Goal: Find specific page/section: Find specific page/section

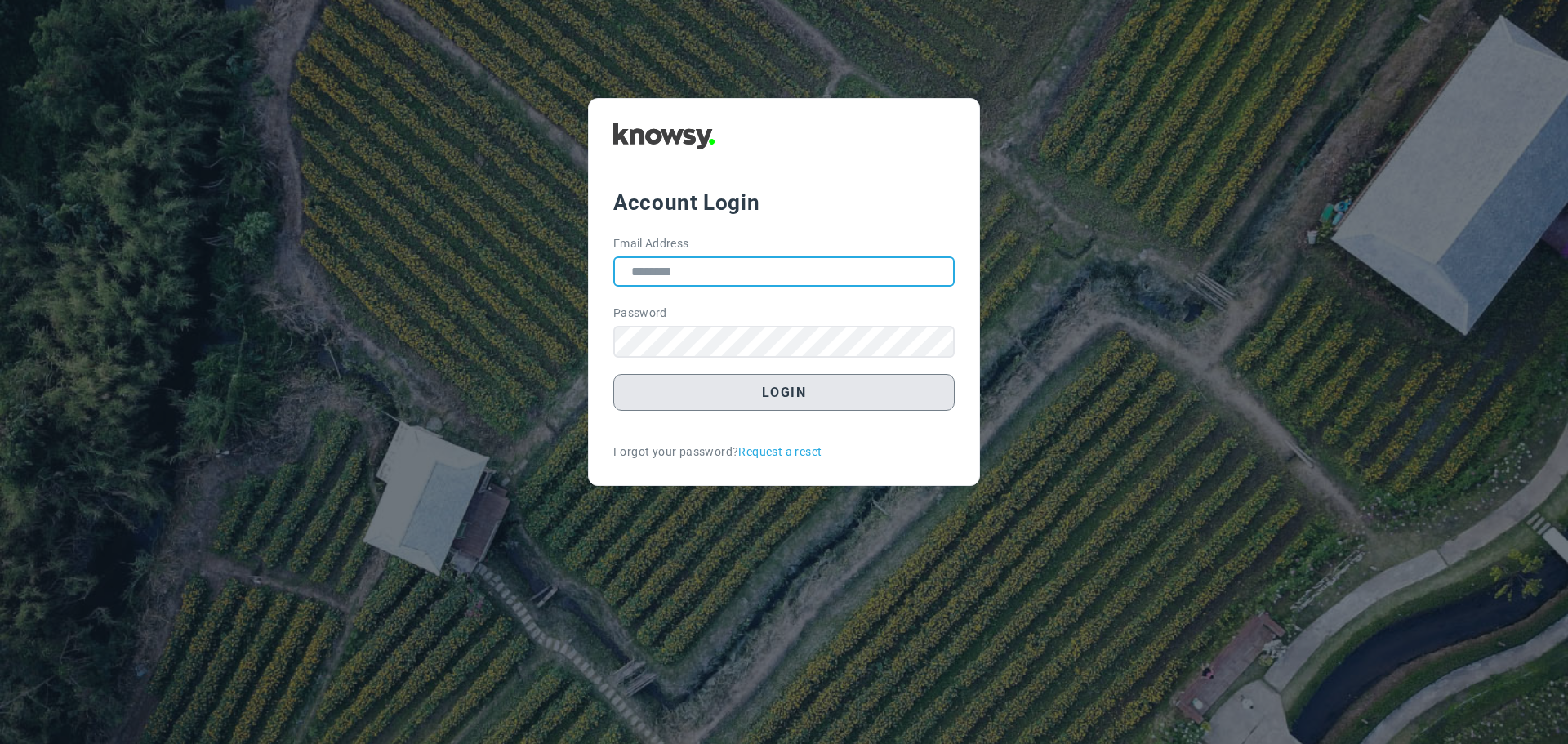
type input "**********"
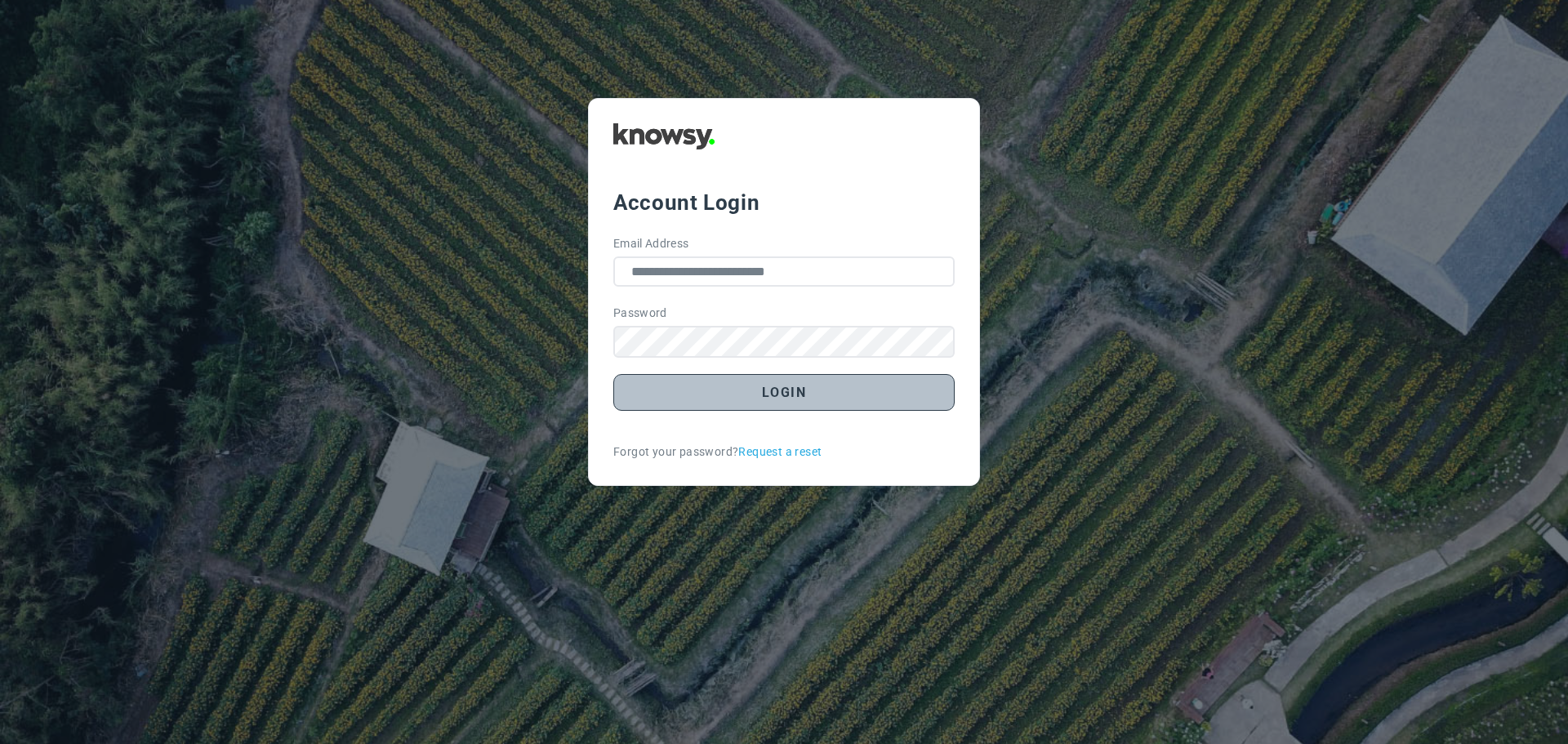
click at [797, 391] on button "Login" at bounding box center [784, 393] width 342 height 37
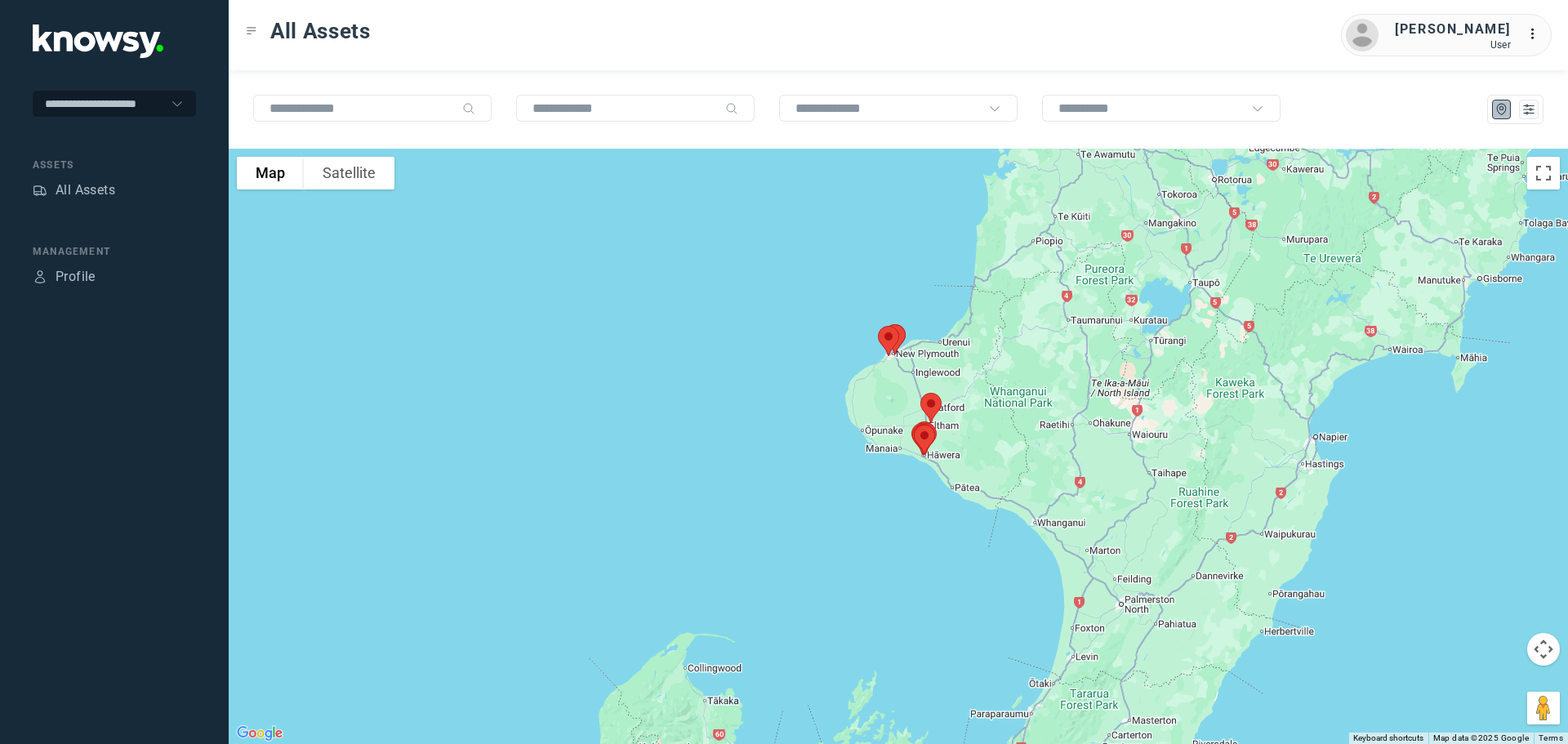
drag, startPoint x: 884, startPoint y: 221, endPoint x: 887, endPoint y: 373, distance: 152.0
click at [888, 373] on div at bounding box center [898, 447] width 1339 height 596
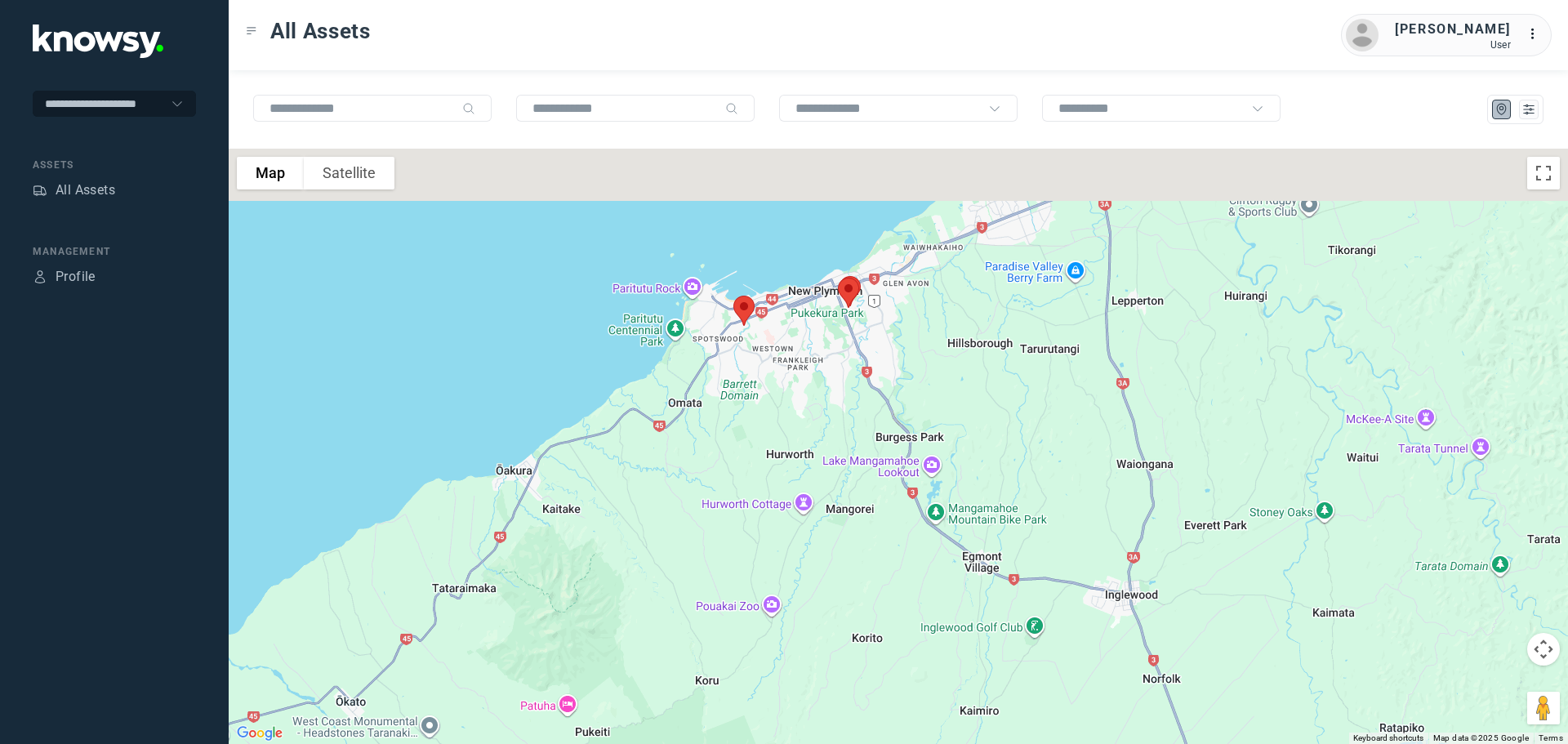
drag, startPoint x: 793, startPoint y: 215, endPoint x: 800, endPoint y: 397, distance: 182.1
click at [800, 397] on div at bounding box center [898, 447] width 1339 height 596
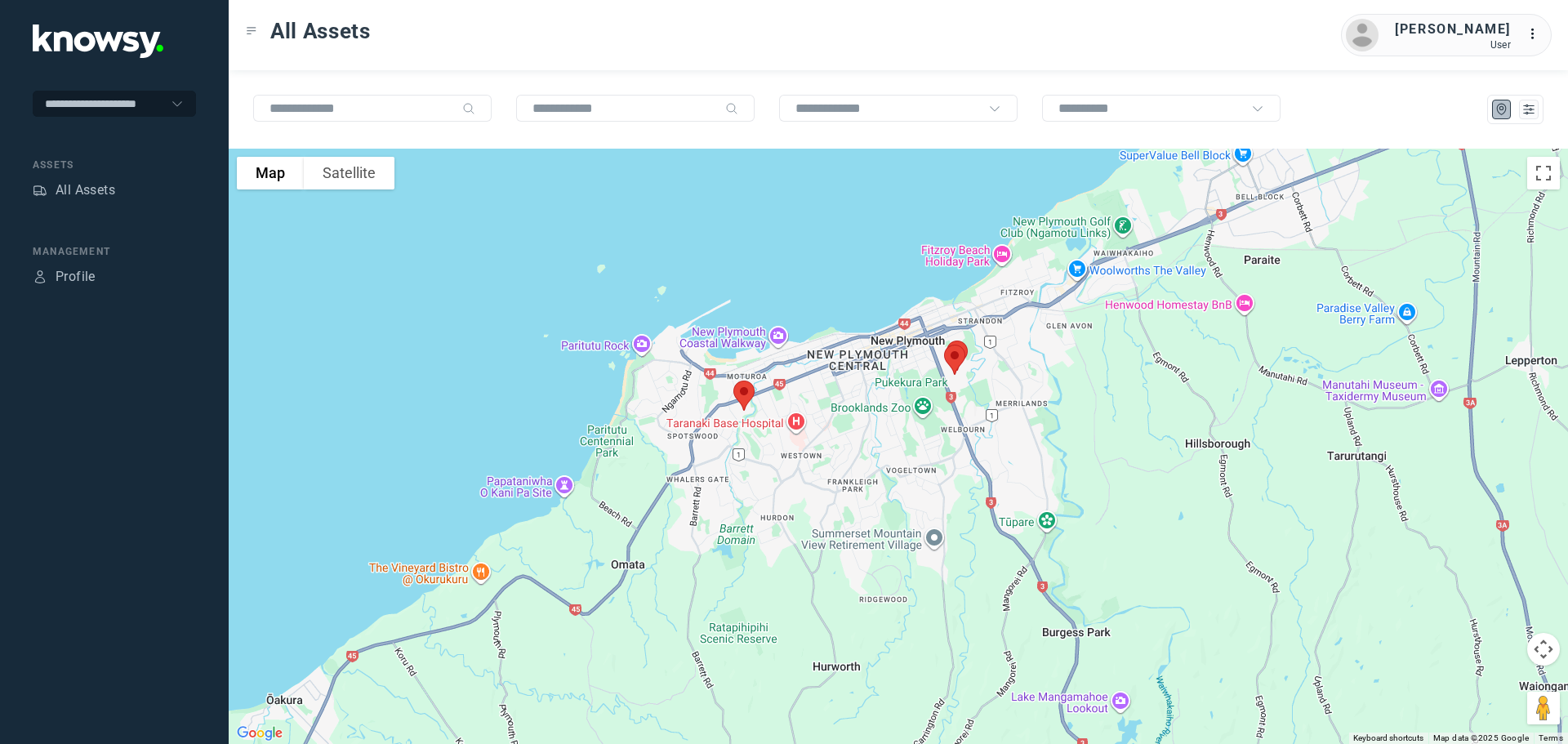
click at [749, 391] on img at bounding box center [744, 396] width 34 height 44
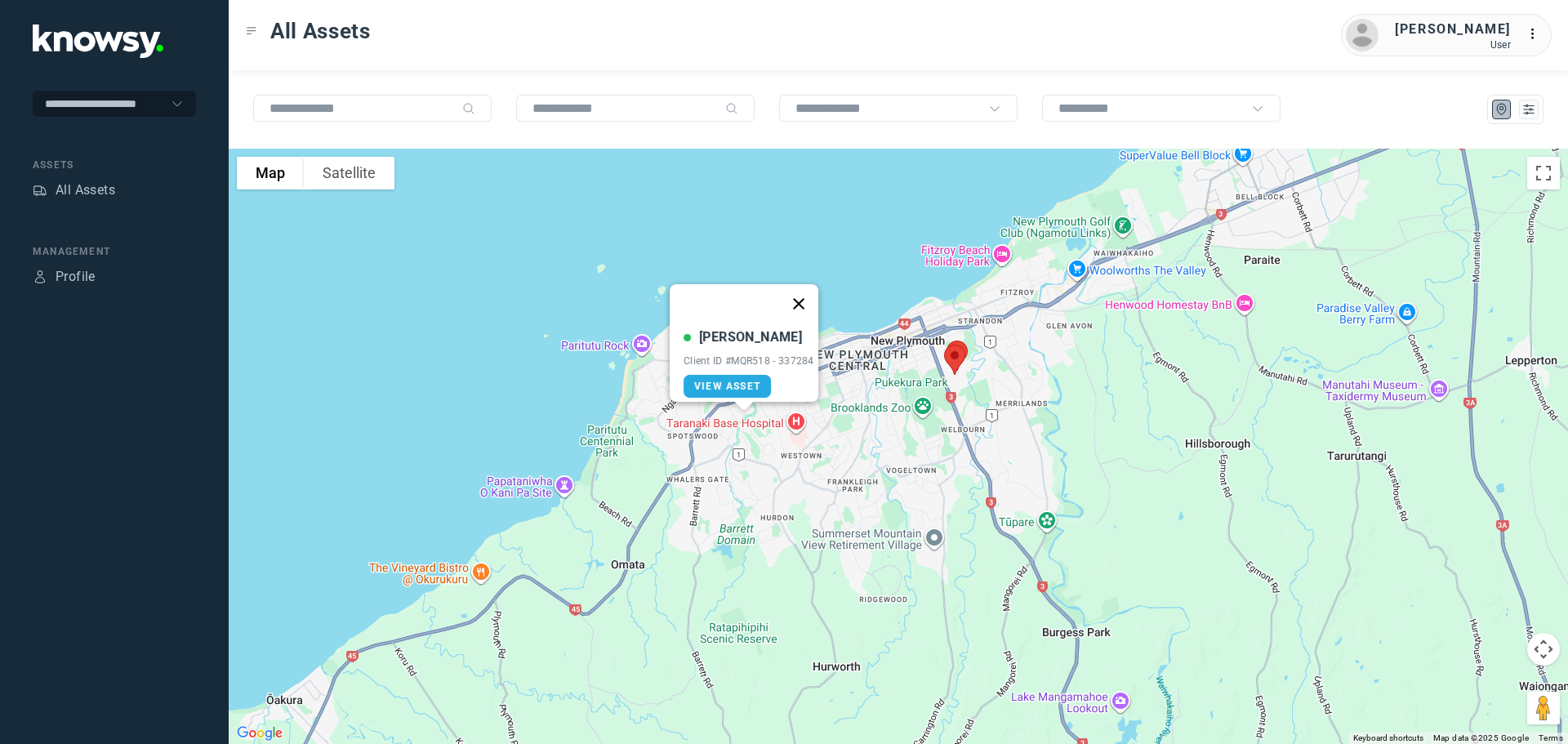
click at [807, 294] on button "Close" at bounding box center [798, 304] width 39 height 39
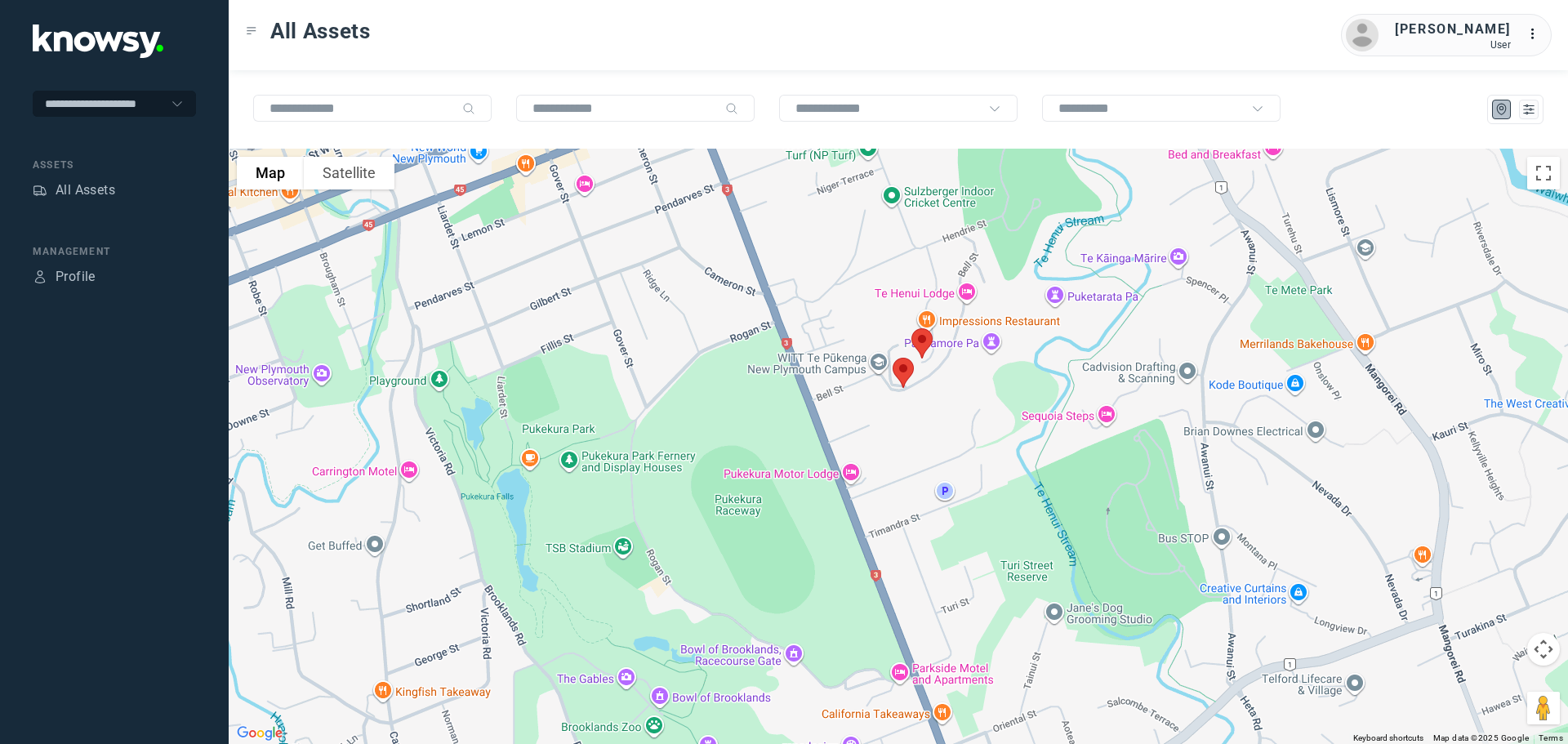
click at [922, 341] on img at bounding box center [922, 343] width 34 height 44
click at [902, 370] on img at bounding box center [903, 372] width 34 height 44
click at [892, 358] on span "View Asset" at bounding box center [886, 363] width 66 height 11
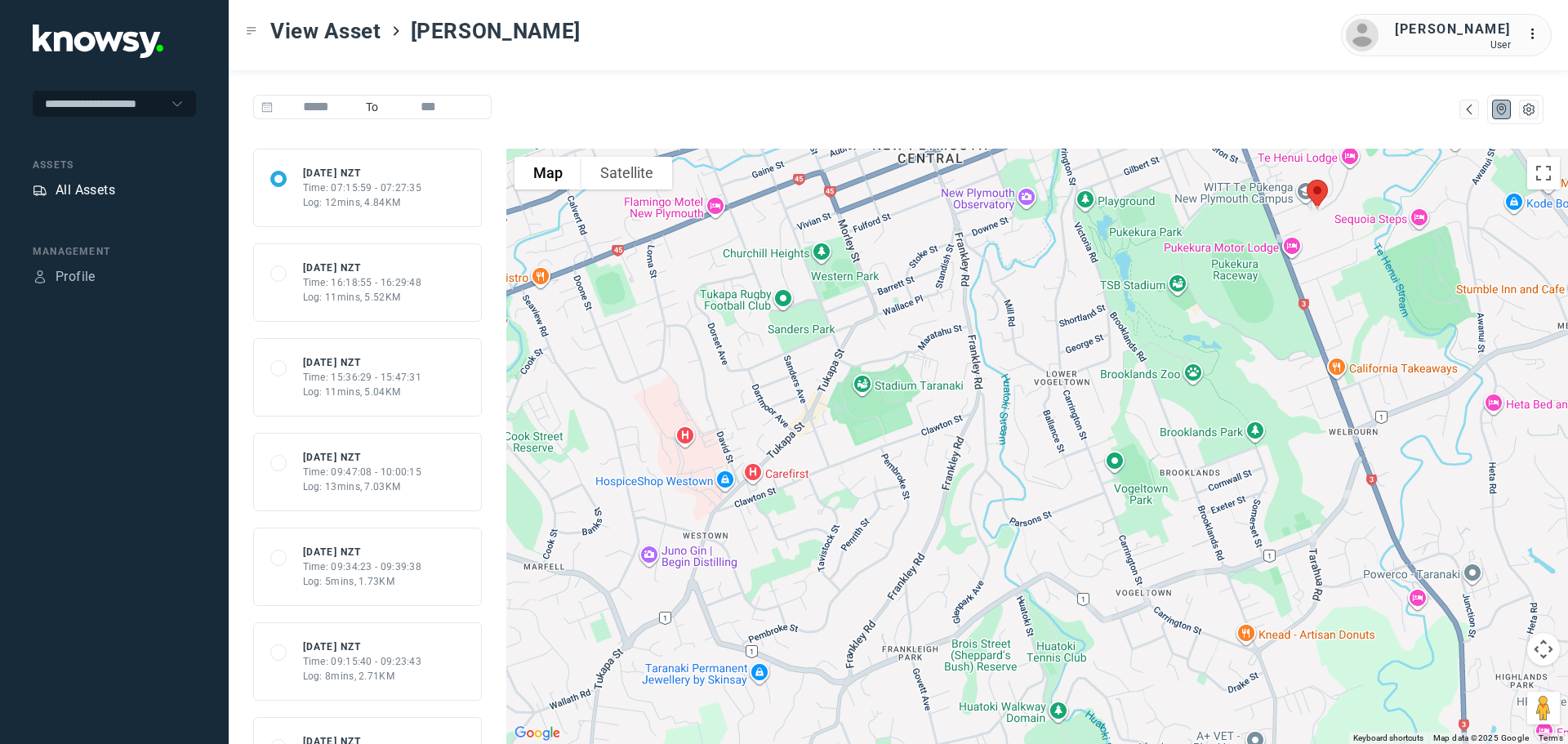
click at [101, 191] on div "All Assets" at bounding box center [85, 190] width 59 height 19
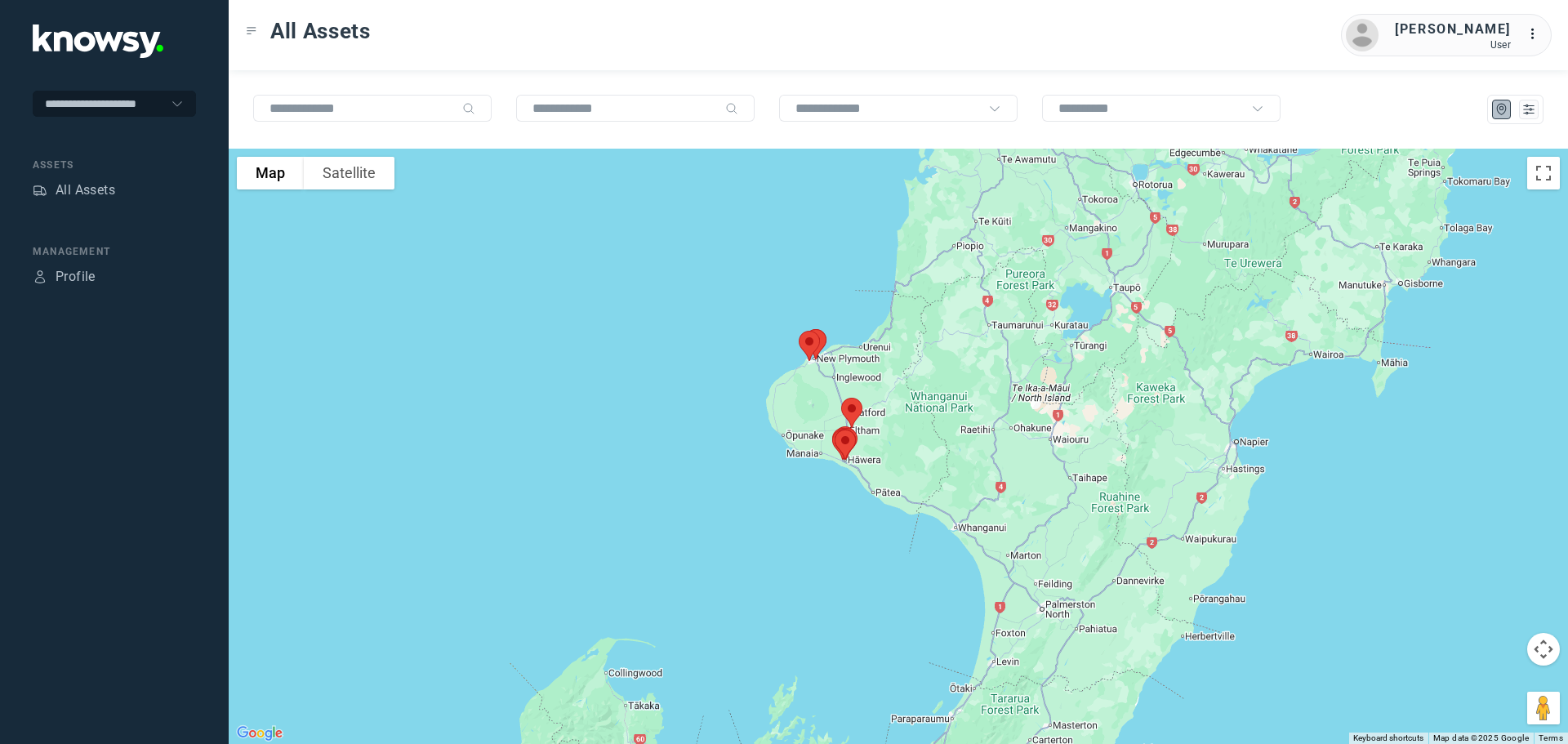
drag, startPoint x: 872, startPoint y: 246, endPoint x: 798, endPoint y: 391, distance: 162.8
click at [799, 395] on div at bounding box center [898, 447] width 1339 height 596
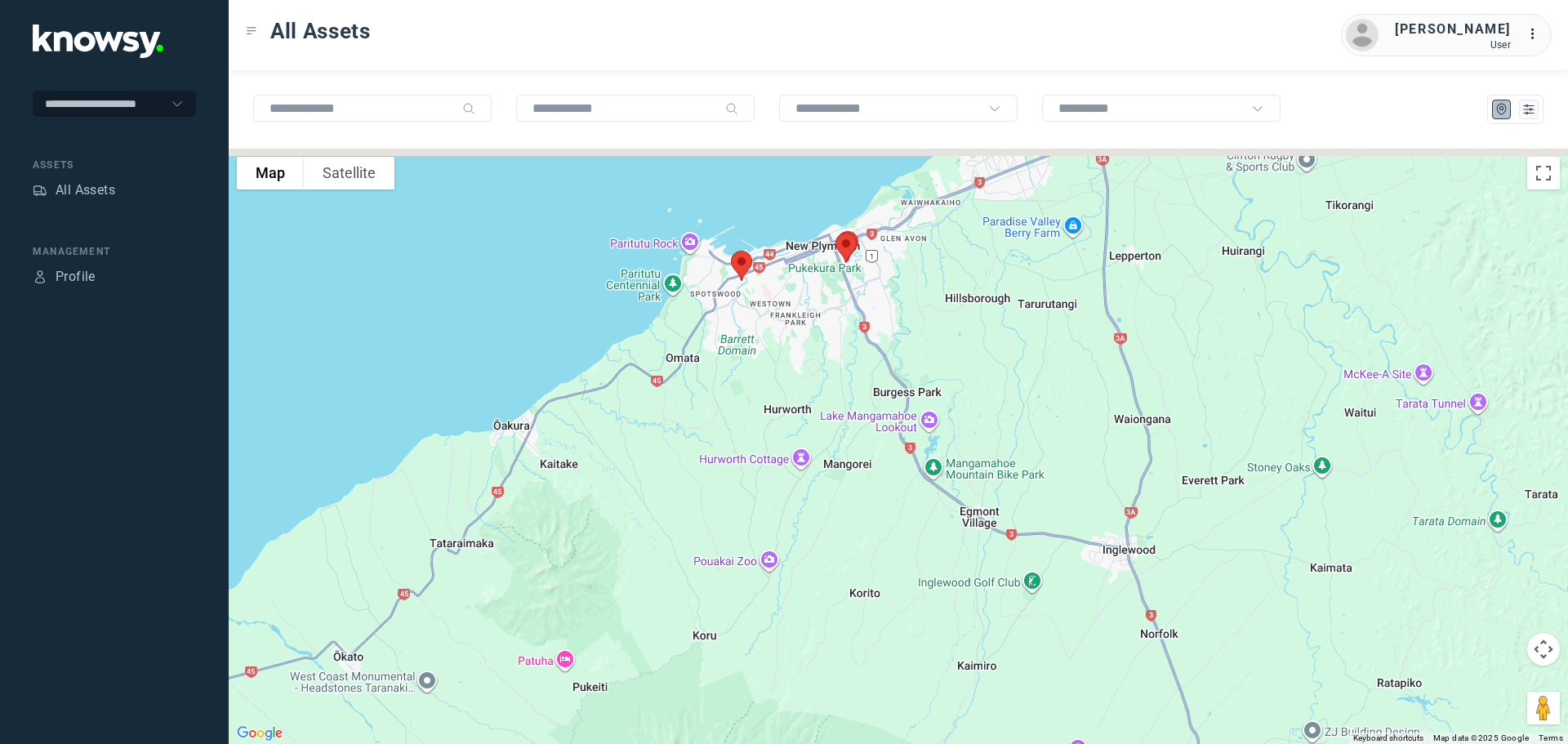
drag, startPoint x: 855, startPoint y: 266, endPoint x: 767, endPoint y: 423, distance: 180.0
click at [770, 423] on div at bounding box center [898, 447] width 1339 height 596
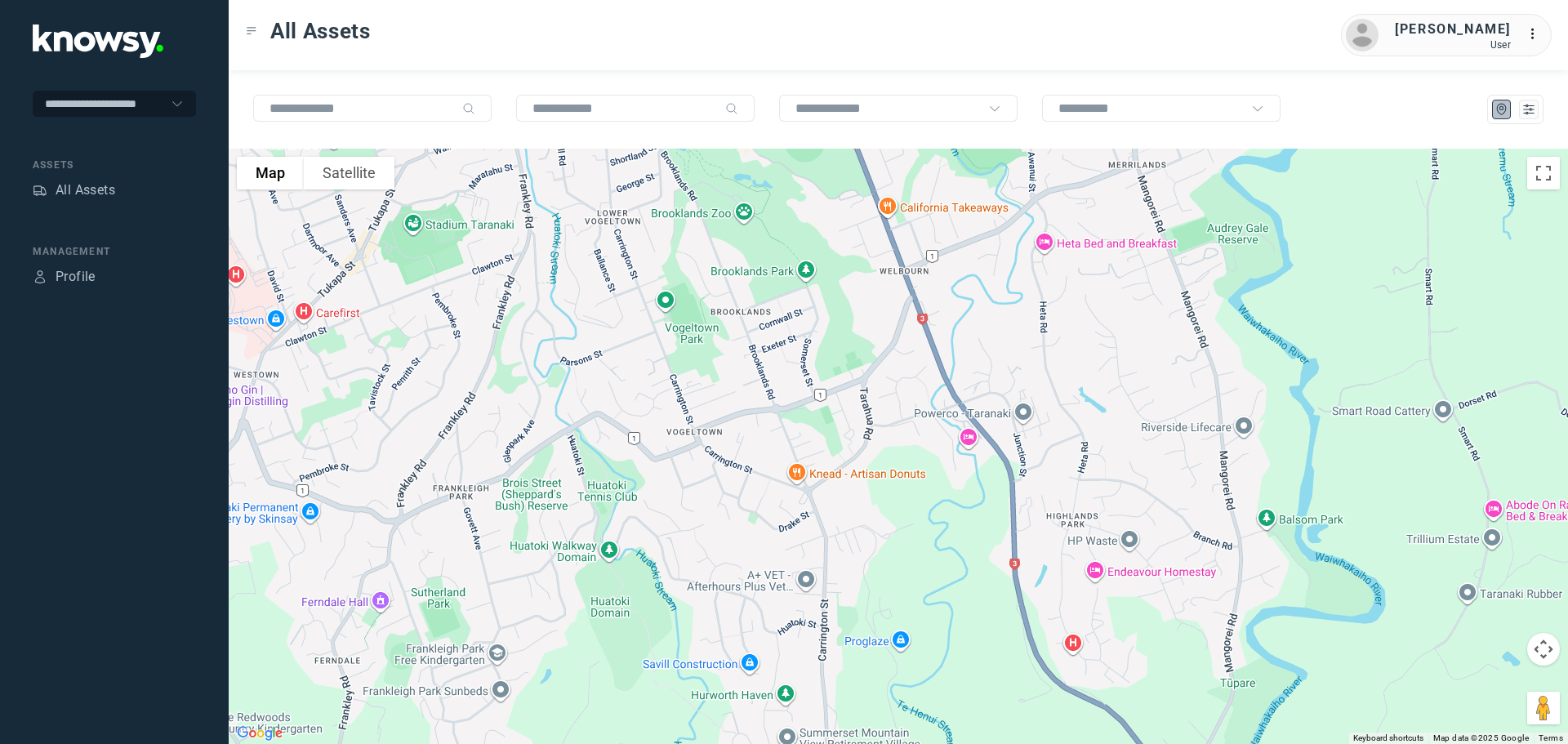
drag, startPoint x: 783, startPoint y: 441, endPoint x: 732, endPoint y: 523, distance: 96.6
click at [732, 523] on div at bounding box center [898, 447] width 1339 height 596
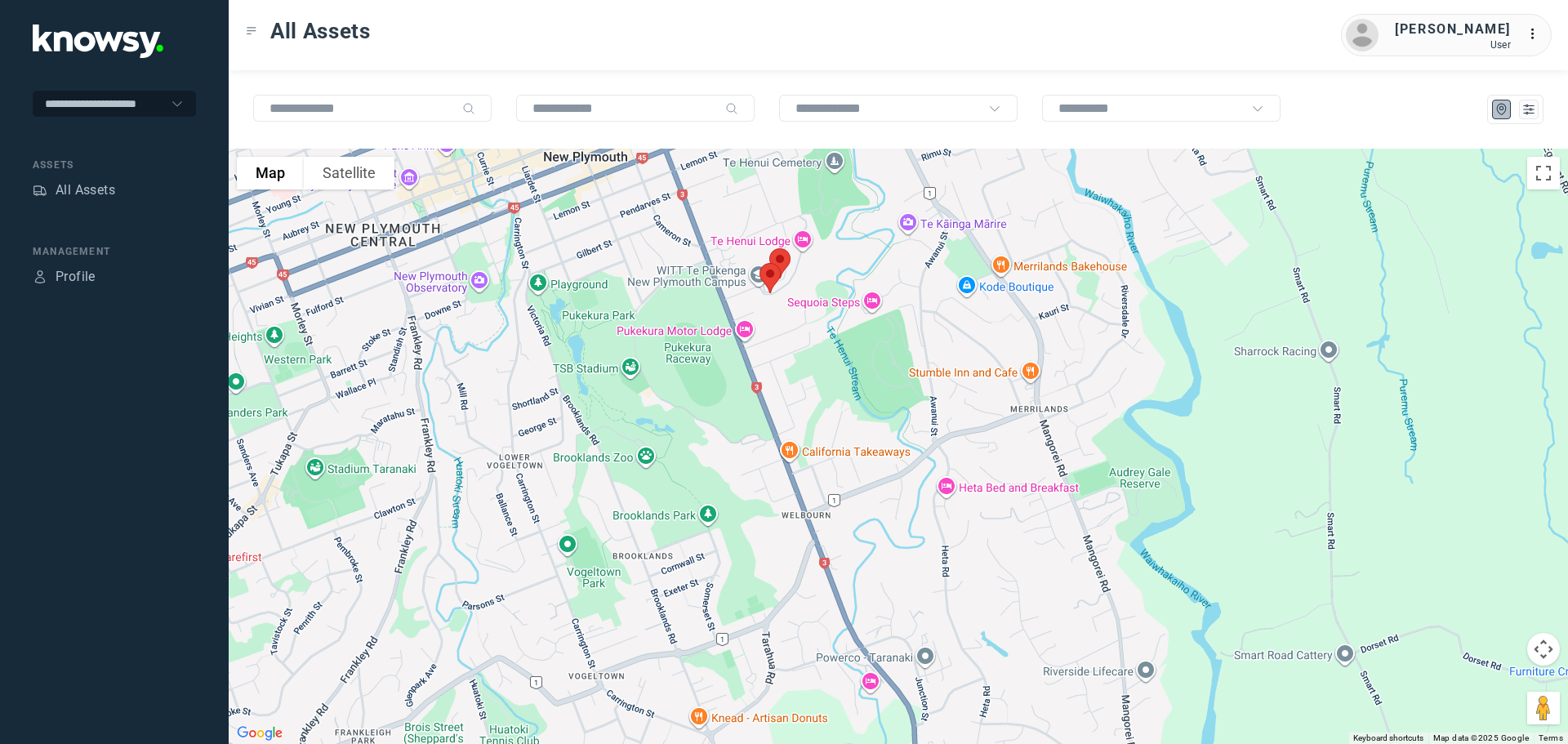
drag, startPoint x: 743, startPoint y: 448, endPoint x: 738, endPoint y: 473, distance: 25.5
click at [737, 481] on div at bounding box center [898, 447] width 1339 height 596
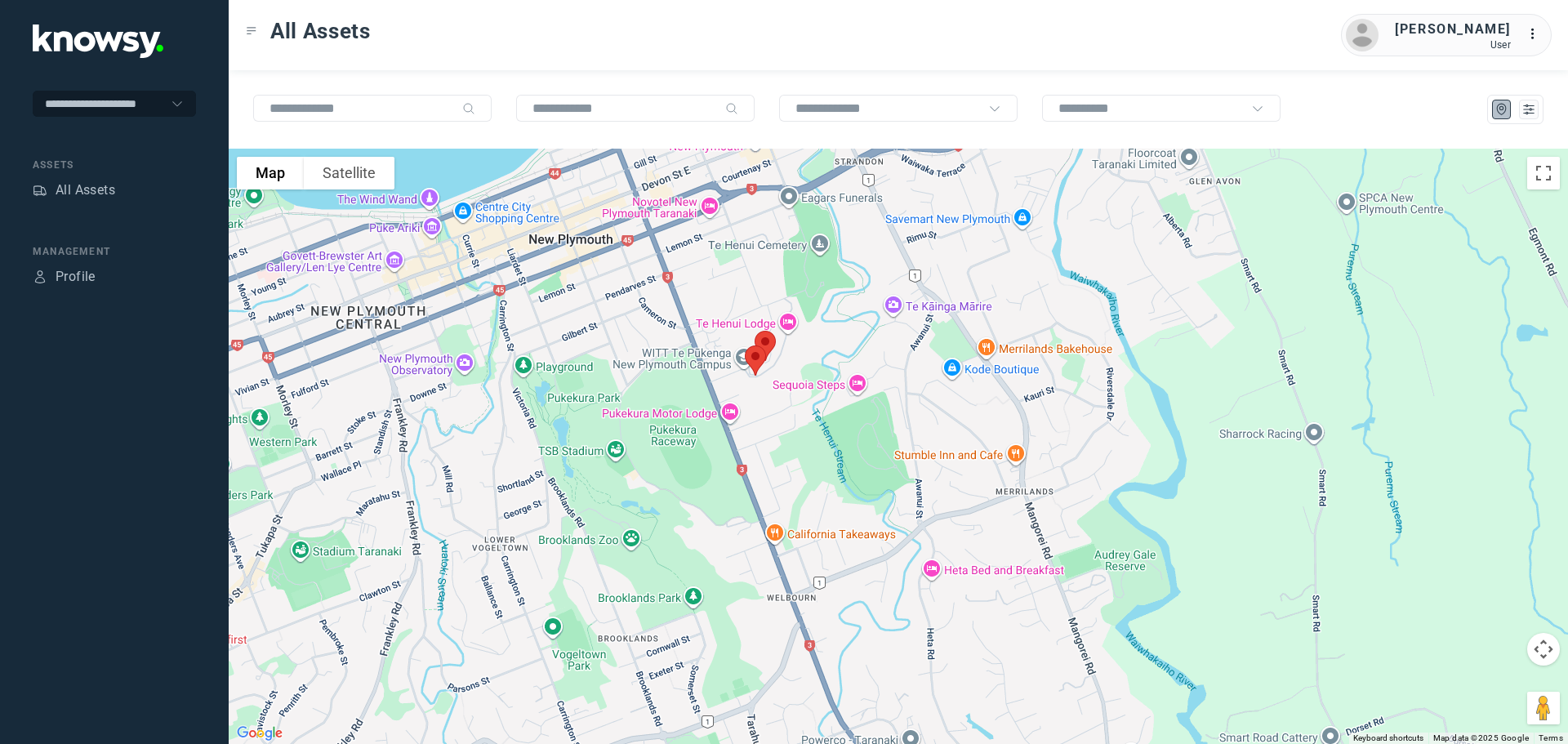
click at [744, 441] on div at bounding box center [898, 447] width 1339 height 596
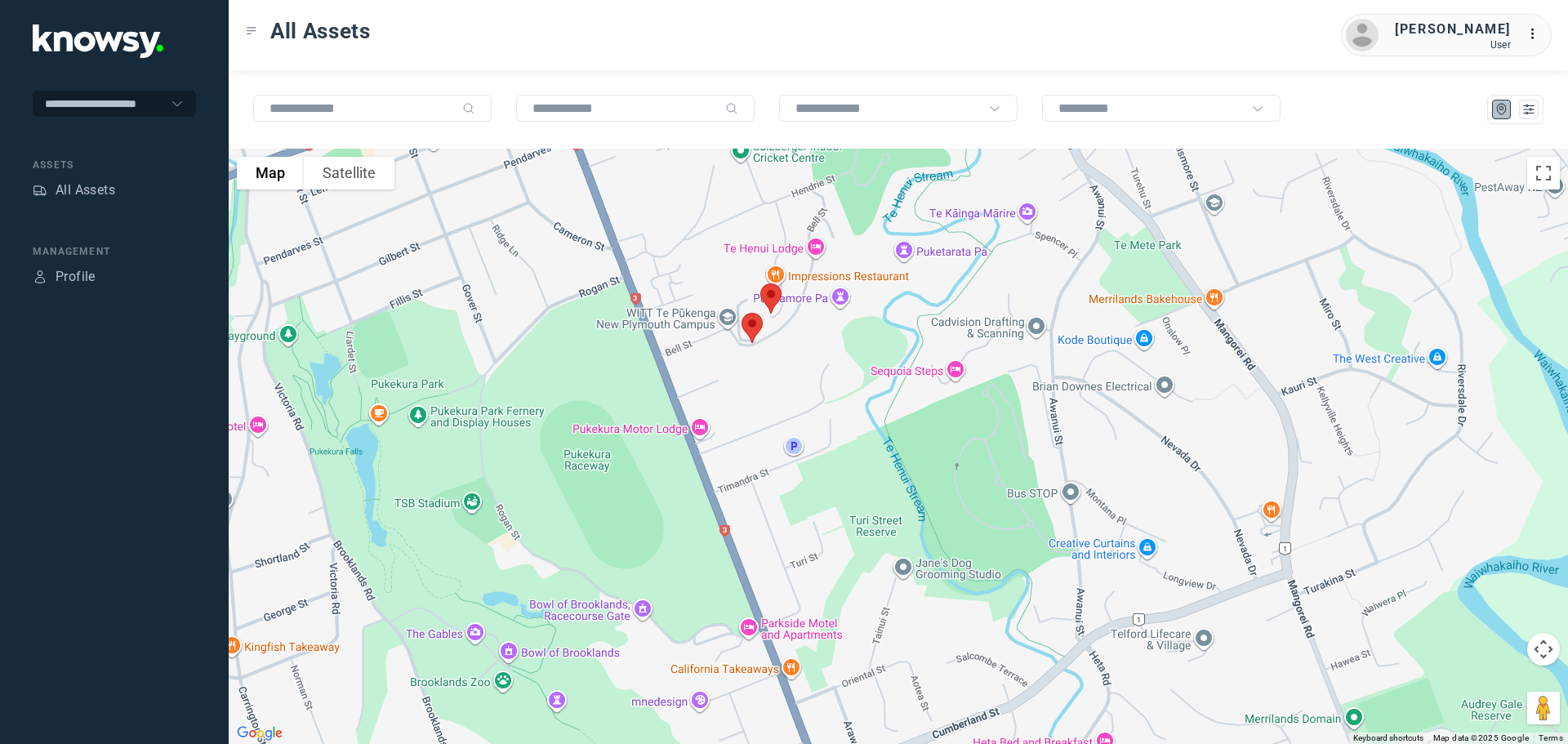
click at [772, 289] on img at bounding box center [771, 298] width 34 height 44
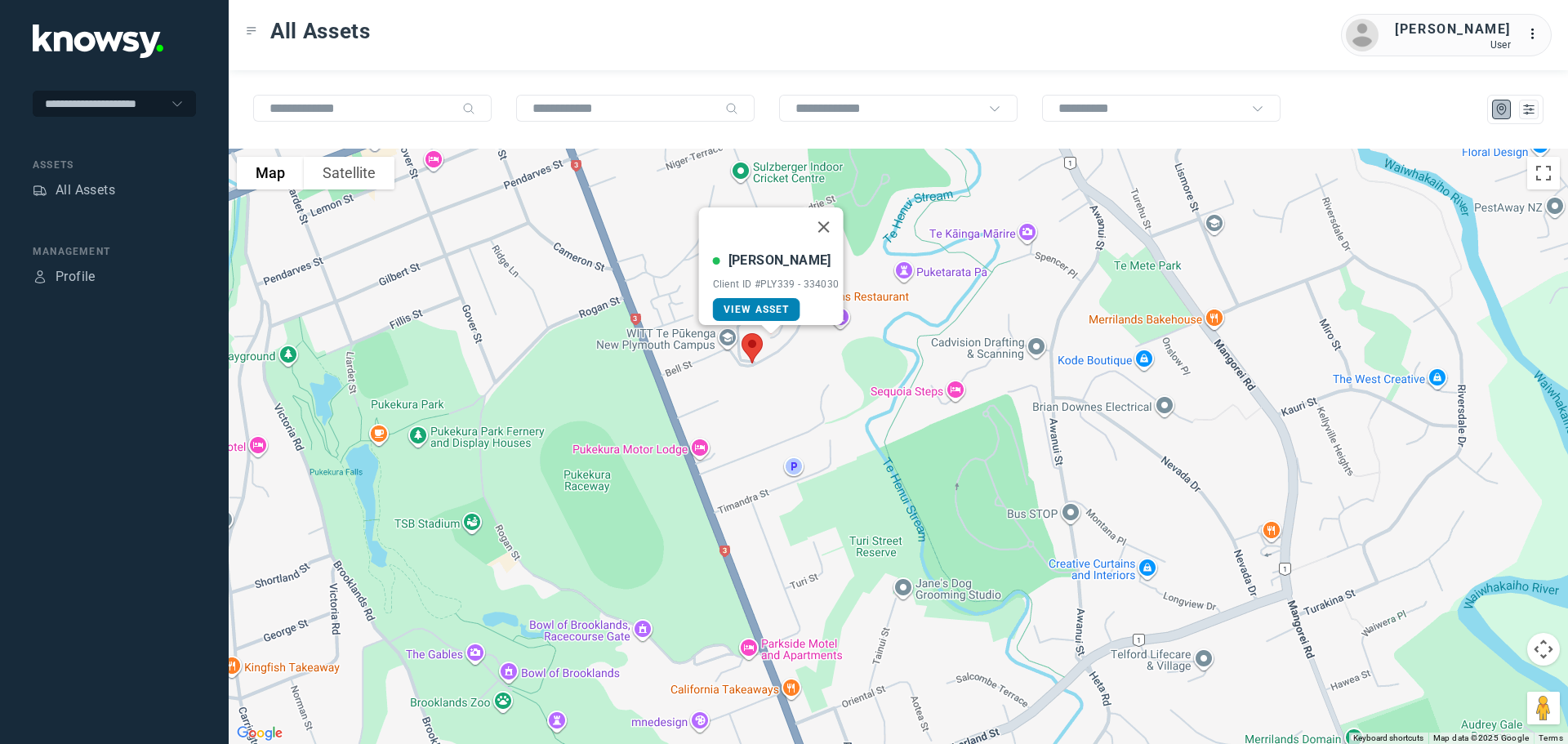
click at [768, 298] on link "View Asset" at bounding box center [757, 309] width 87 height 23
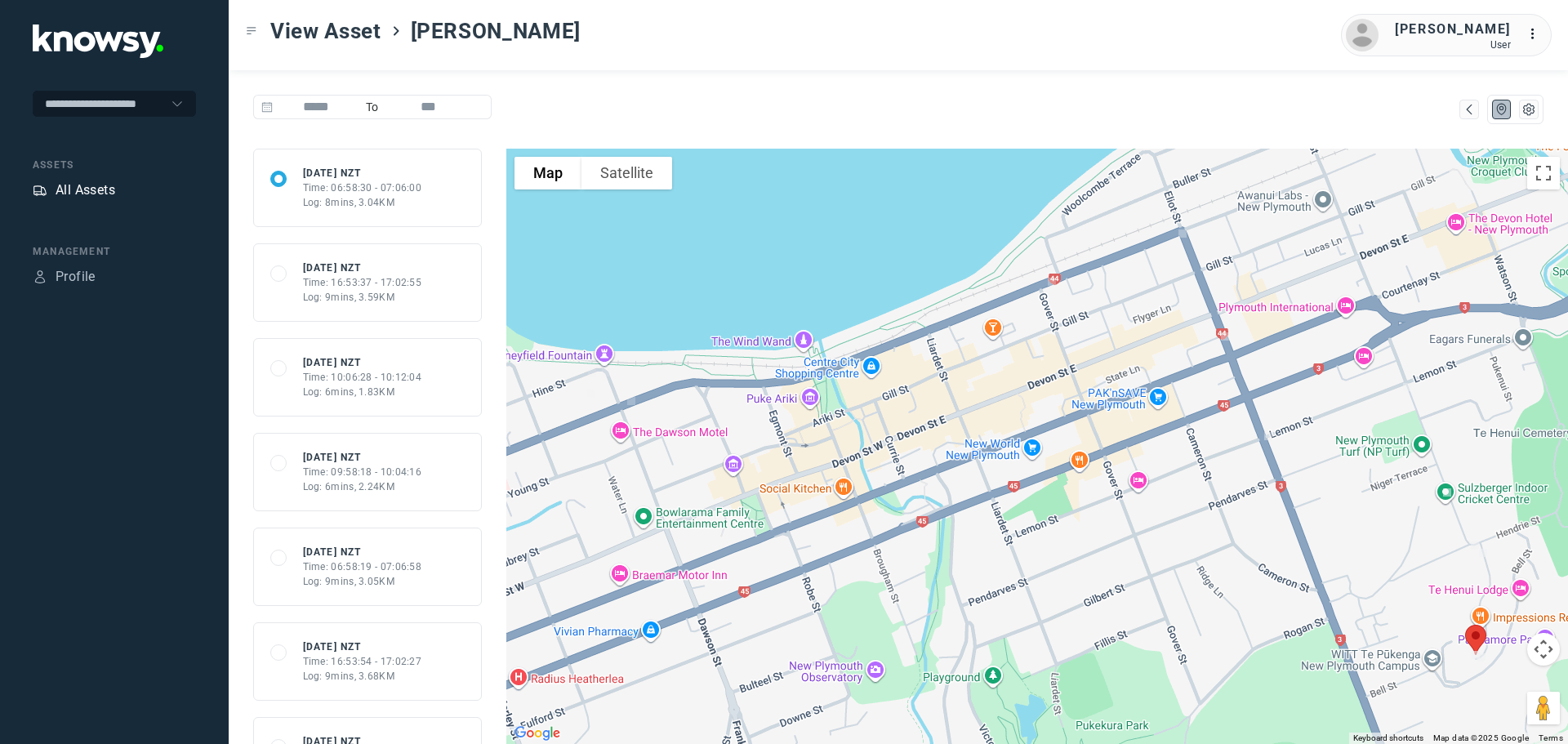
click at [96, 187] on div "All Assets" at bounding box center [85, 190] width 59 height 19
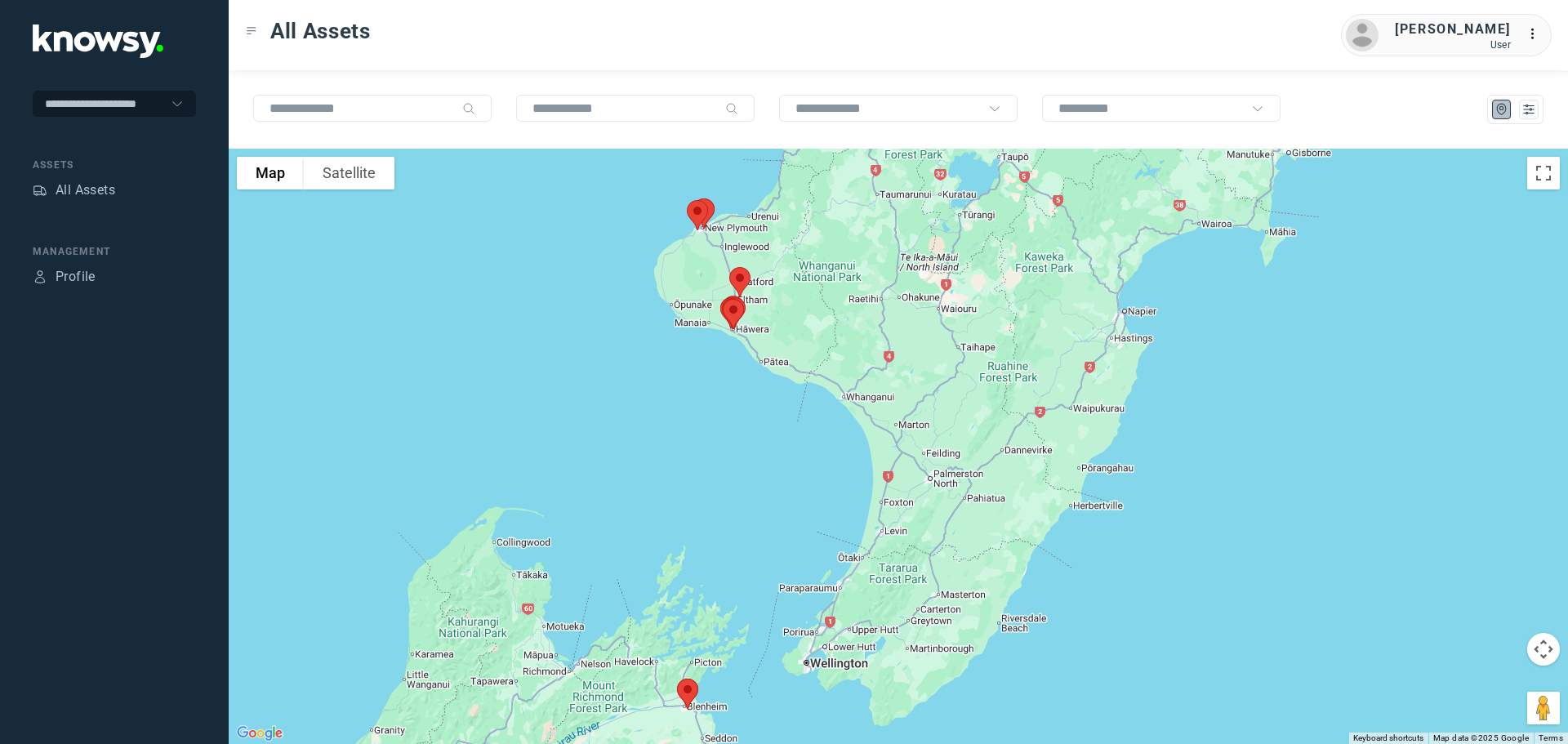
drag, startPoint x: 826, startPoint y: 331, endPoint x: 626, endPoint y: 352, distance: 201.1
click at [626, 352] on div at bounding box center [898, 447] width 1339 height 596
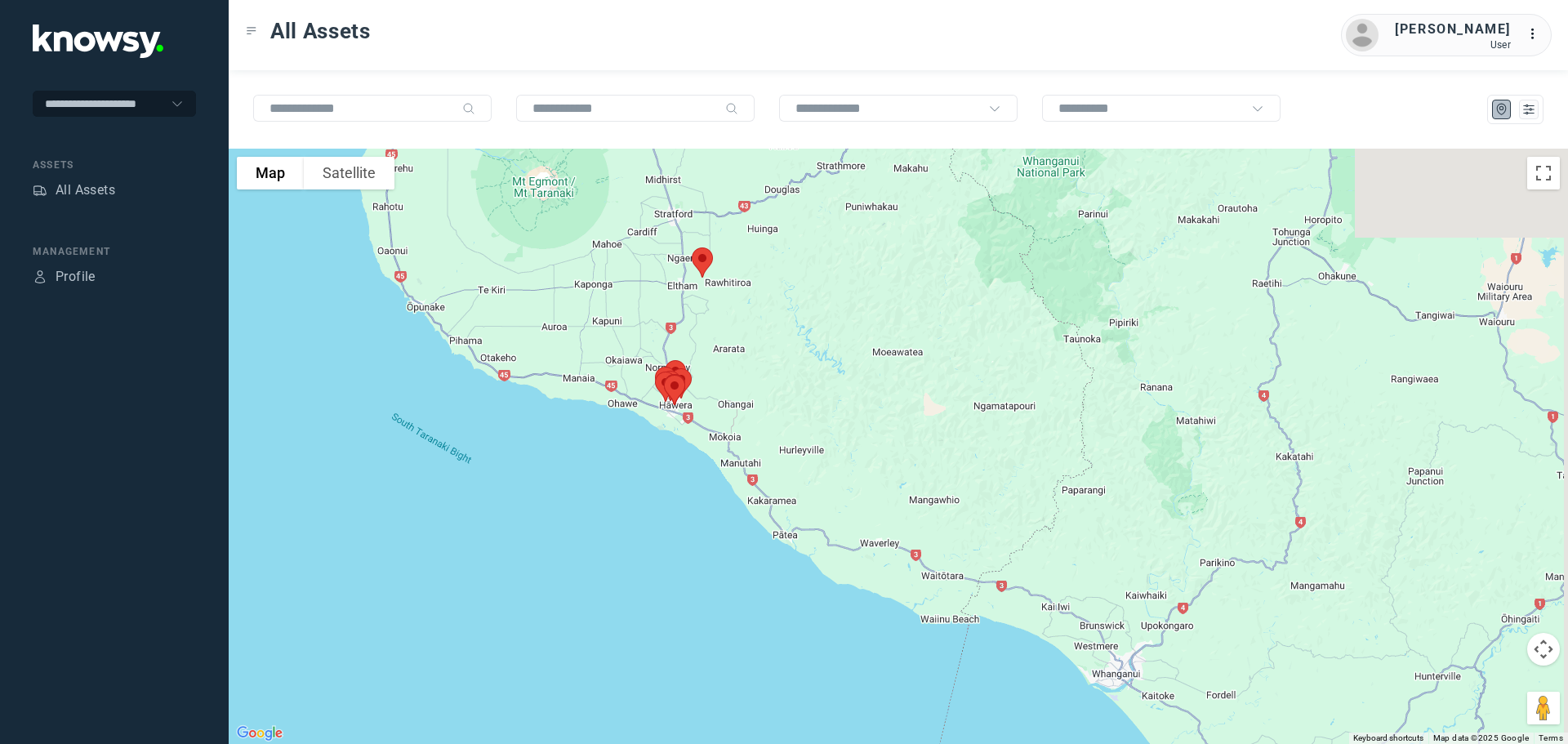
drag, startPoint x: 752, startPoint y: 242, endPoint x: 723, endPoint y: 437, distance: 197.1
click at [723, 437] on div at bounding box center [898, 447] width 1339 height 596
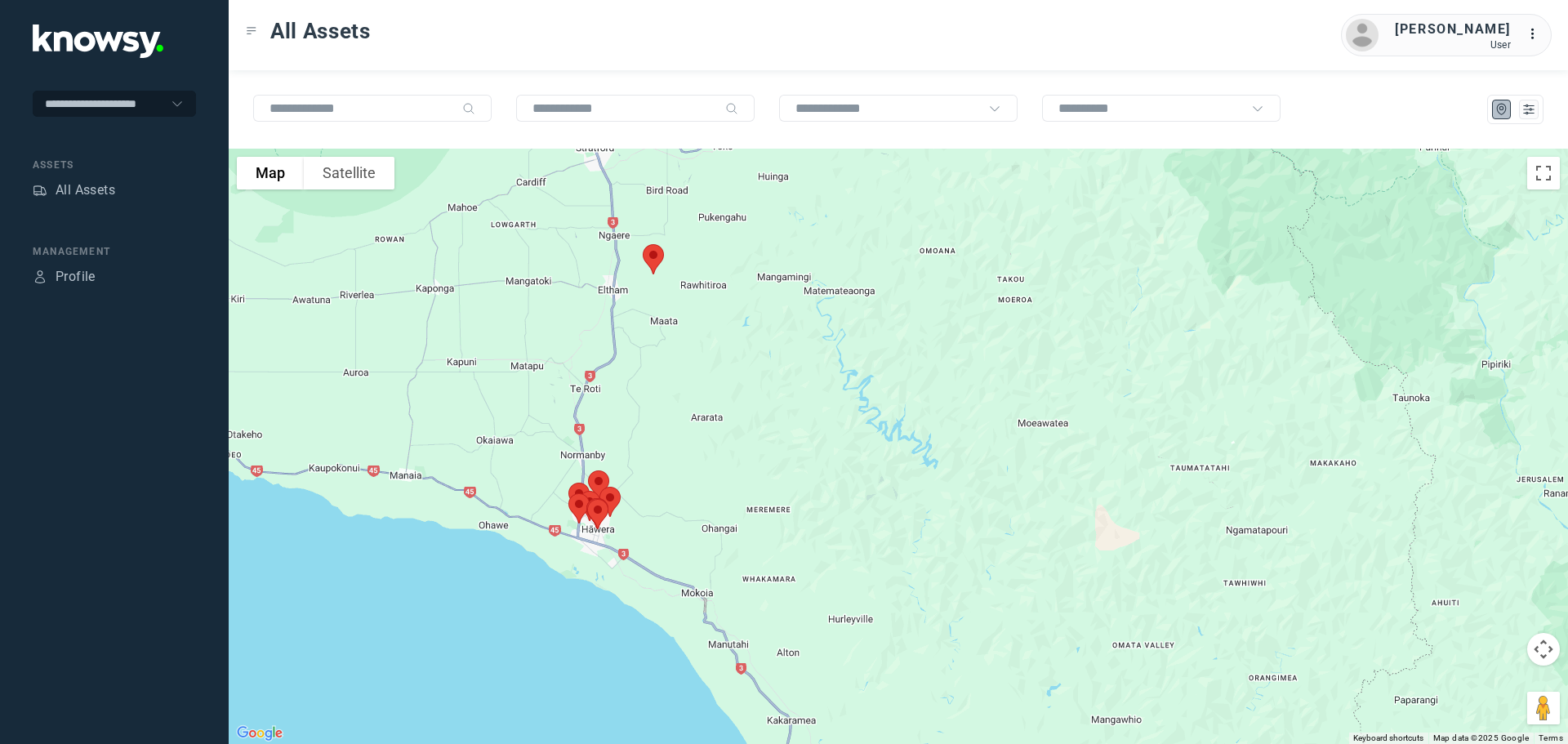
drag, startPoint x: 627, startPoint y: 495, endPoint x: 671, endPoint y: 288, distance: 211.6
click at [671, 288] on div at bounding box center [898, 447] width 1339 height 596
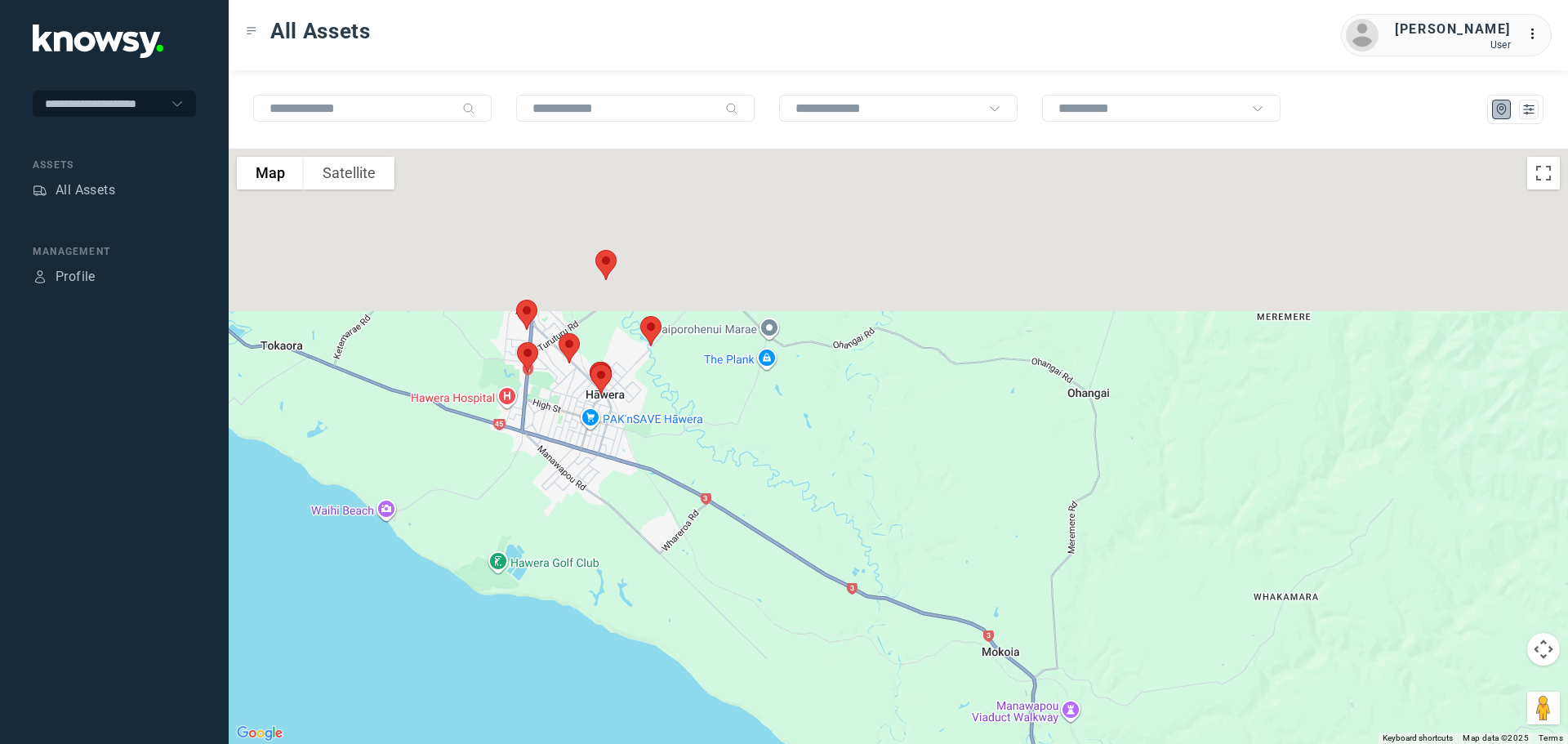
drag, startPoint x: 564, startPoint y: 259, endPoint x: 753, endPoint y: 485, distance: 294.6
click at [765, 487] on div at bounding box center [898, 447] width 1339 height 596
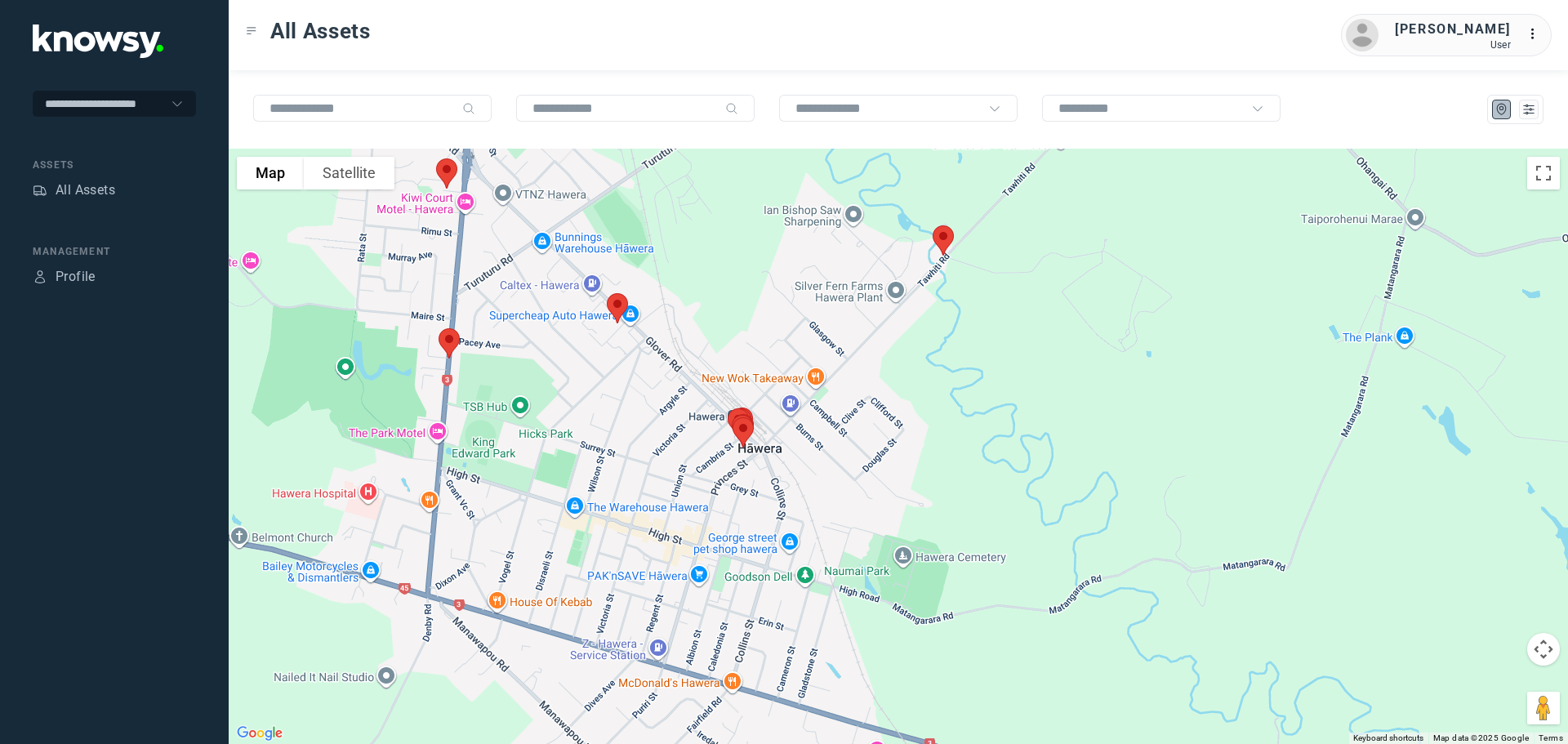
drag, startPoint x: 495, startPoint y: 326, endPoint x: 502, endPoint y: 408, distance: 82.3
click at [502, 408] on div at bounding box center [898, 447] width 1339 height 596
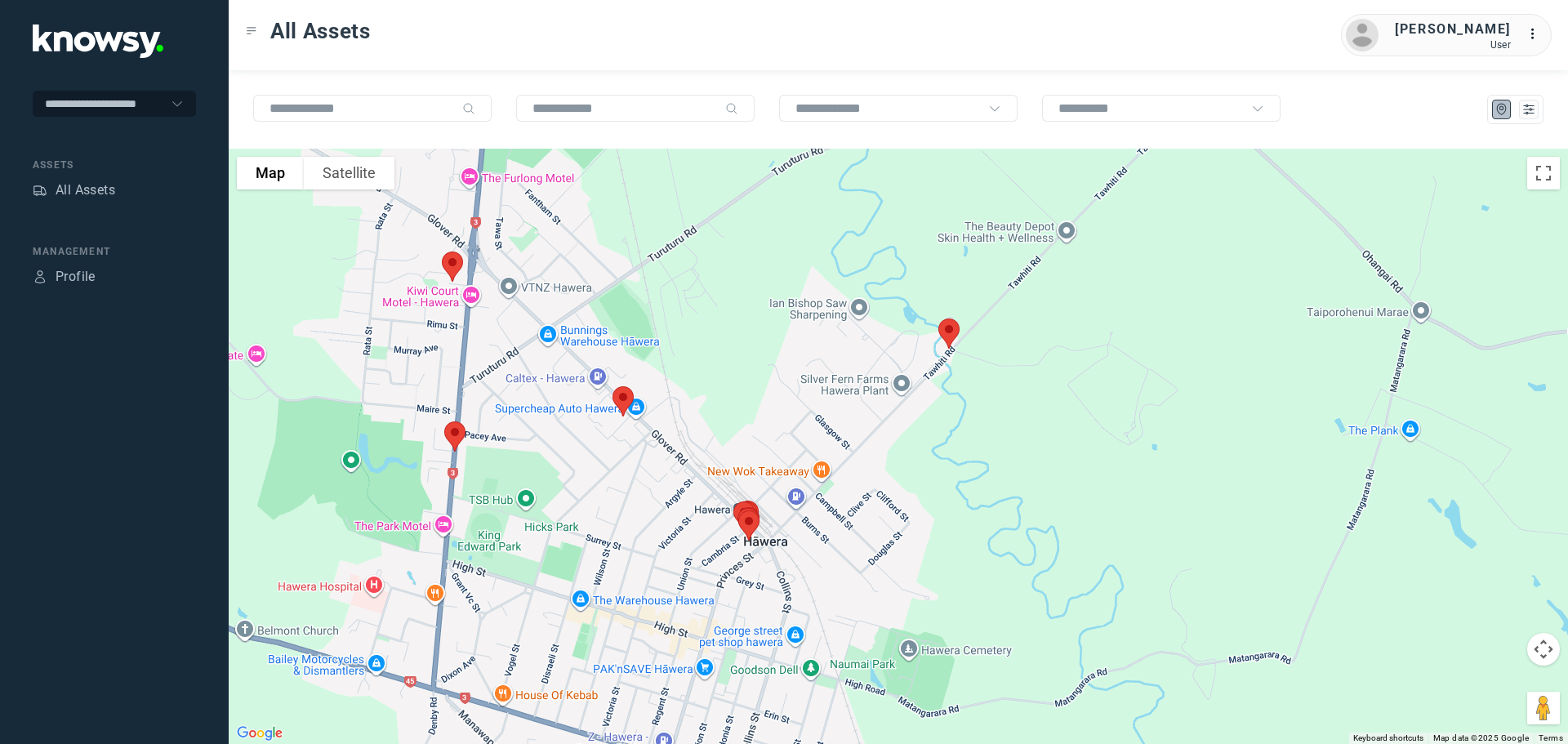
drag, startPoint x: 495, startPoint y: 350, endPoint x: 496, endPoint y: 393, distance: 43.0
click at [496, 393] on div at bounding box center [898, 447] width 1339 height 596
click at [457, 438] on img at bounding box center [455, 440] width 34 height 44
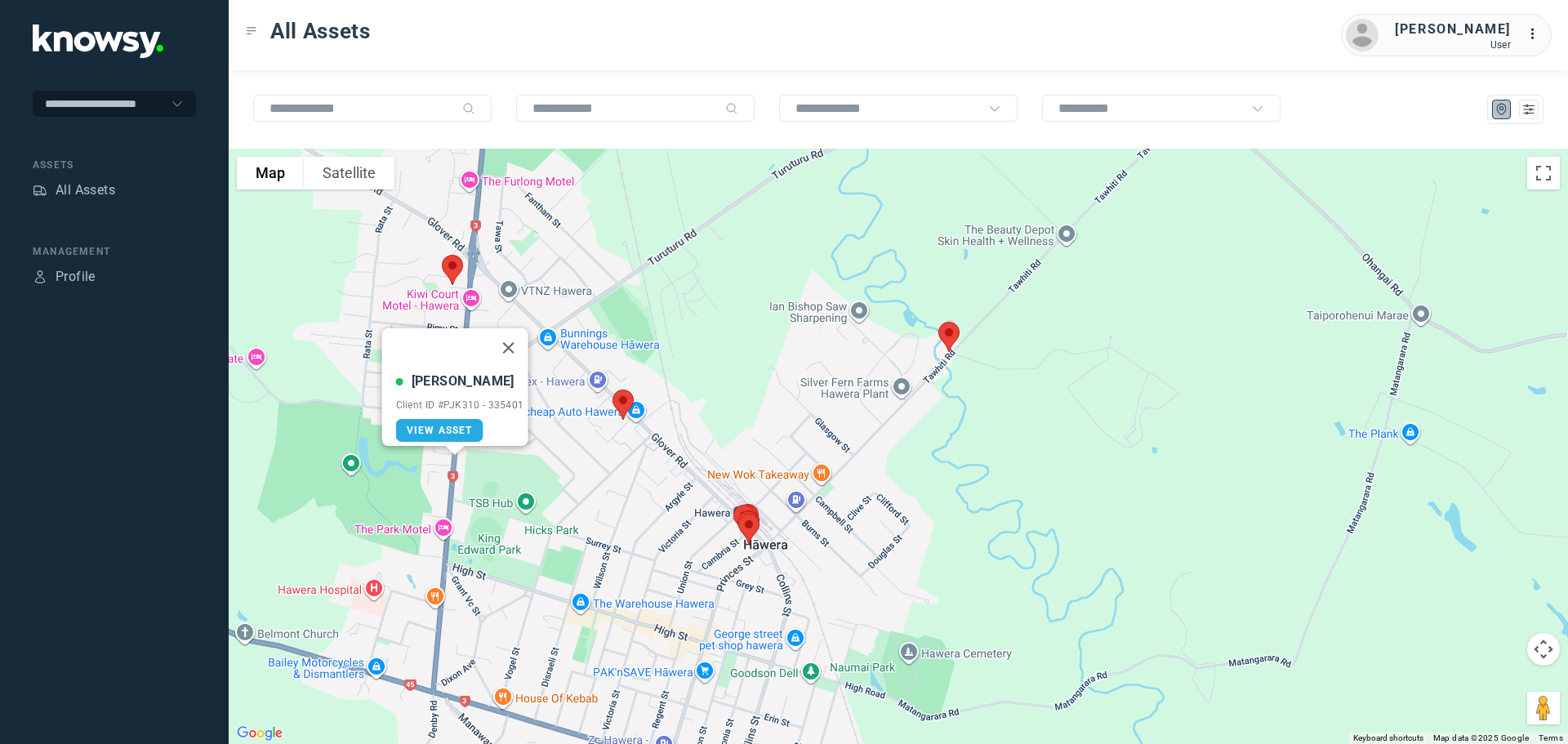
drag, startPoint x: 517, startPoint y: 335, endPoint x: 508, endPoint y: 332, distance: 9.5
click at [517, 335] on button "Close" at bounding box center [508, 348] width 39 height 39
click at [450, 271] on img at bounding box center [452, 270] width 34 height 44
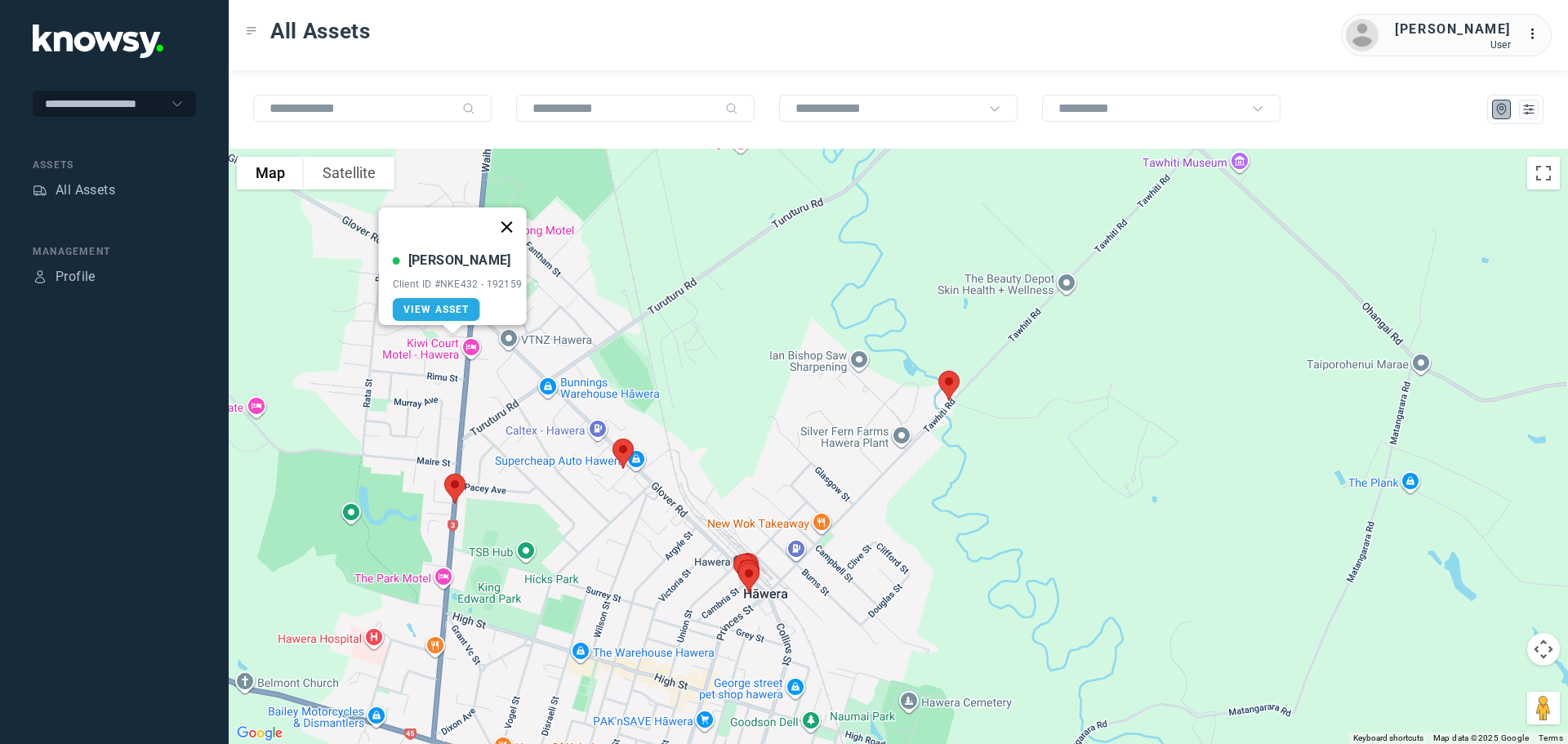
click at [510, 217] on button "Close" at bounding box center [507, 227] width 39 height 39
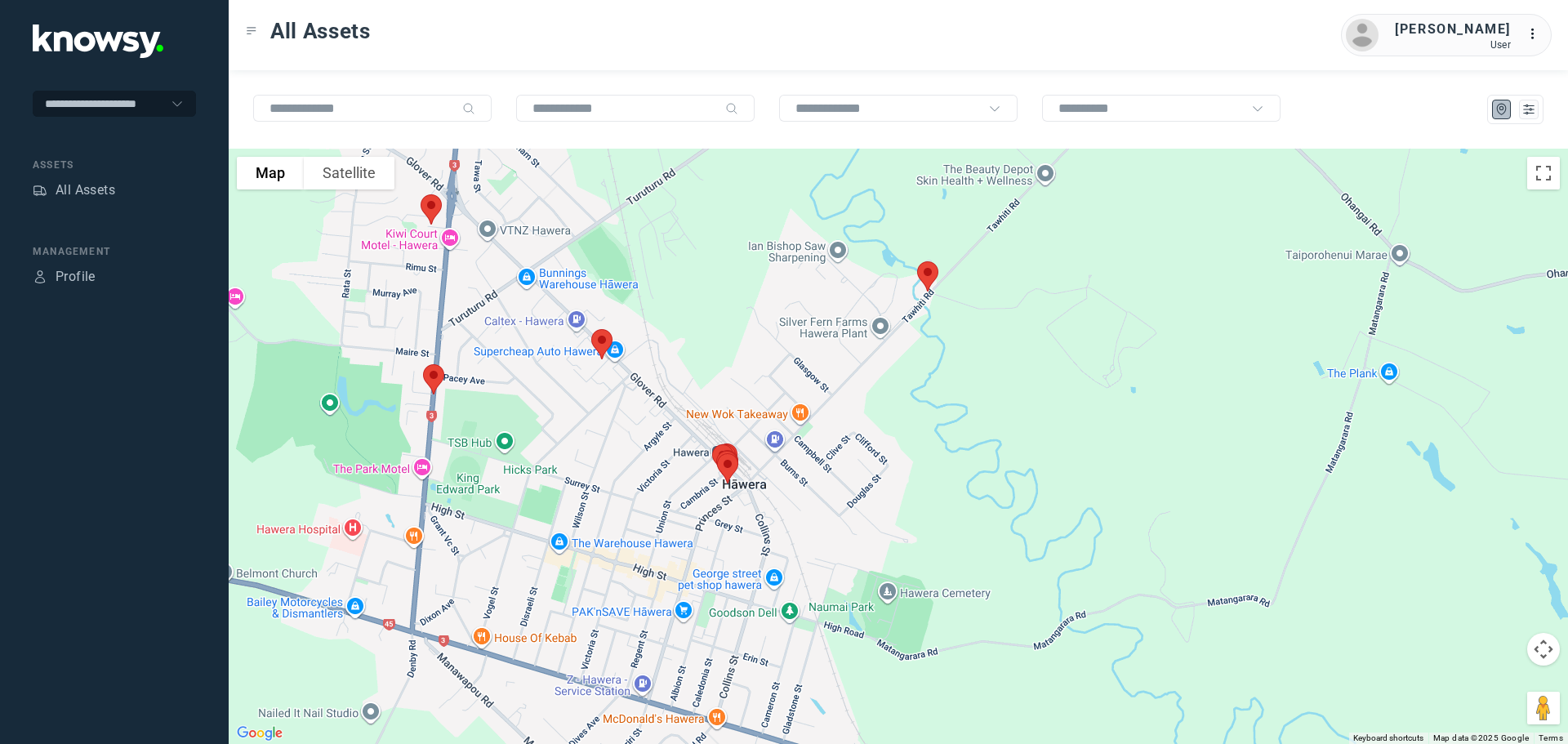
drag, startPoint x: 650, startPoint y: 412, endPoint x: 621, endPoint y: 339, distance: 78.5
click at [621, 339] on div at bounding box center [898, 447] width 1339 height 596
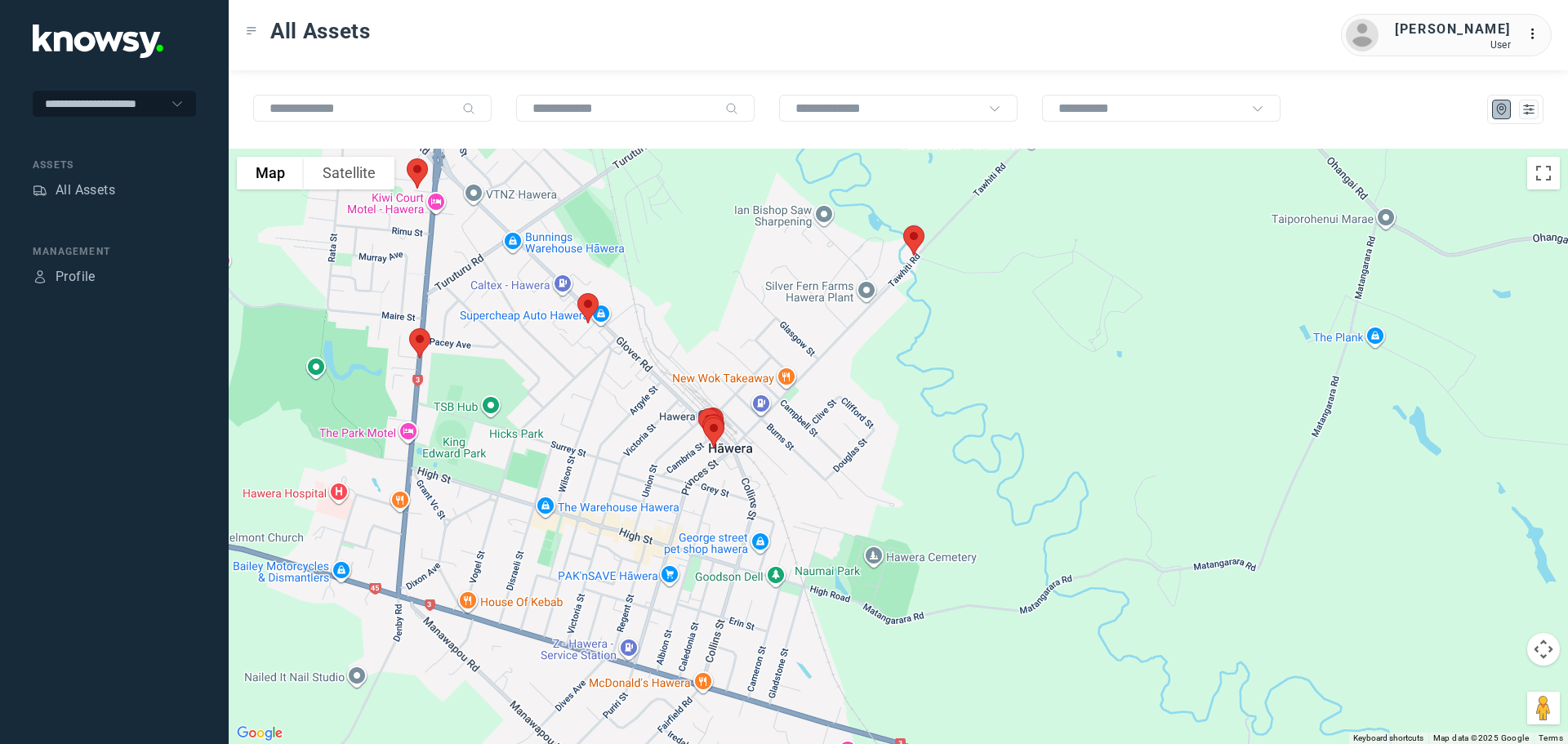
click at [585, 307] on img at bounding box center [587, 309] width 34 height 44
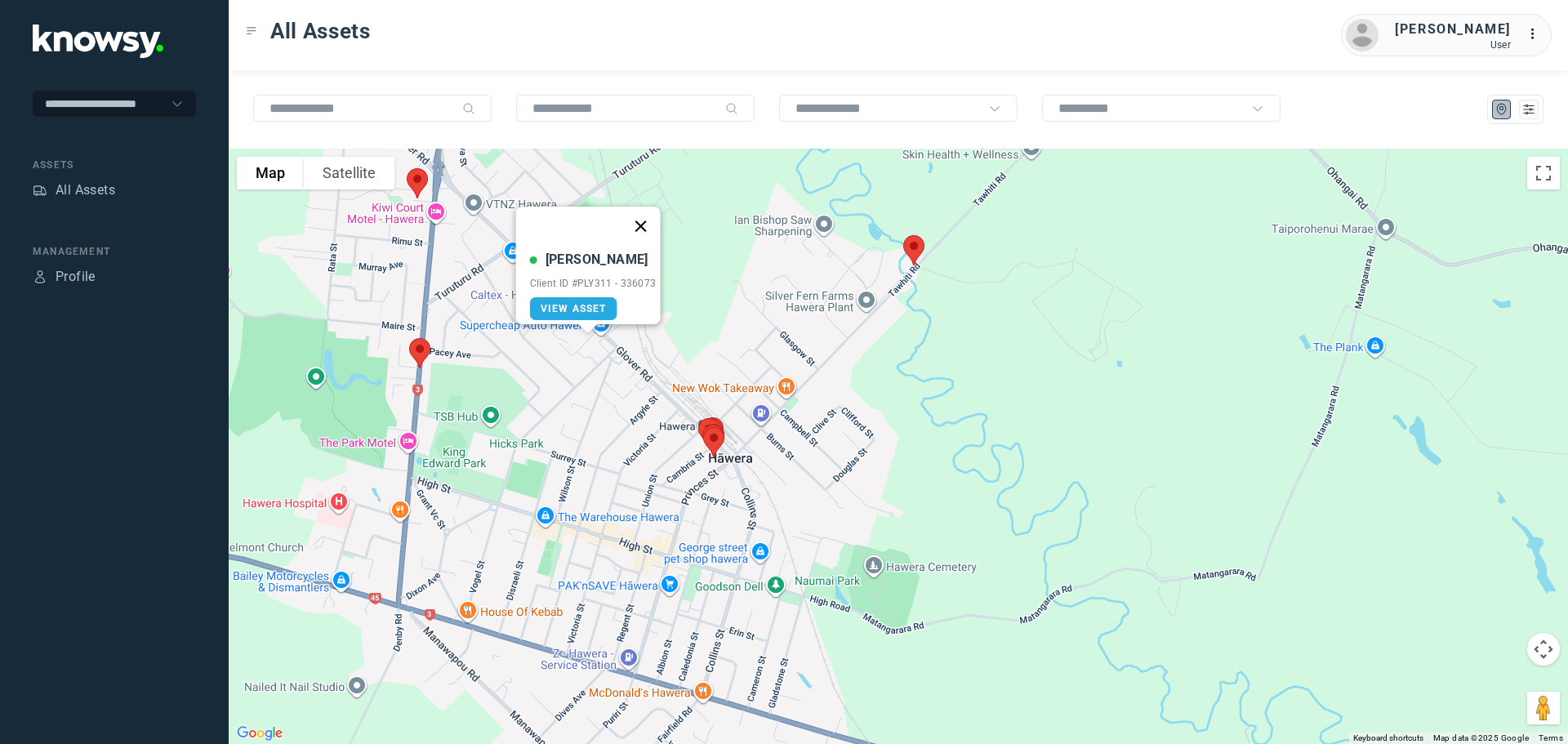
click at [647, 218] on button "Close" at bounding box center [640, 226] width 39 height 39
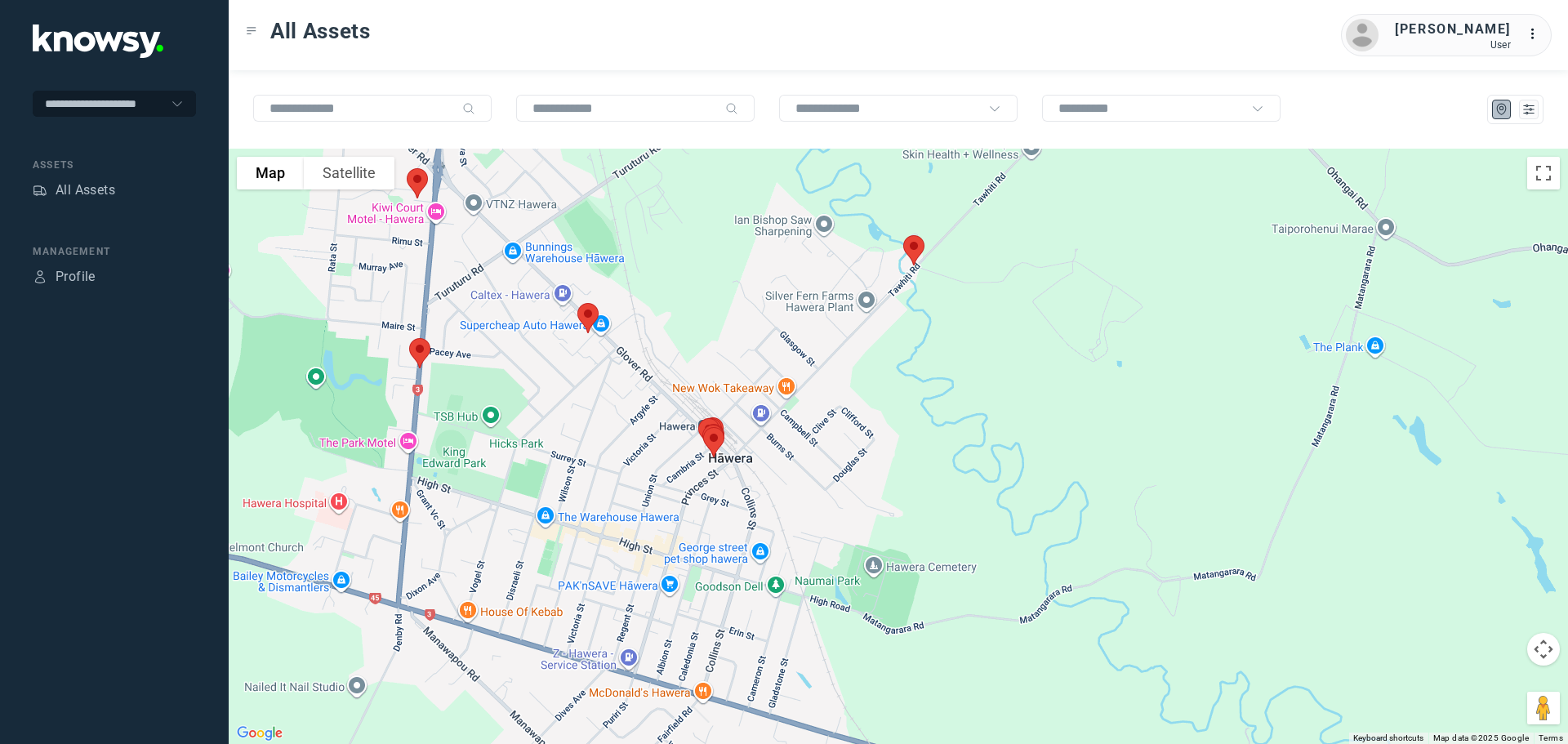
click at [914, 247] on img at bounding box center [913, 250] width 34 height 44
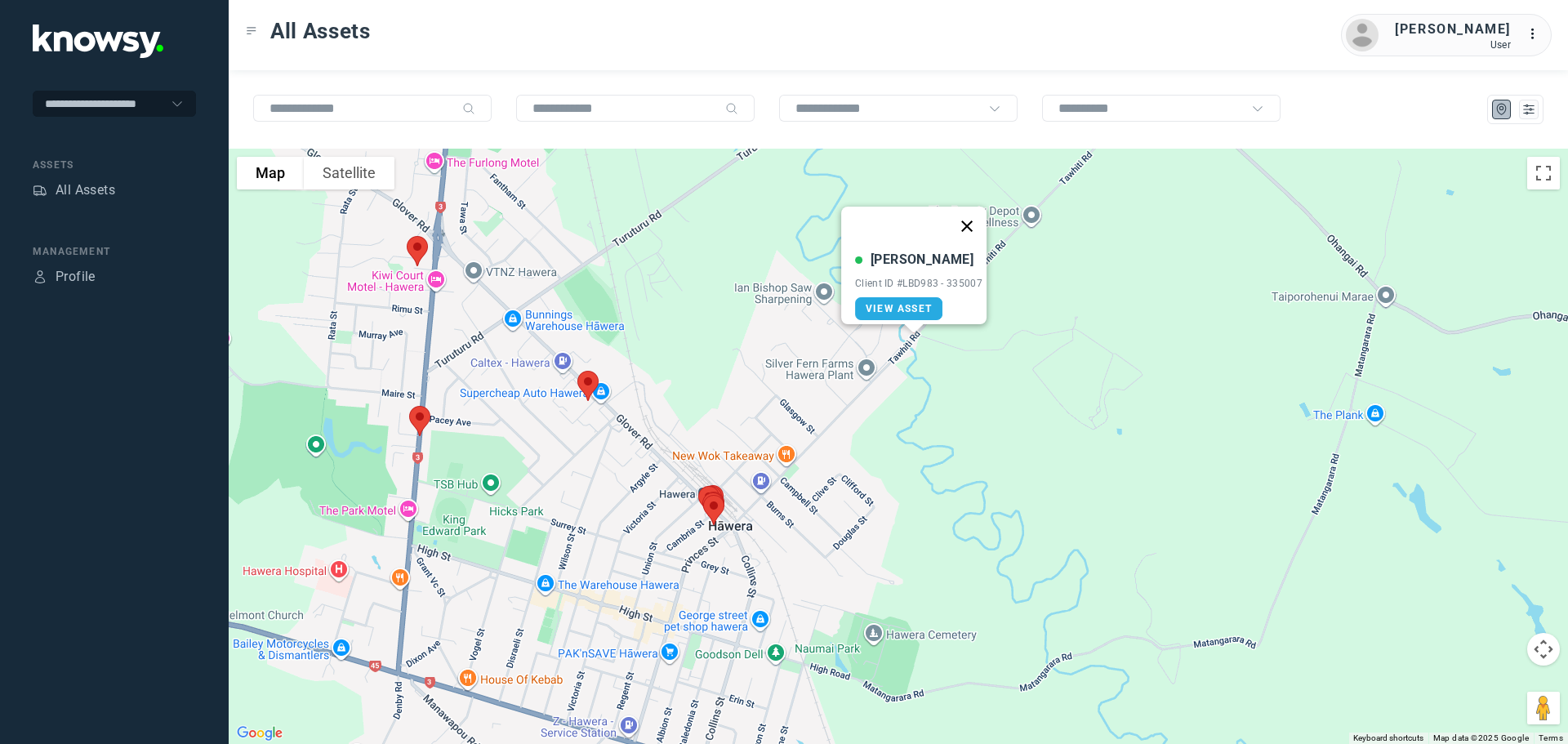
click at [968, 216] on button "Close" at bounding box center [967, 226] width 39 height 39
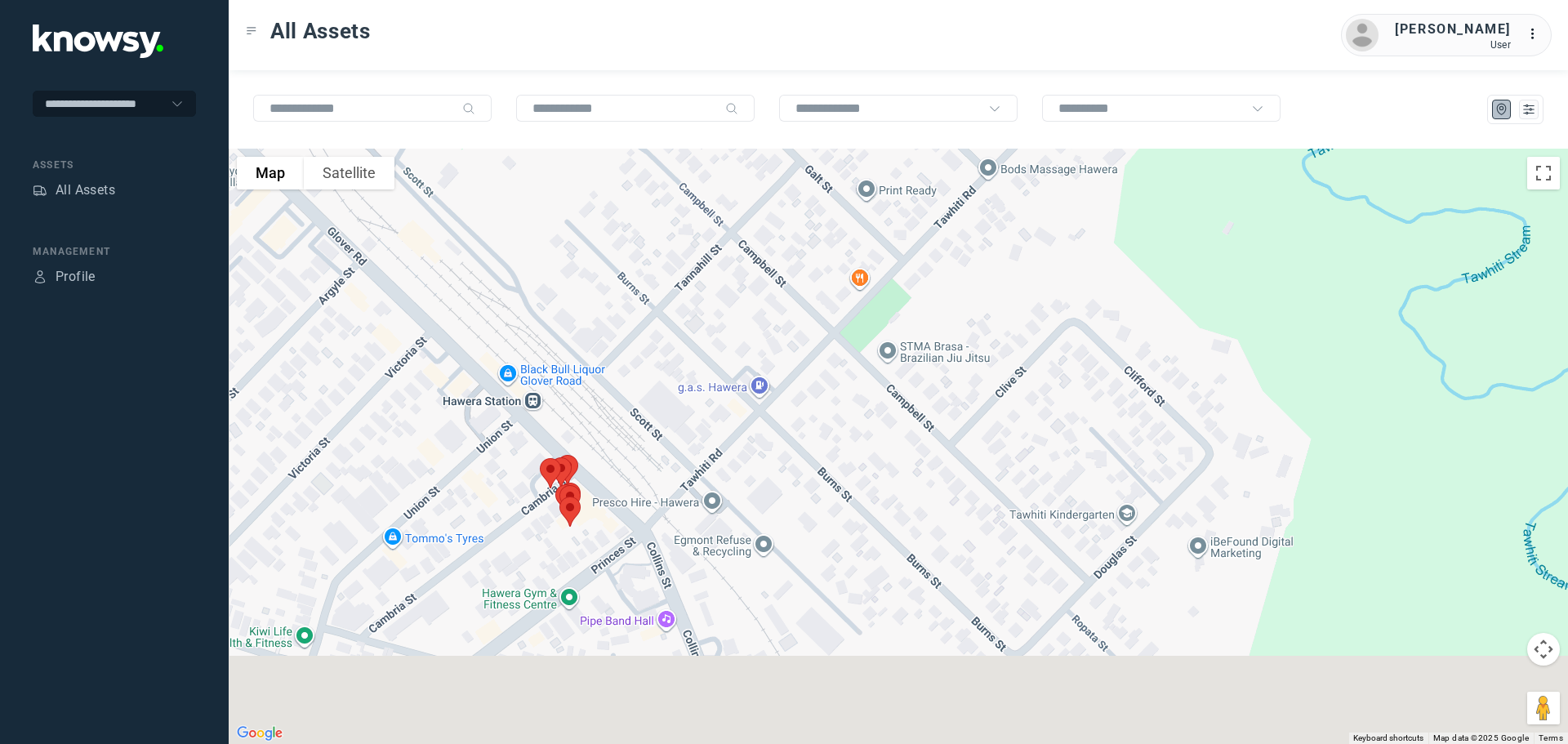
drag, startPoint x: 646, startPoint y: 598, endPoint x: 647, endPoint y: 284, distance: 314.0
click at [649, 295] on div at bounding box center [898, 447] width 1339 height 596
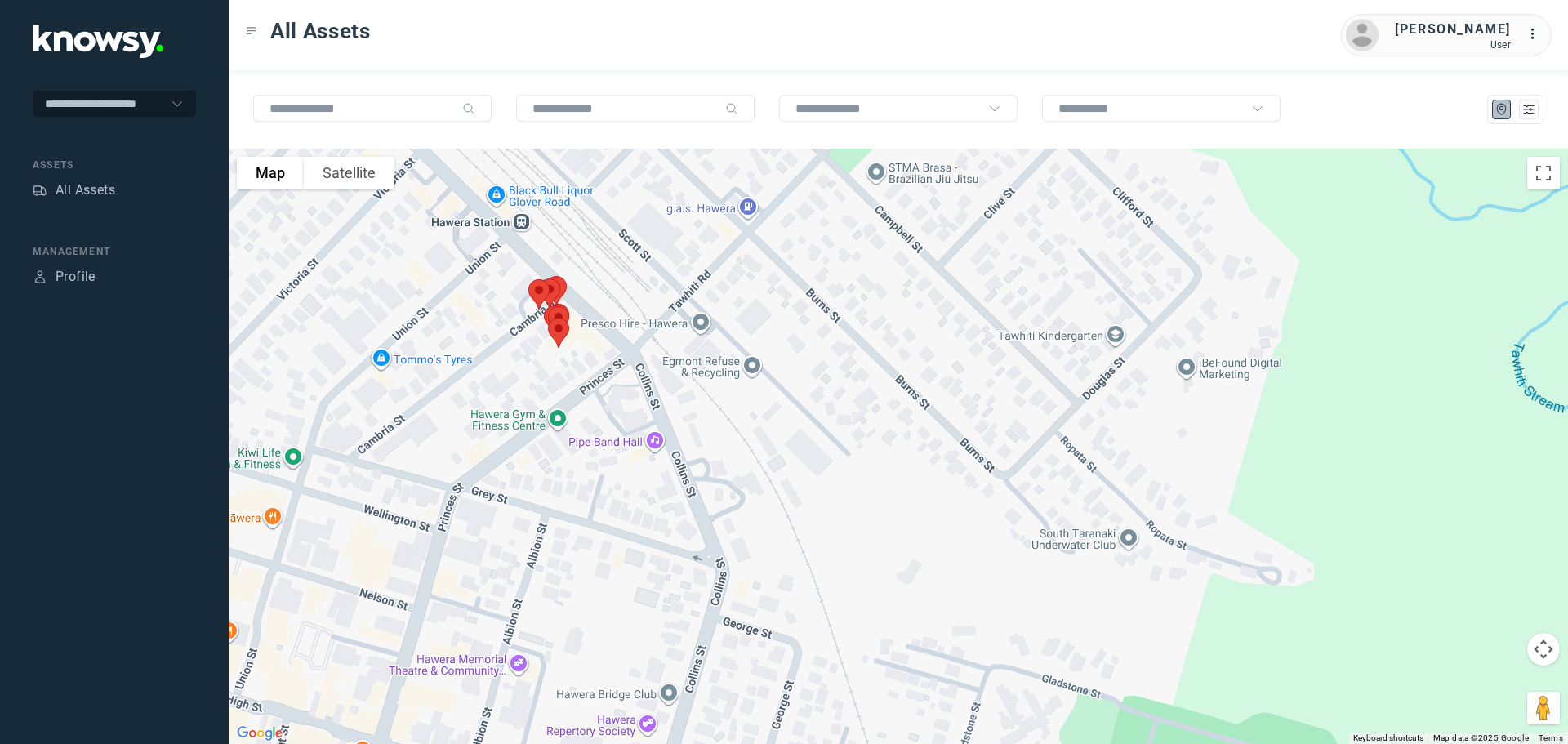
drag, startPoint x: 676, startPoint y: 453, endPoint x: 649, endPoint y: 360, distance: 96.8
click at [671, 363] on div at bounding box center [898, 447] width 1339 height 596
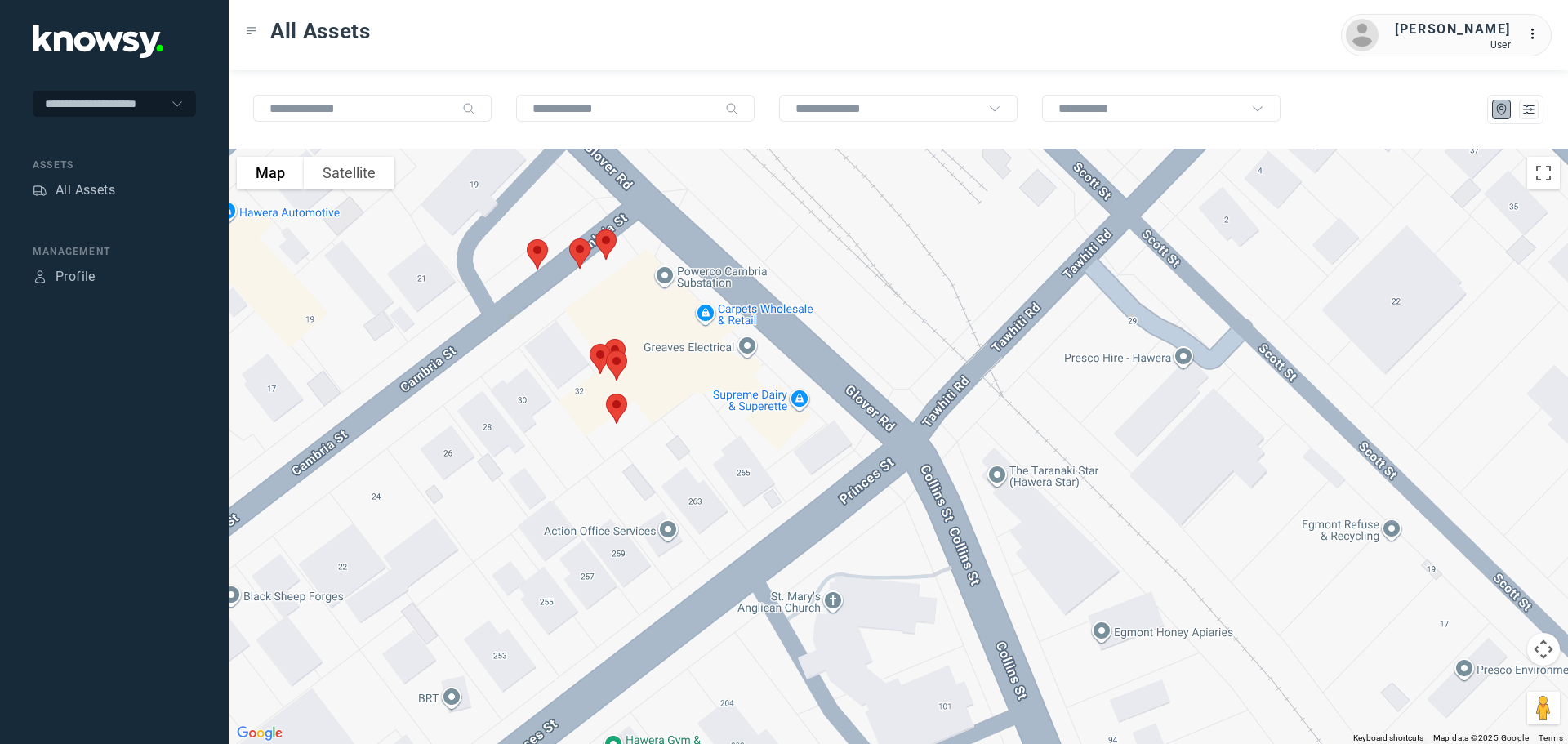
drag, startPoint x: 626, startPoint y: 341, endPoint x: 640, endPoint y: 453, distance: 112.9
click at [640, 453] on div at bounding box center [898, 447] width 1339 height 596
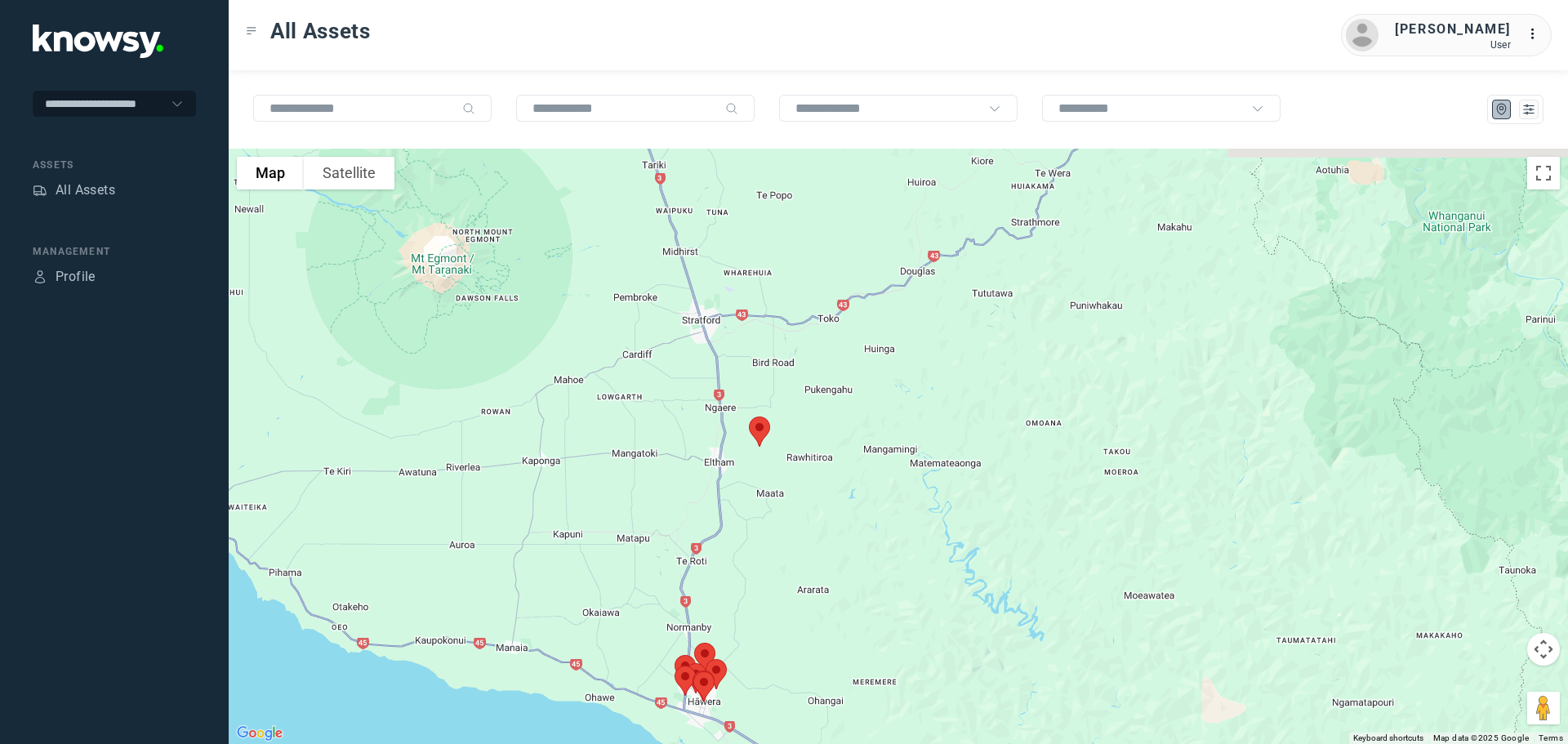
drag, startPoint x: 766, startPoint y: 322, endPoint x: 749, endPoint y: 466, distance: 145.0
click at [759, 531] on div at bounding box center [898, 447] width 1339 height 596
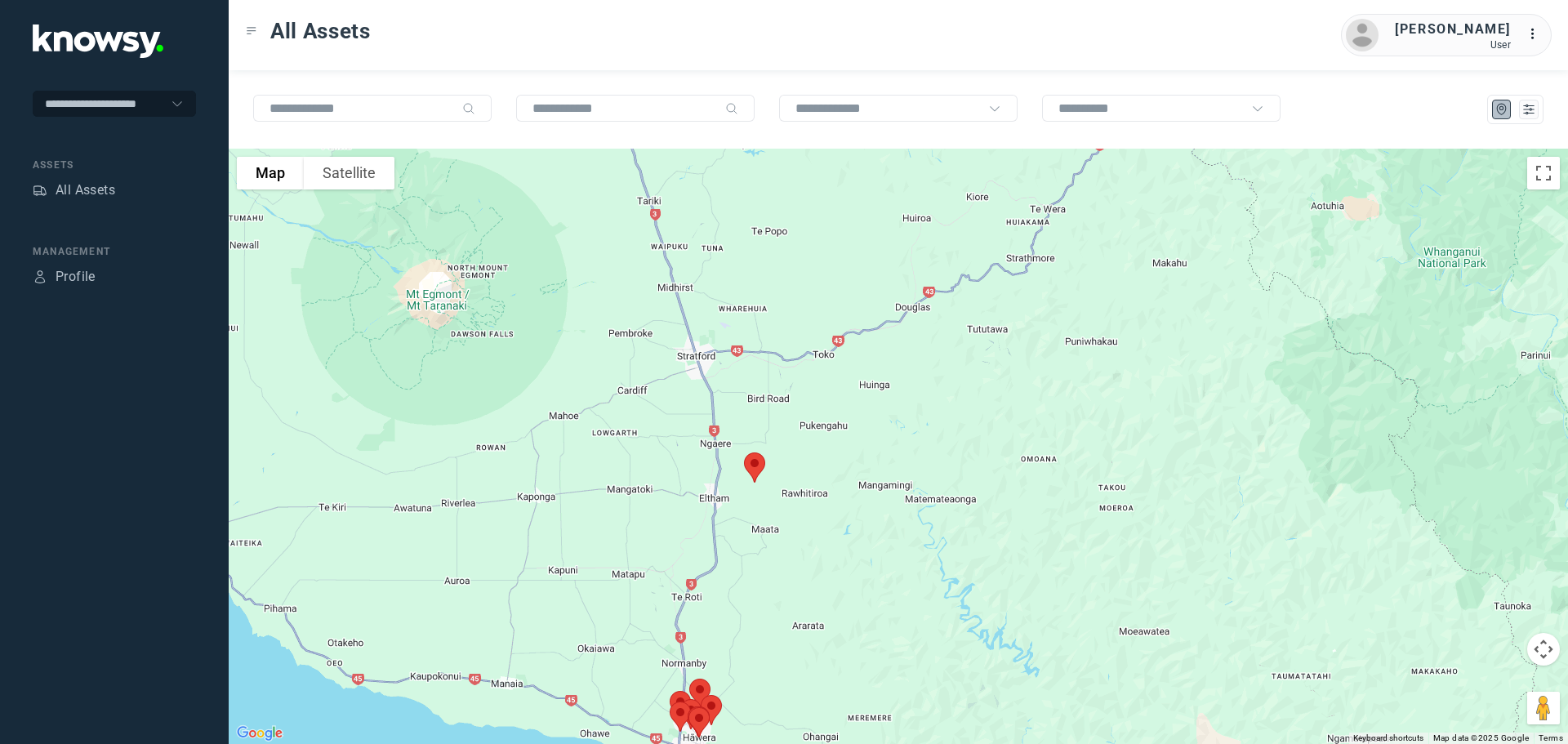
drag, startPoint x: 734, startPoint y: 466, endPoint x: 718, endPoint y: 587, distance: 122.1
click at [718, 591] on div at bounding box center [898, 447] width 1339 height 596
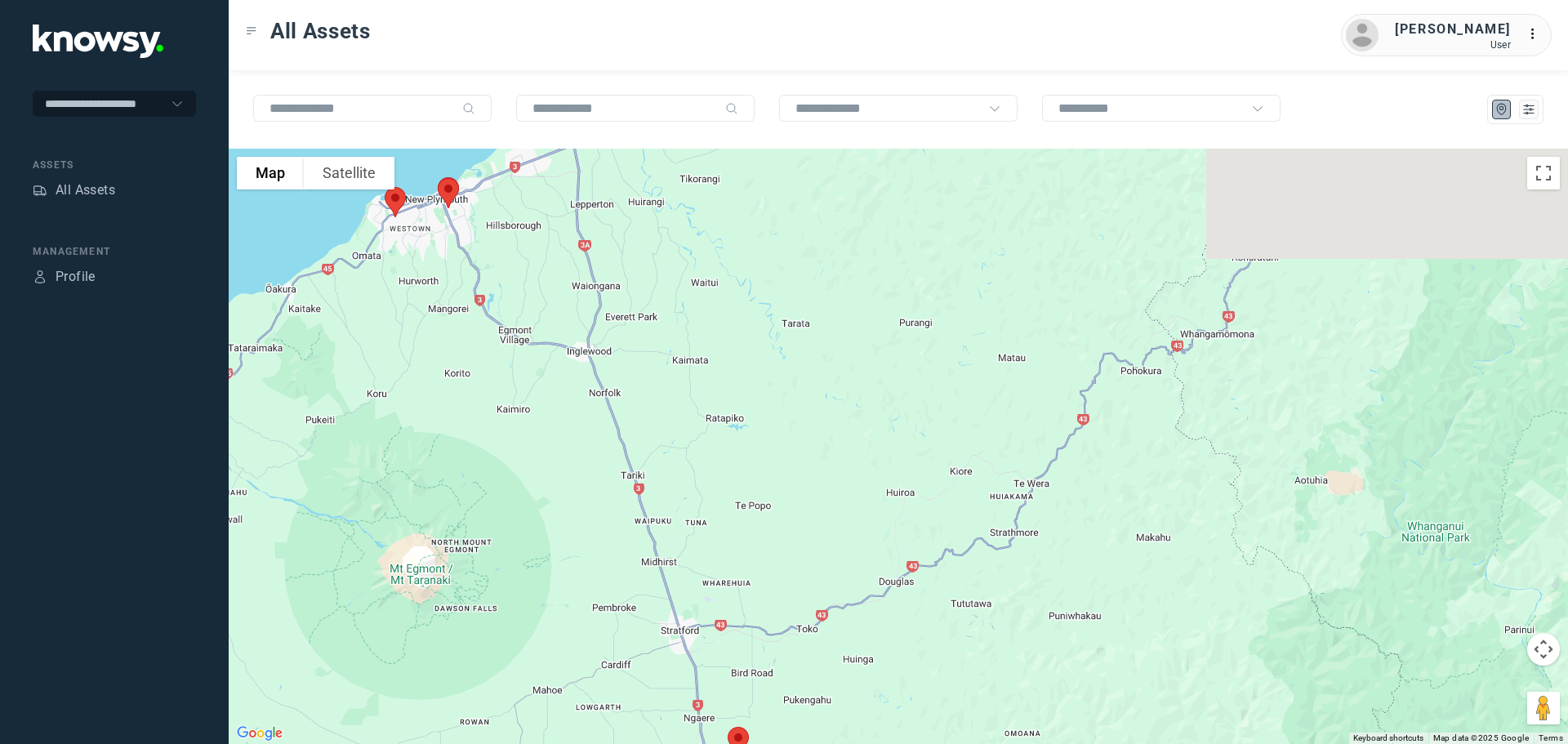
drag, startPoint x: 724, startPoint y: 585, endPoint x: 728, endPoint y: 610, distance: 25.3
click at [728, 612] on div at bounding box center [898, 447] width 1339 height 596
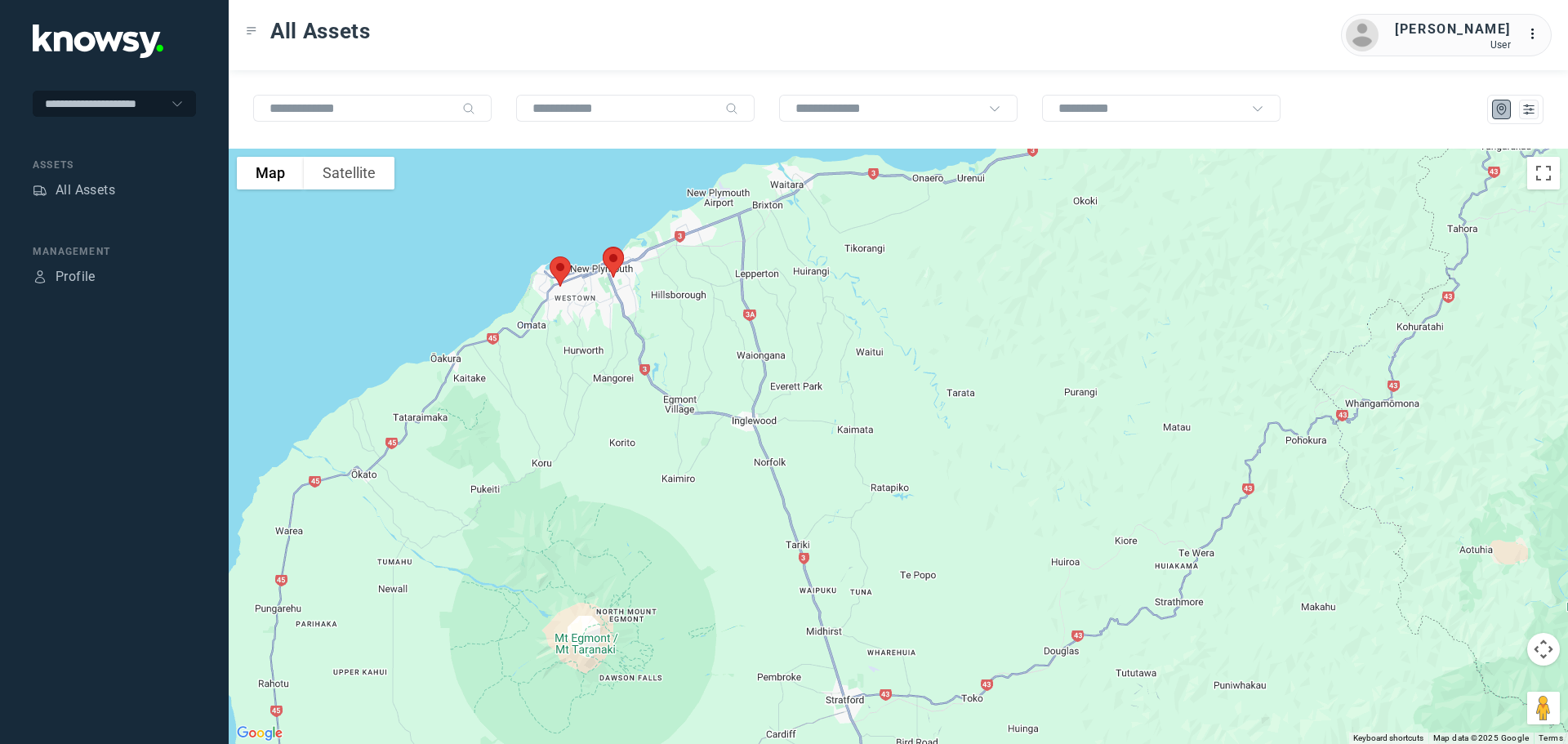
drag, startPoint x: 742, startPoint y: 488, endPoint x: 886, endPoint y: 517, distance: 146.9
click at [886, 517] on div at bounding box center [898, 447] width 1339 height 596
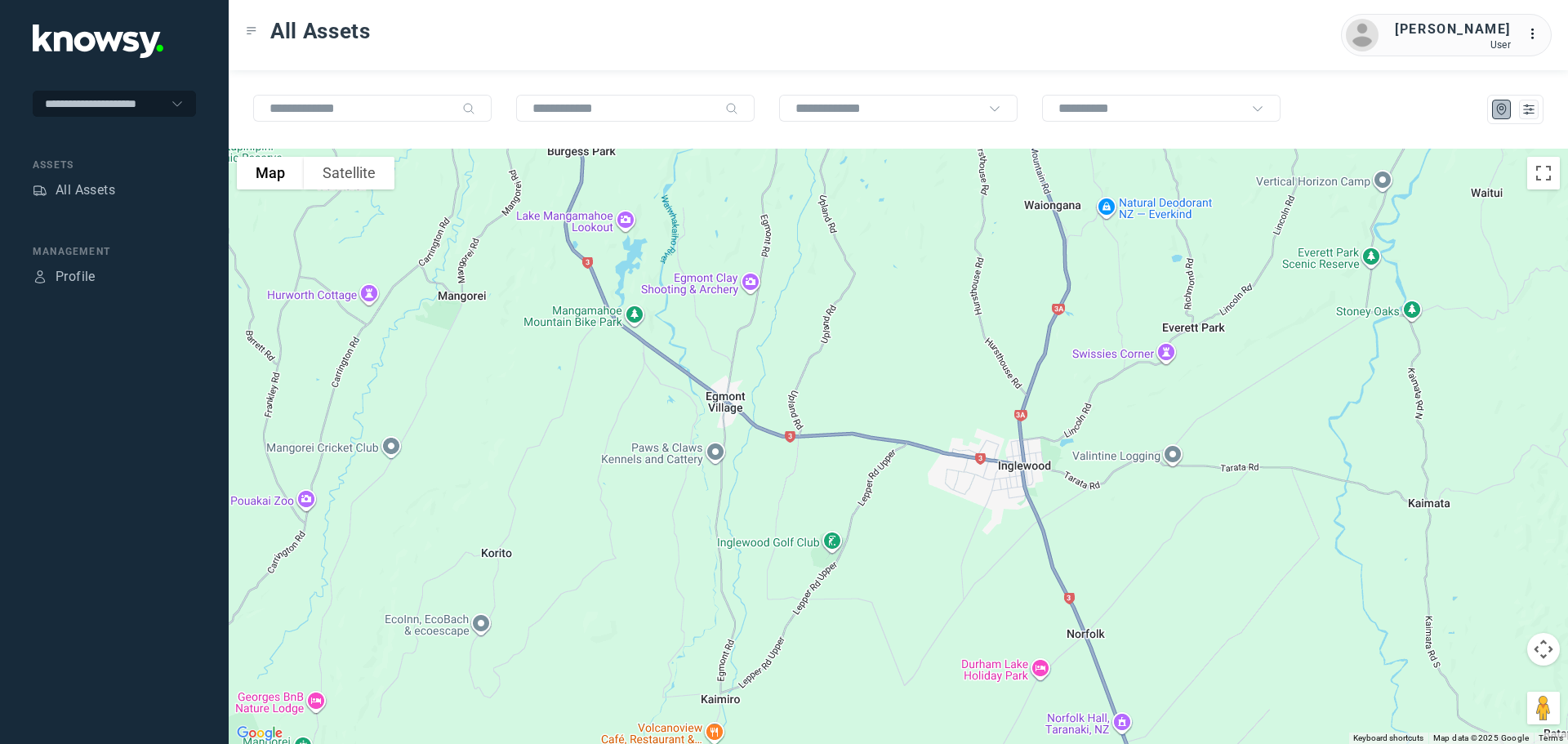
drag, startPoint x: 570, startPoint y: 316, endPoint x: 571, endPoint y: 484, distance: 168.0
click at [571, 484] on div at bounding box center [898, 447] width 1339 height 596
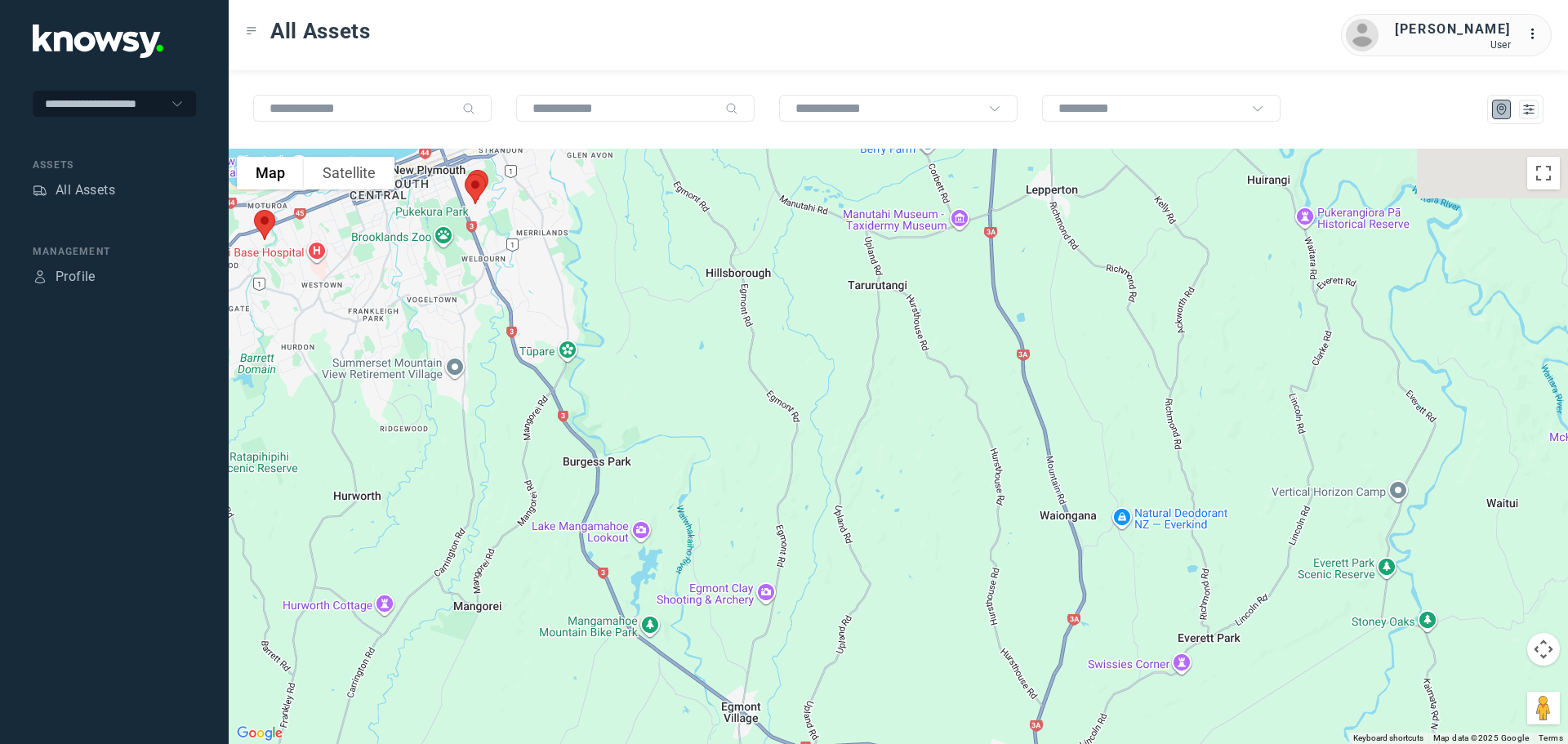
drag, startPoint x: 594, startPoint y: 473, endPoint x: 603, endPoint y: 511, distance: 39.1
click at [603, 511] on div at bounding box center [898, 447] width 1339 height 596
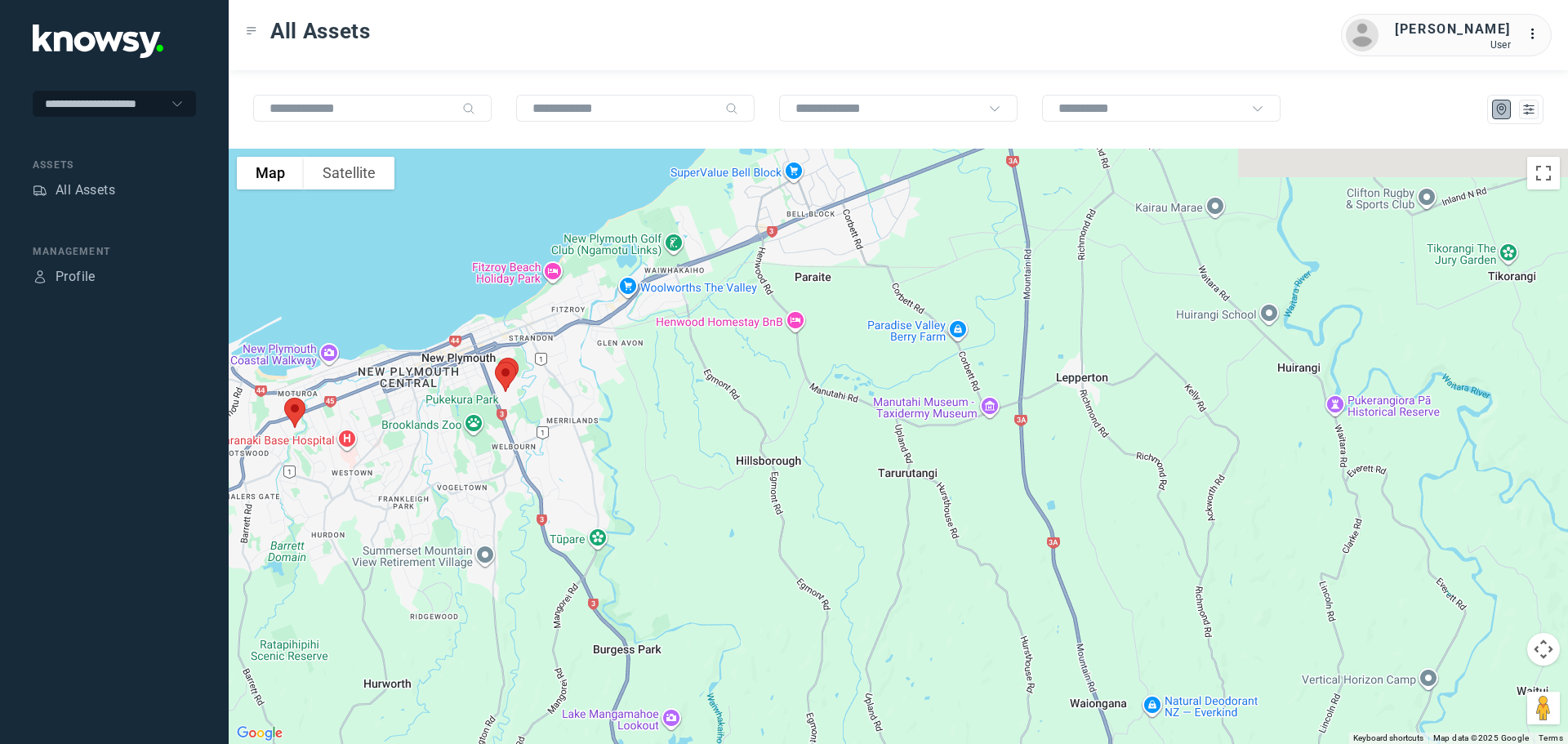
drag, startPoint x: 622, startPoint y: 355, endPoint x: 634, endPoint y: 473, distance: 118.6
click at [634, 473] on div at bounding box center [898, 447] width 1339 height 596
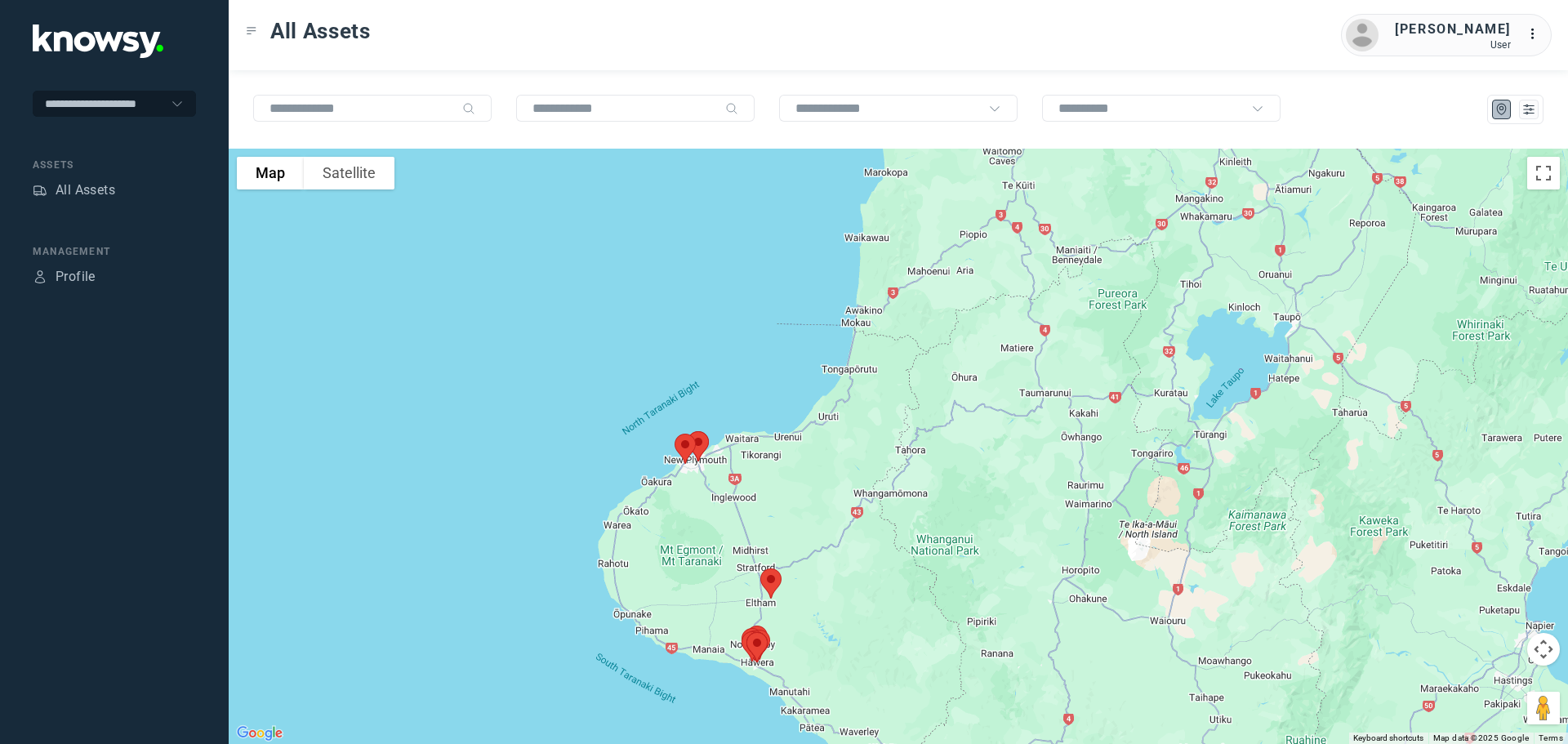
drag, startPoint x: 912, startPoint y: 631, endPoint x: 838, endPoint y: 331, distance: 309.0
click at [838, 331] on div at bounding box center [898, 447] width 1339 height 596
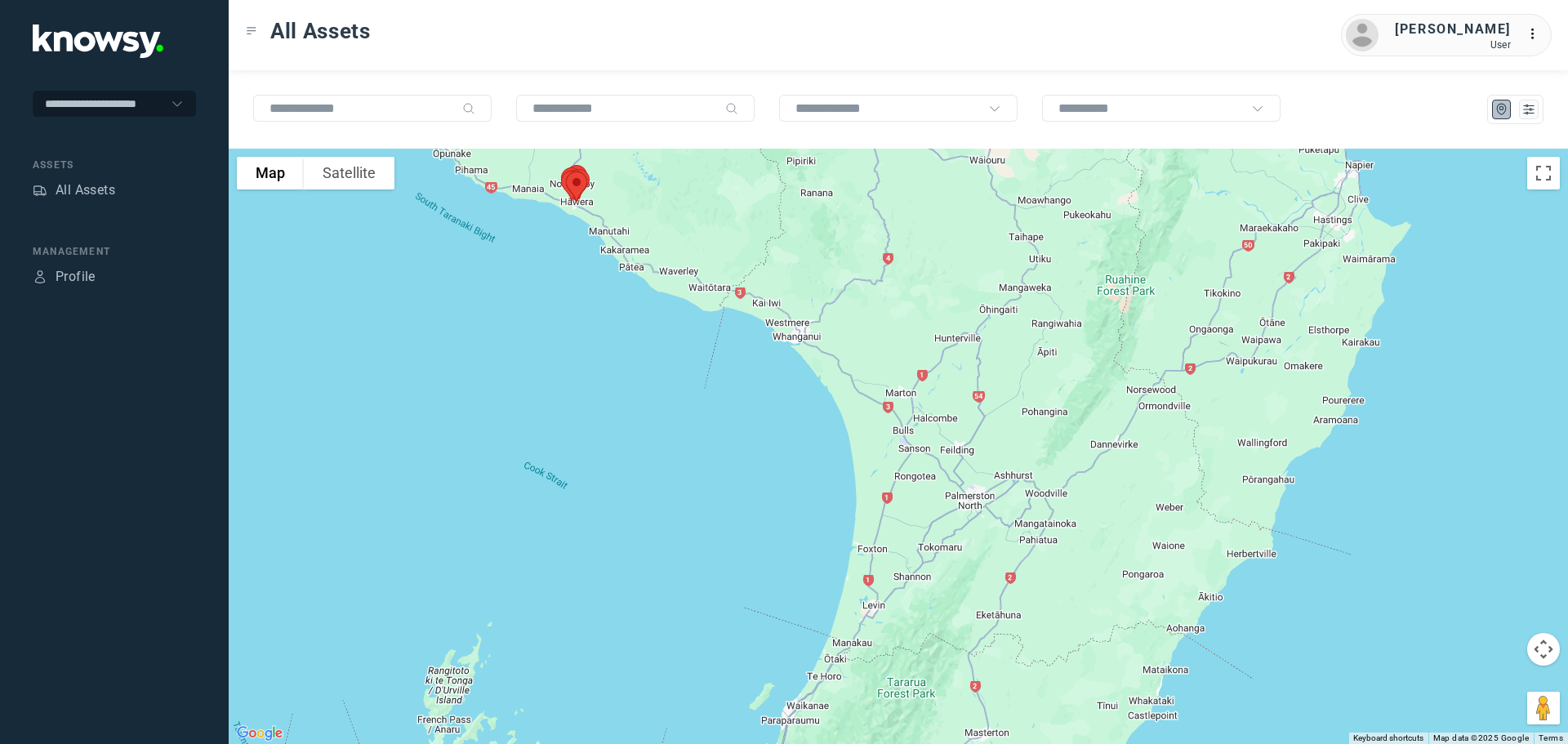
drag, startPoint x: 945, startPoint y: 452, endPoint x: 871, endPoint y: 297, distance: 171.8
click at [883, 309] on div at bounding box center [898, 447] width 1339 height 596
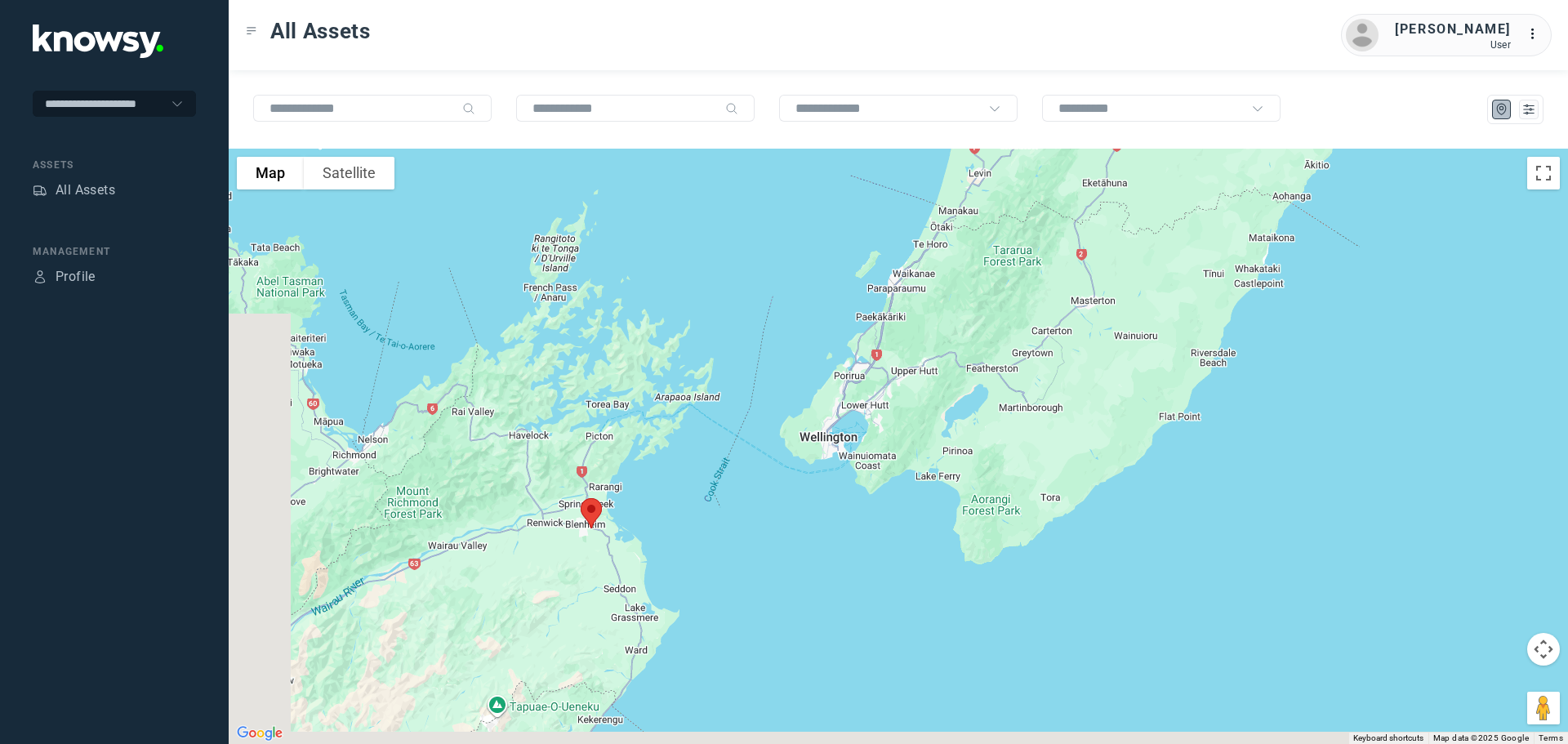
drag, startPoint x: 758, startPoint y: 530, endPoint x: 1021, endPoint y: 418, distance: 285.9
click at [1018, 418] on div at bounding box center [898, 447] width 1339 height 596
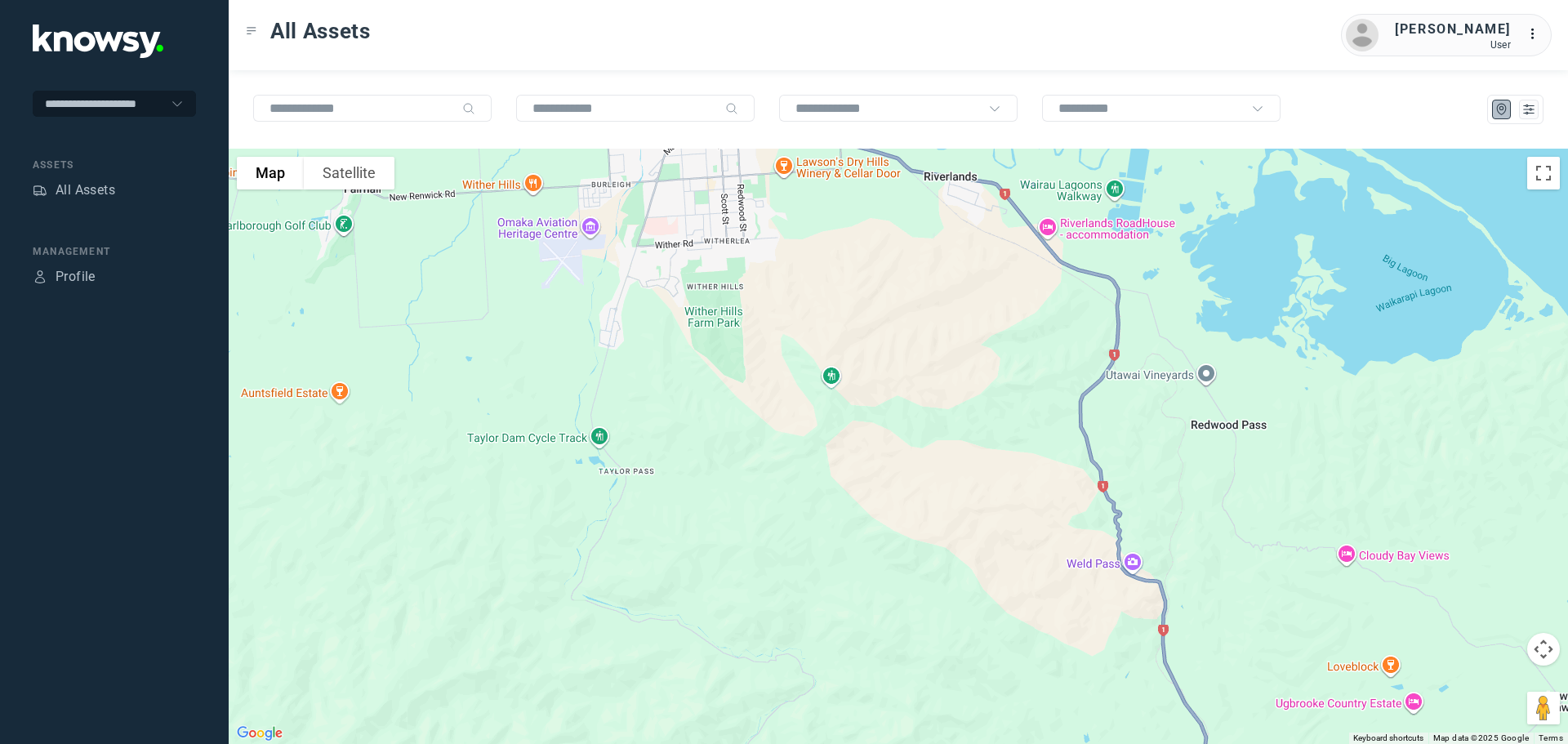
drag, startPoint x: 812, startPoint y: 439, endPoint x: 709, endPoint y: 573, distance: 169.0
click at [711, 575] on div at bounding box center [898, 447] width 1339 height 596
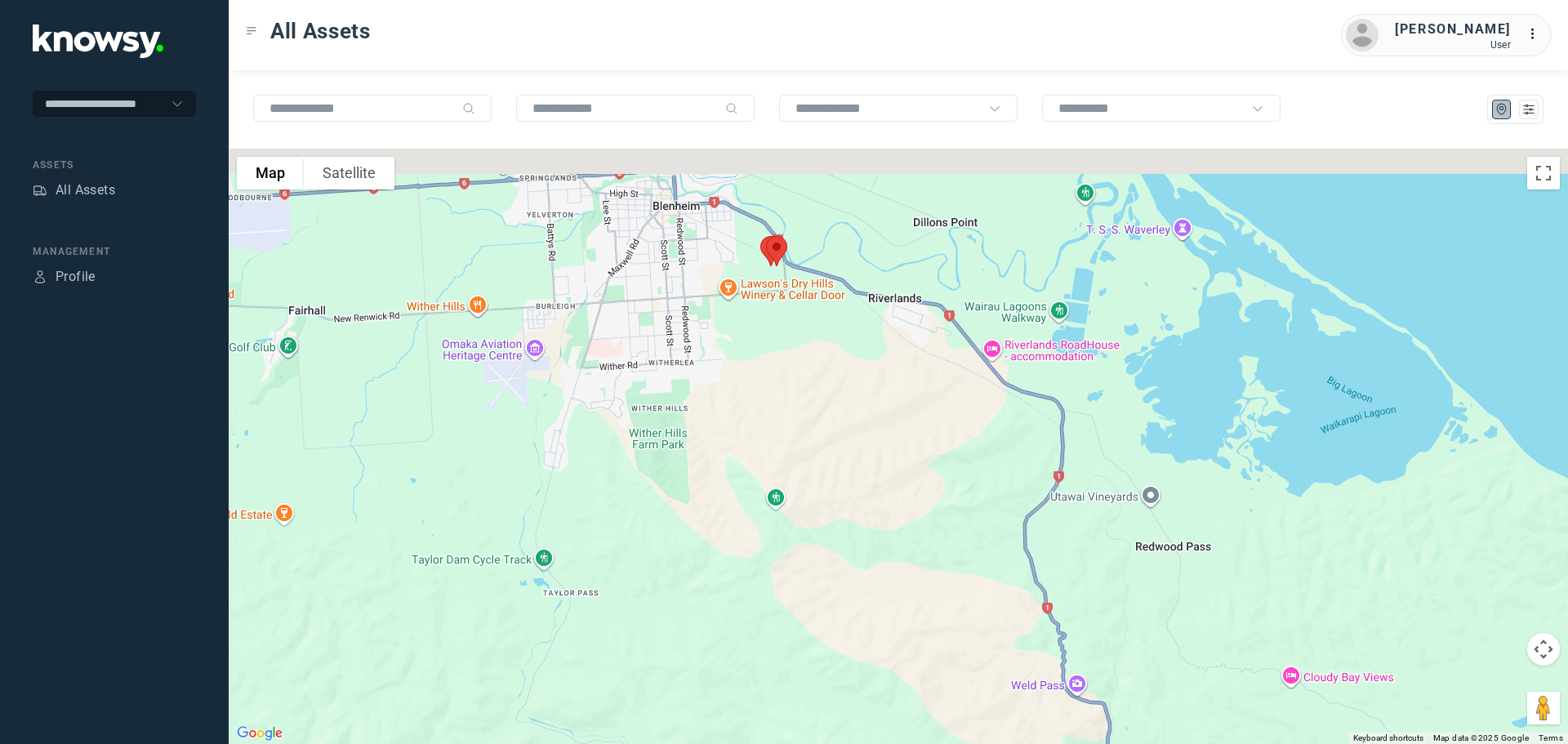
drag, startPoint x: 802, startPoint y: 514, endPoint x: 770, endPoint y: 579, distance: 72.4
click at [770, 579] on div at bounding box center [898, 447] width 1339 height 596
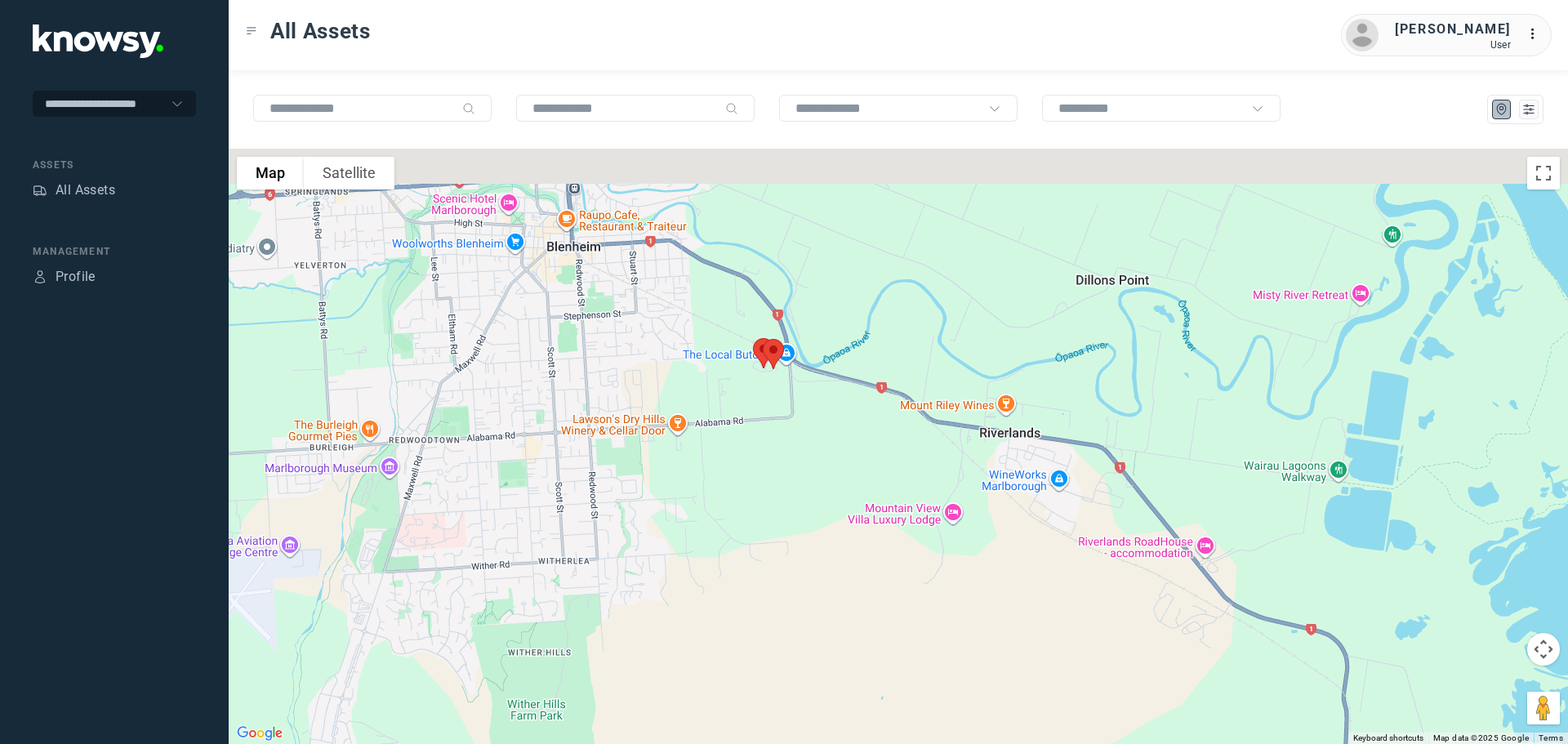
drag, startPoint x: 749, startPoint y: 377, endPoint x: 744, endPoint y: 612, distance: 235.1
click at [746, 612] on div at bounding box center [898, 447] width 1339 height 596
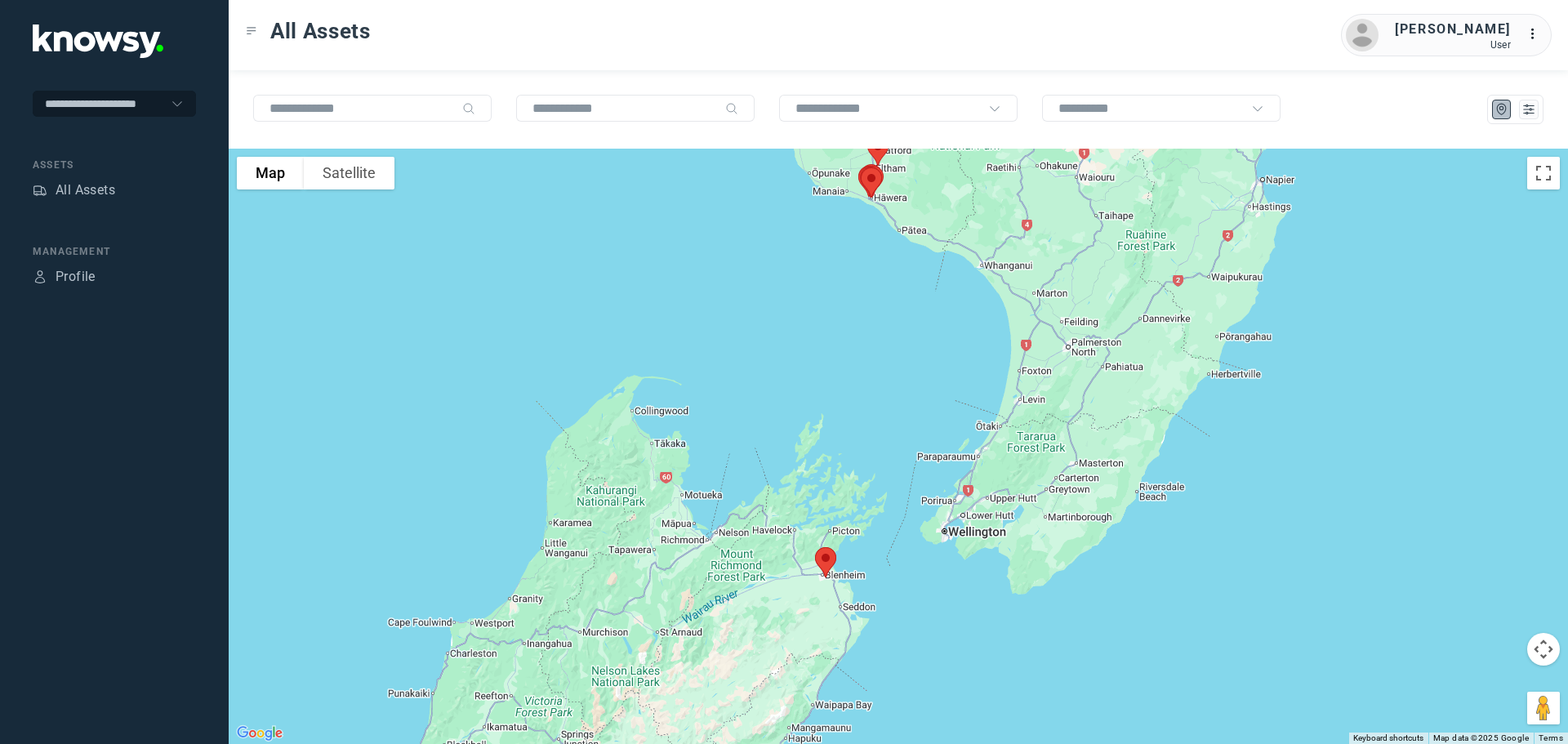
drag, startPoint x: 936, startPoint y: 287, endPoint x: 956, endPoint y: 643, distance: 356.6
click at [956, 643] on div at bounding box center [898, 447] width 1339 height 596
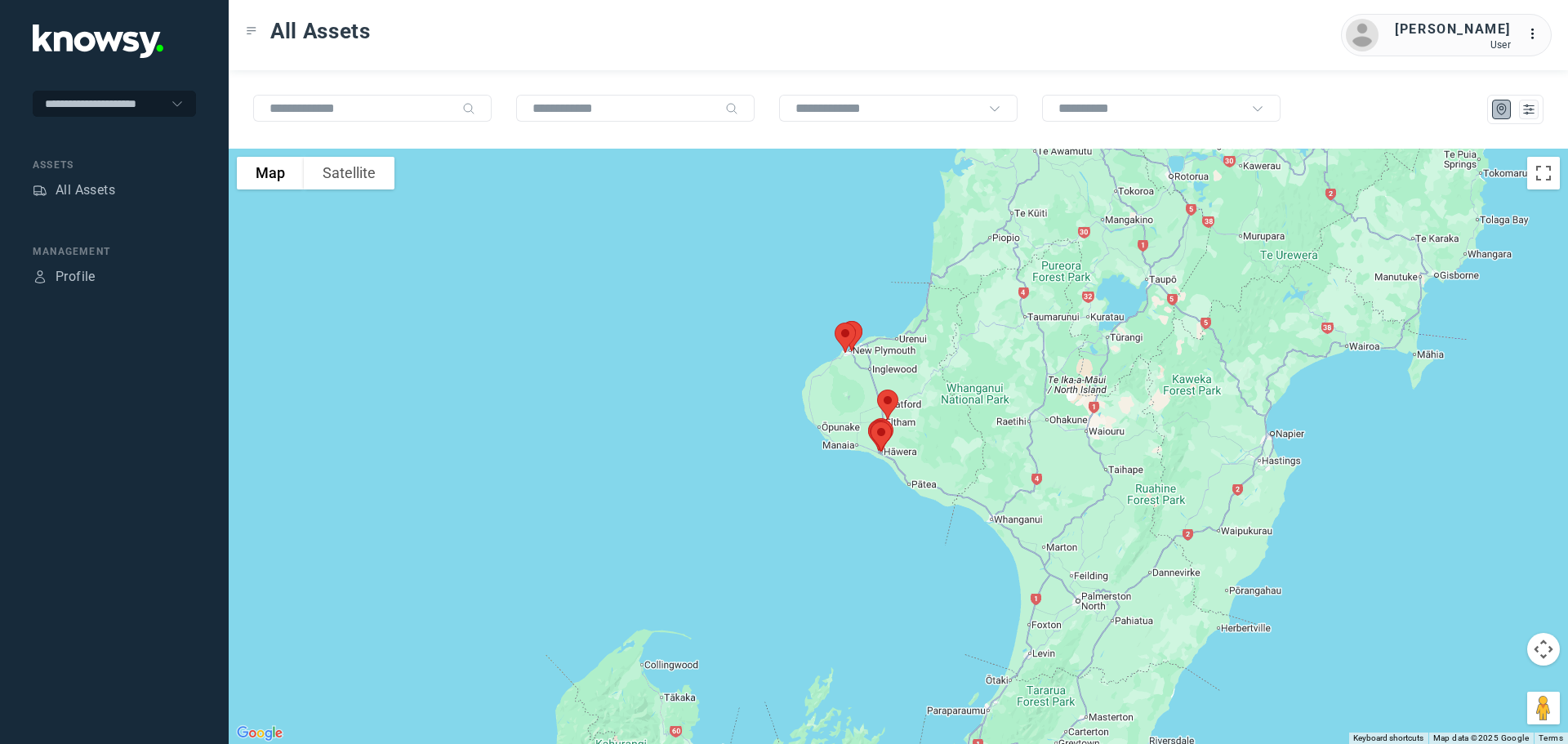
click at [844, 329] on img at bounding box center [845, 337] width 34 height 44
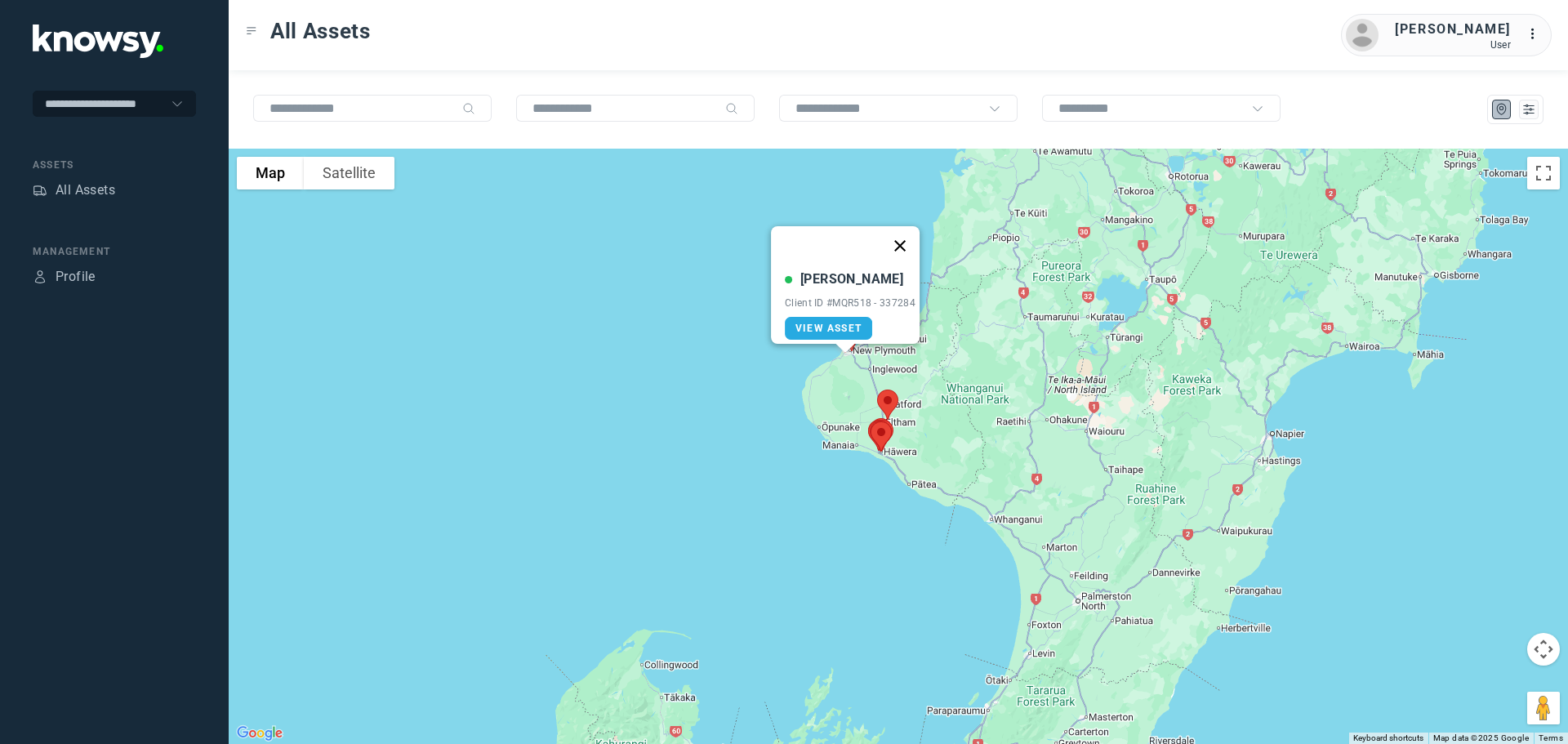
click at [907, 234] on button "Close" at bounding box center [900, 246] width 39 height 39
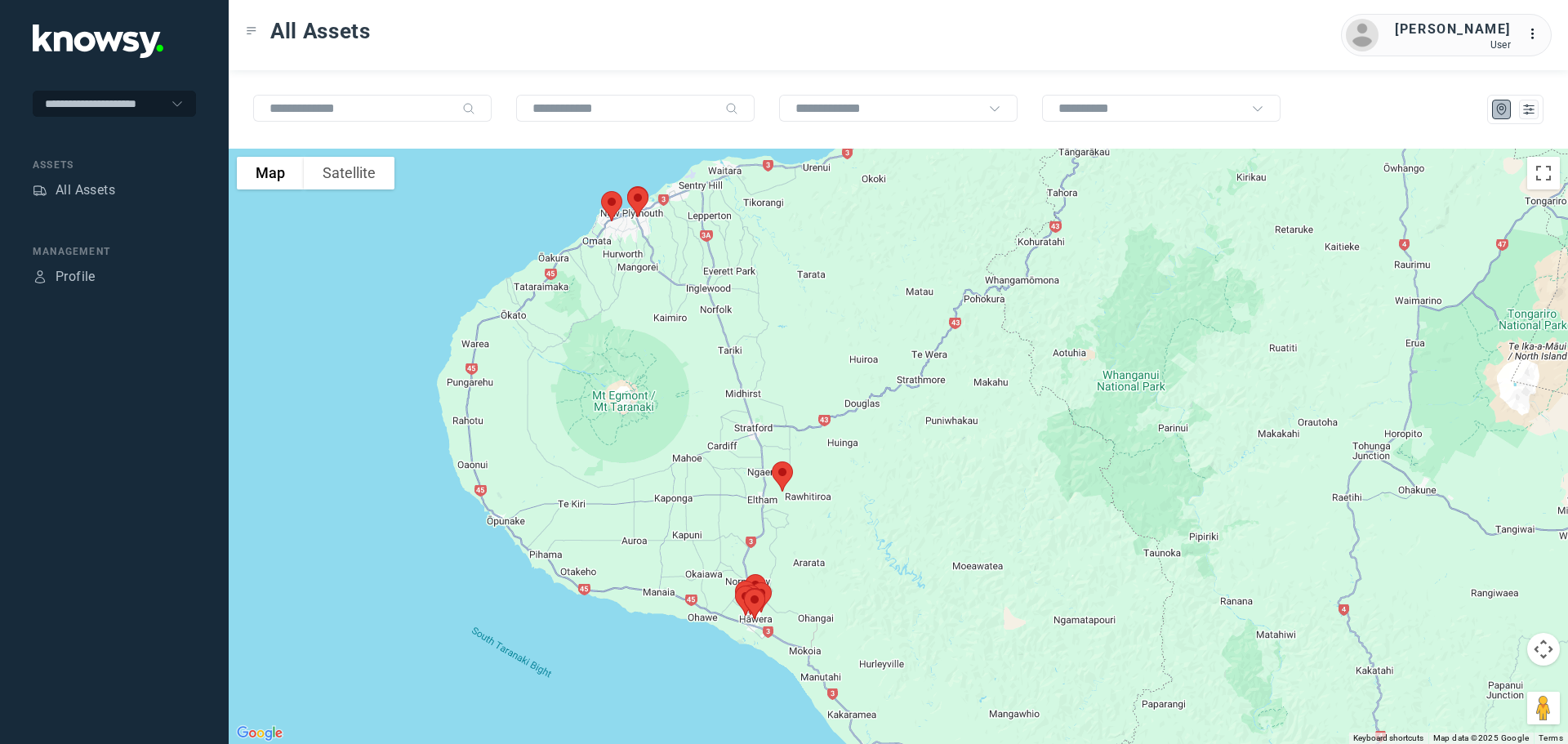
drag, startPoint x: 808, startPoint y: 413, endPoint x: 852, endPoint y: 612, distance: 203.8
click at [852, 612] on div at bounding box center [898, 447] width 1339 height 596
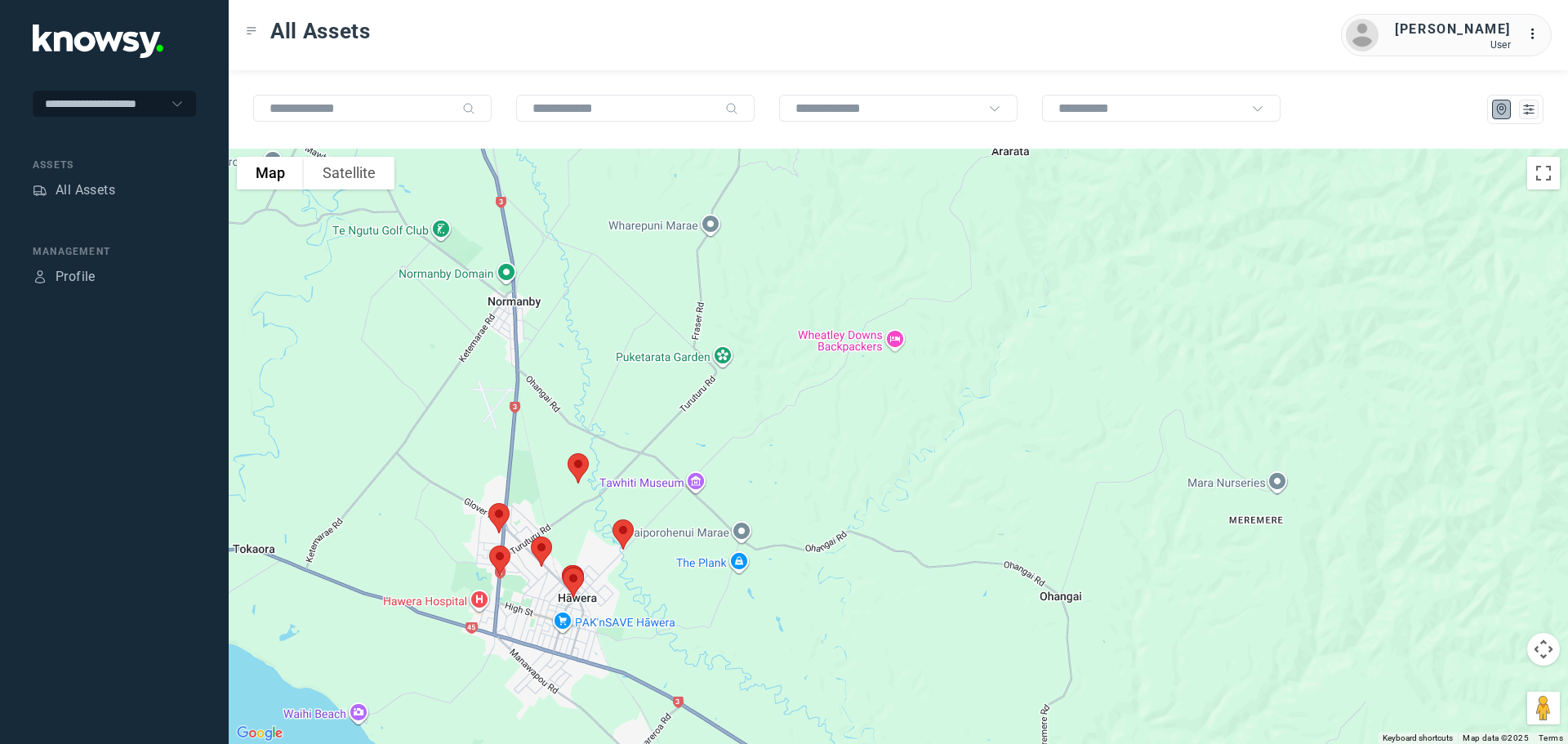
drag, startPoint x: 402, startPoint y: 476, endPoint x: 820, endPoint y: 443, distance: 419.3
click at [820, 443] on div at bounding box center [898, 447] width 1339 height 596
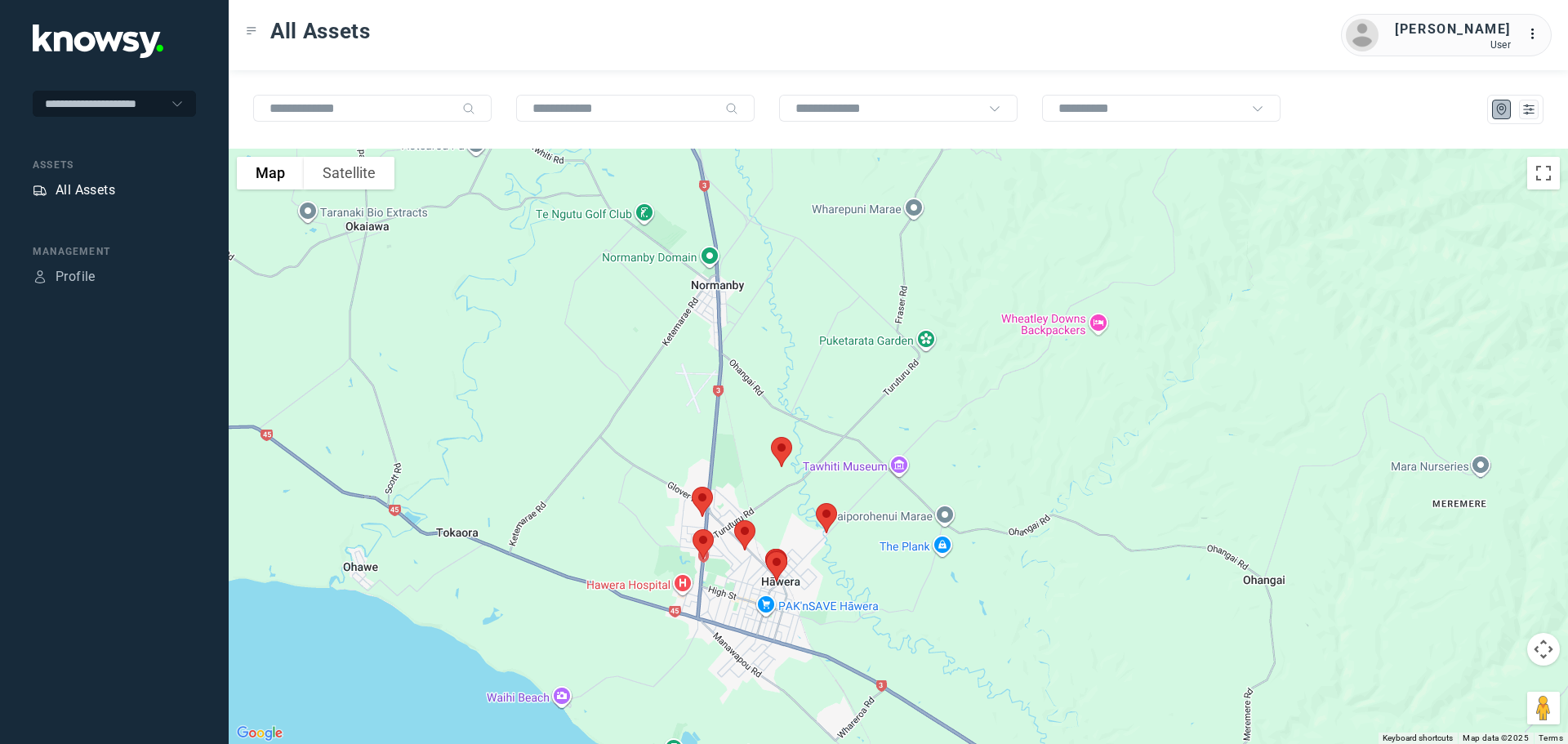
click at [85, 183] on div "All Assets" at bounding box center [85, 190] width 59 height 19
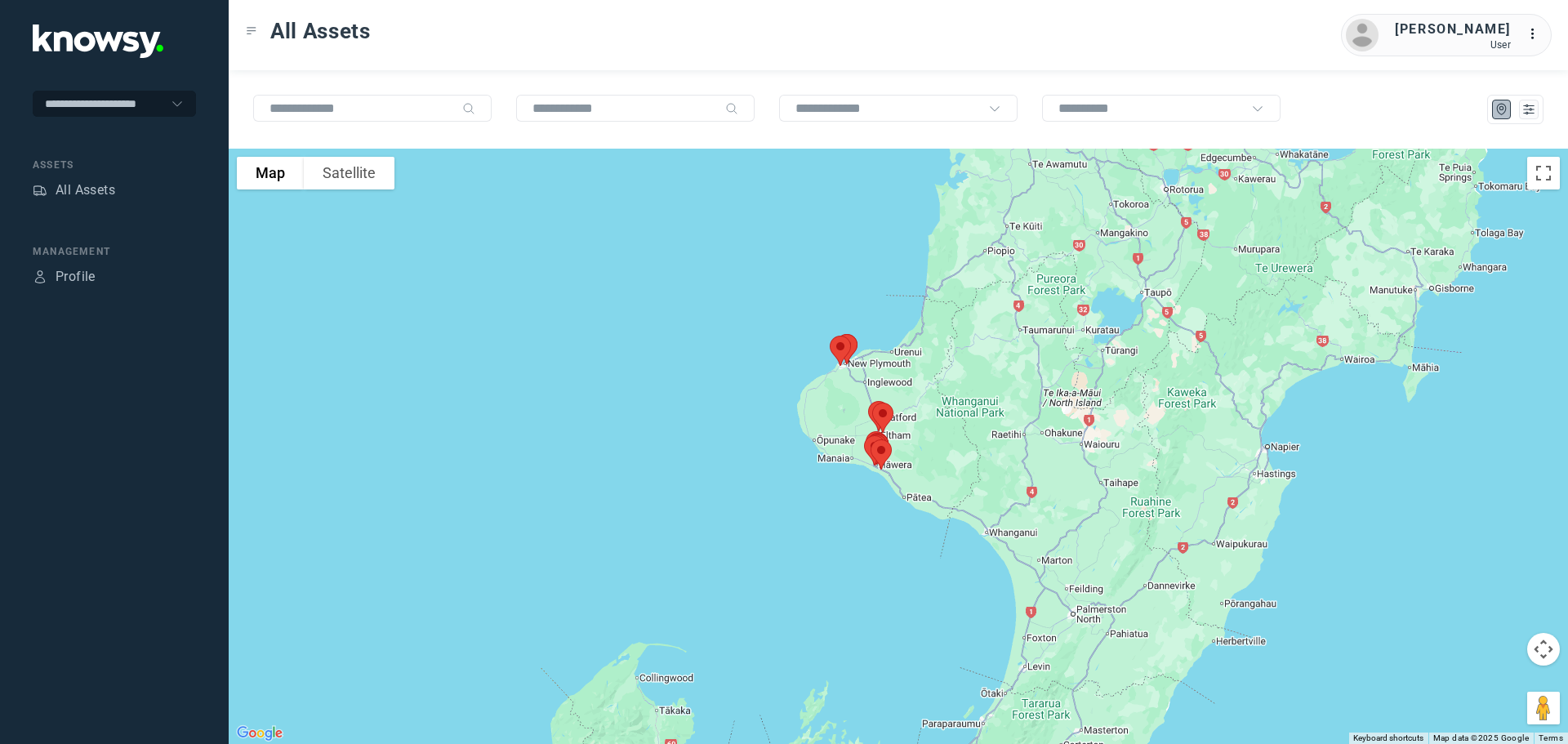
drag, startPoint x: 746, startPoint y: 358, endPoint x: 679, endPoint y: 621, distance: 271.4
click at [679, 620] on div at bounding box center [898, 447] width 1339 height 596
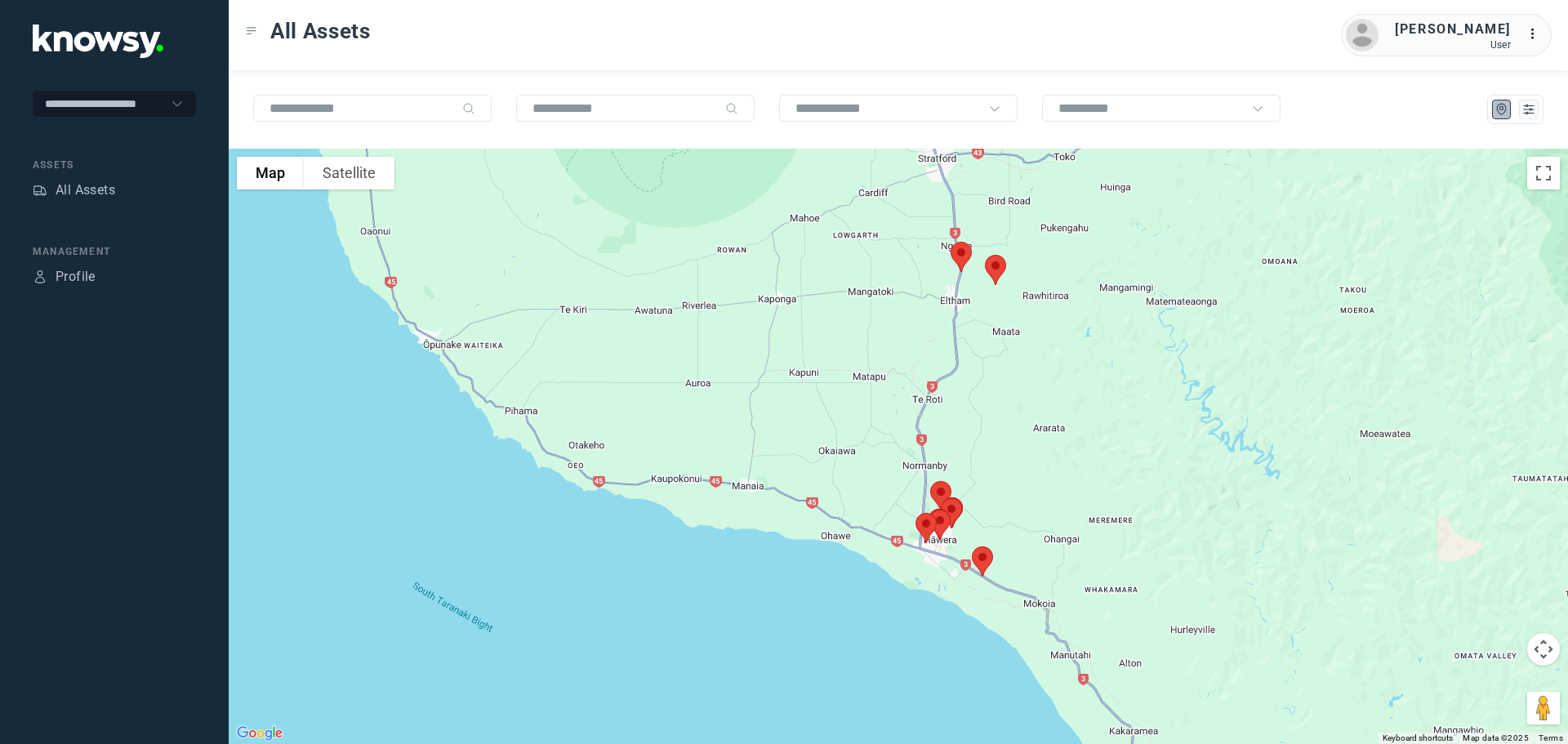
drag, startPoint x: 993, startPoint y: 549, endPoint x: 65, endPoint y: 443, distance: 934.0
click at [65, 443] on div "**********" at bounding box center [784, 372] width 1568 height 744
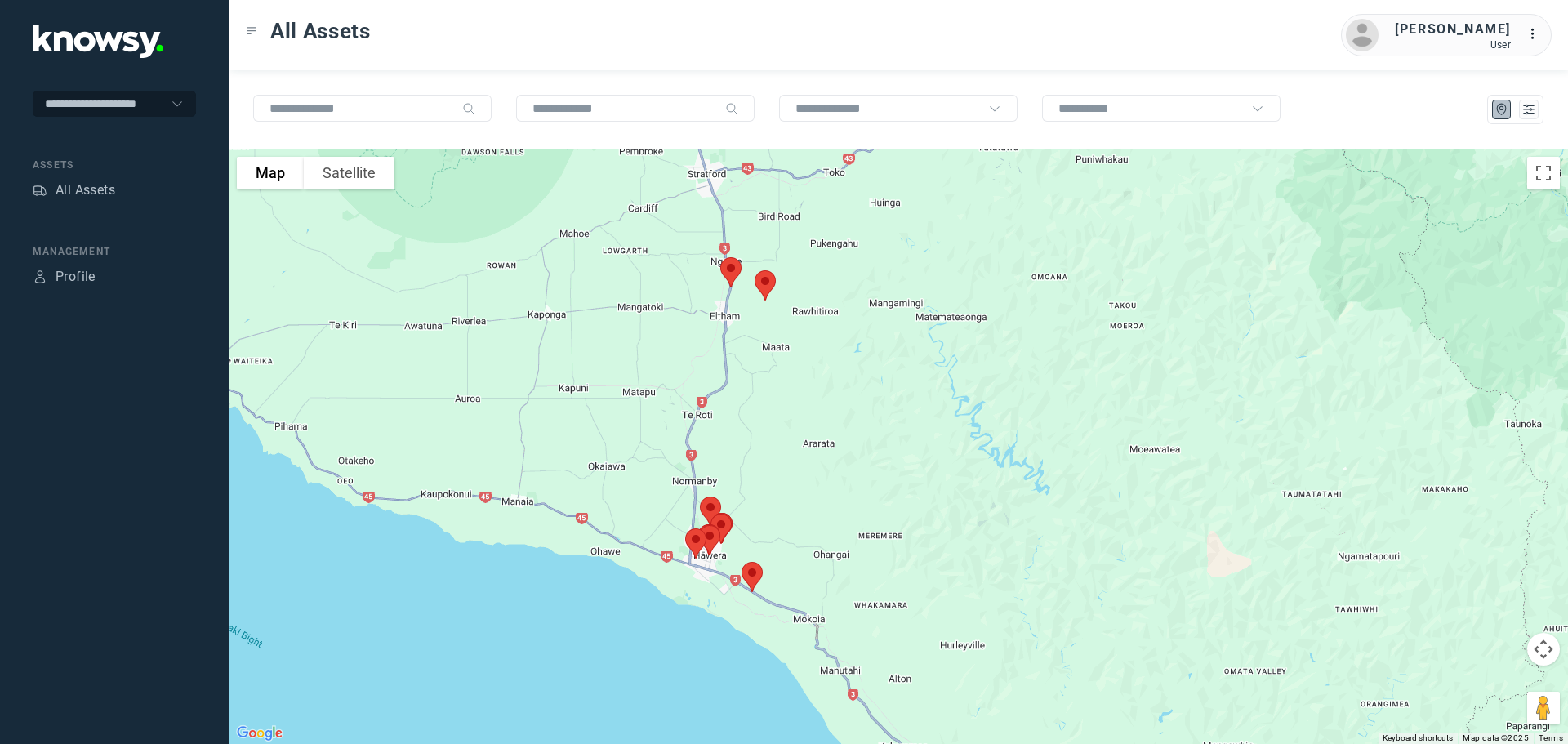
drag, startPoint x: 774, startPoint y: 425, endPoint x: 778, endPoint y: 520, distance: 95.1
click at [778, 523] on div at bounding box center [898, 447] width 1339 height 596
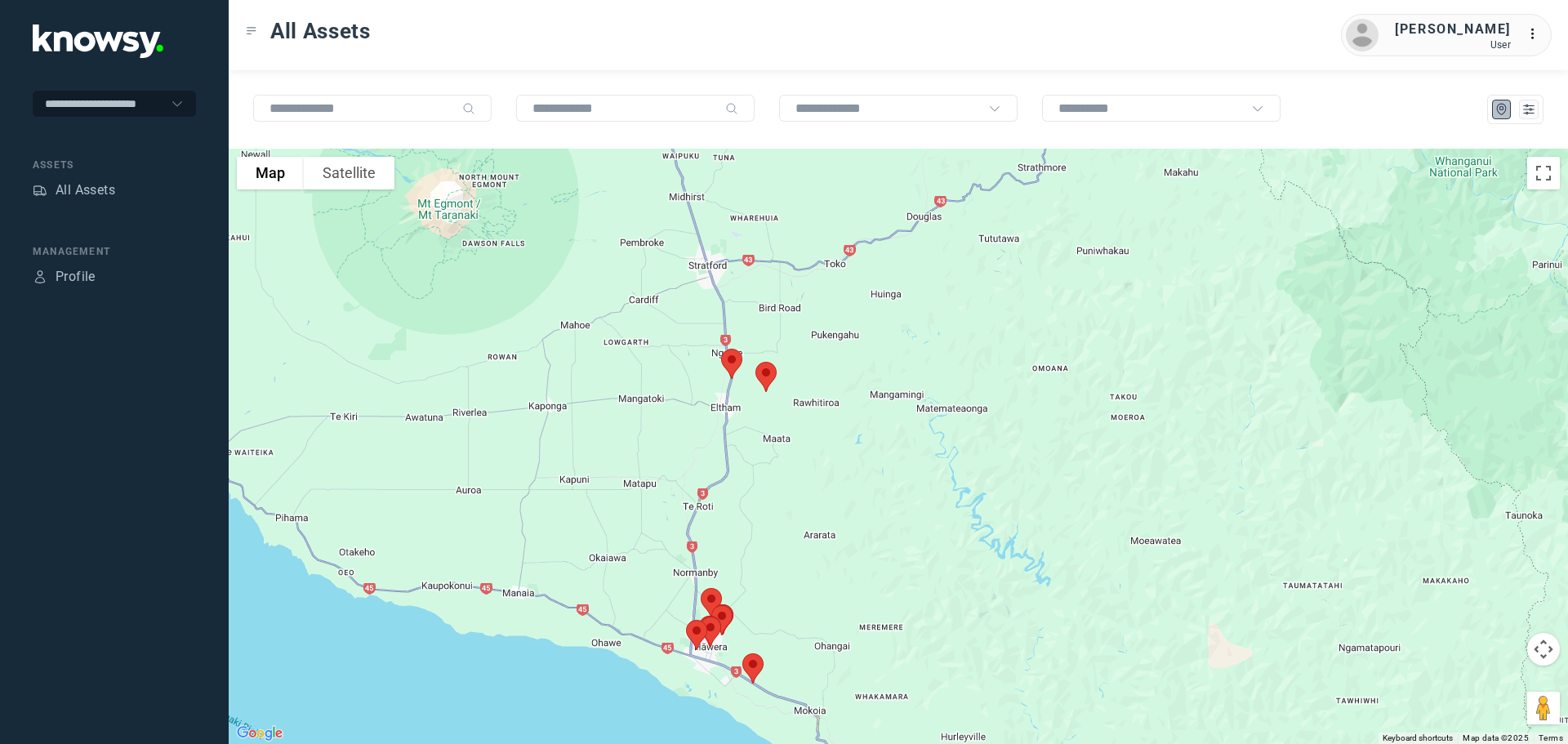
click at [734, 366] on img at bounding box center [732, 364] width 34 height 44
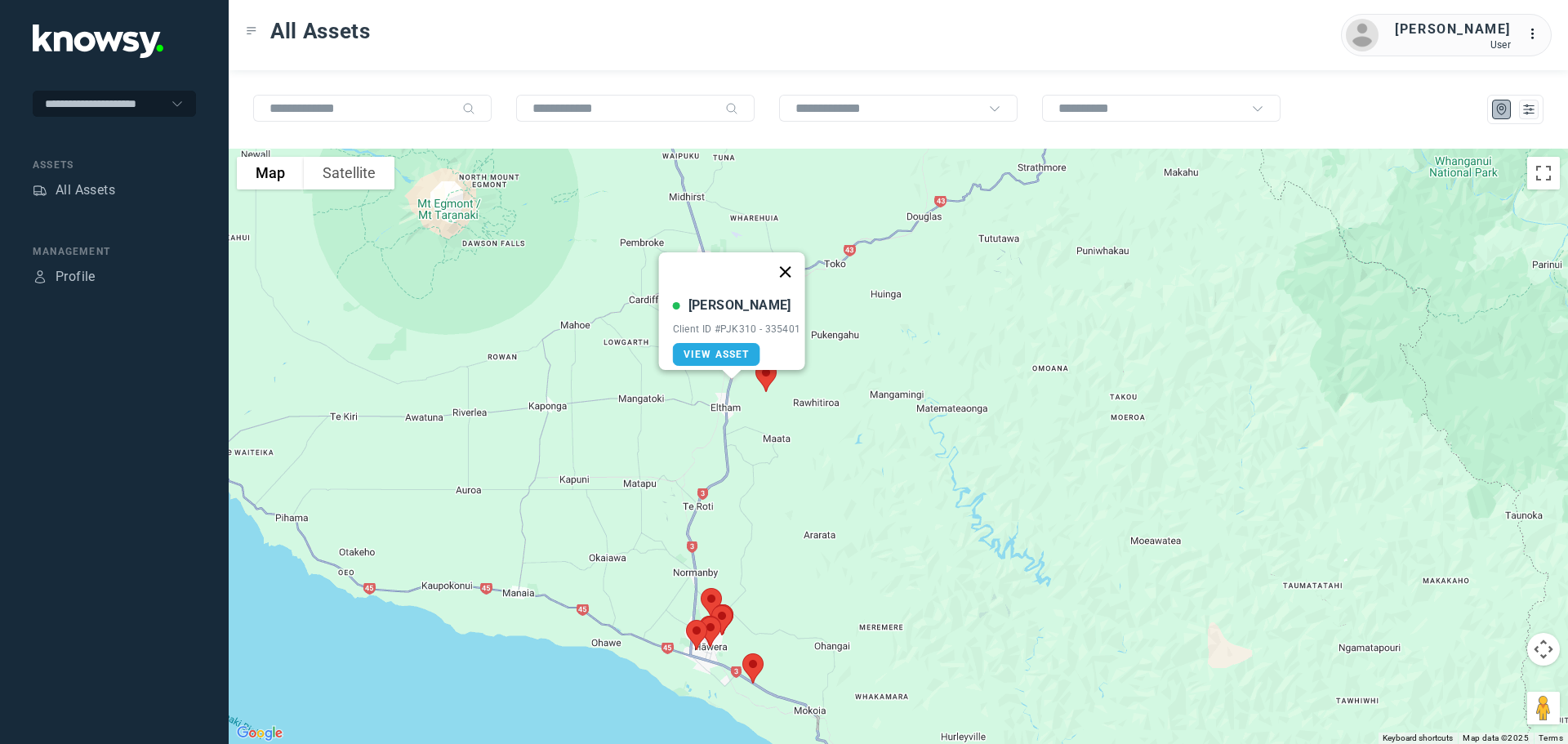
click at [788, 262] on button "Close" at bounding box center [784, 272] width 39 height 39
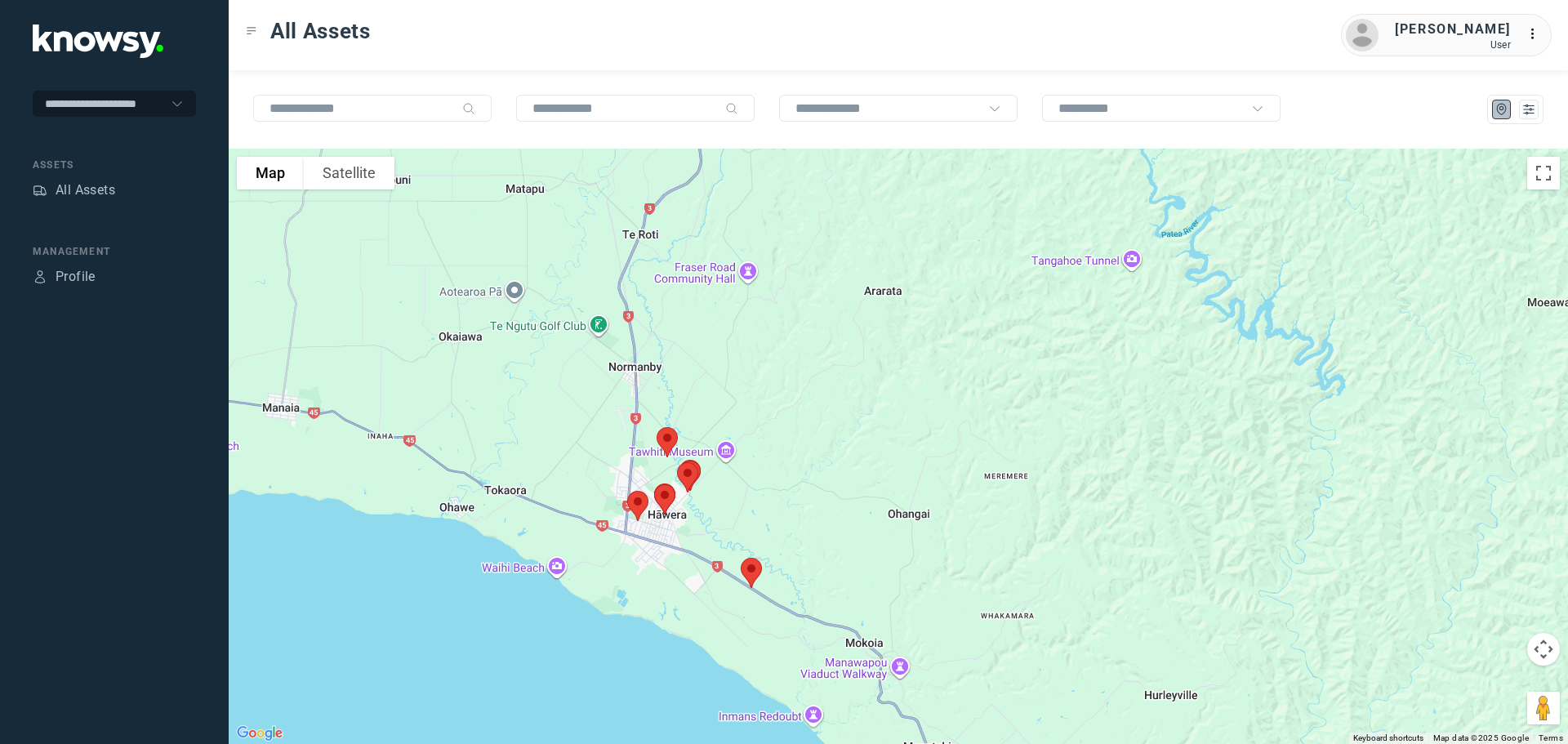
drag, startPoint x: 693, startPoint y: 652, endPoint x: 658, endPoint y: 448, distance: 207.0
click at [658, 448] on img at bounding box center [667, 442] width 34 height 44
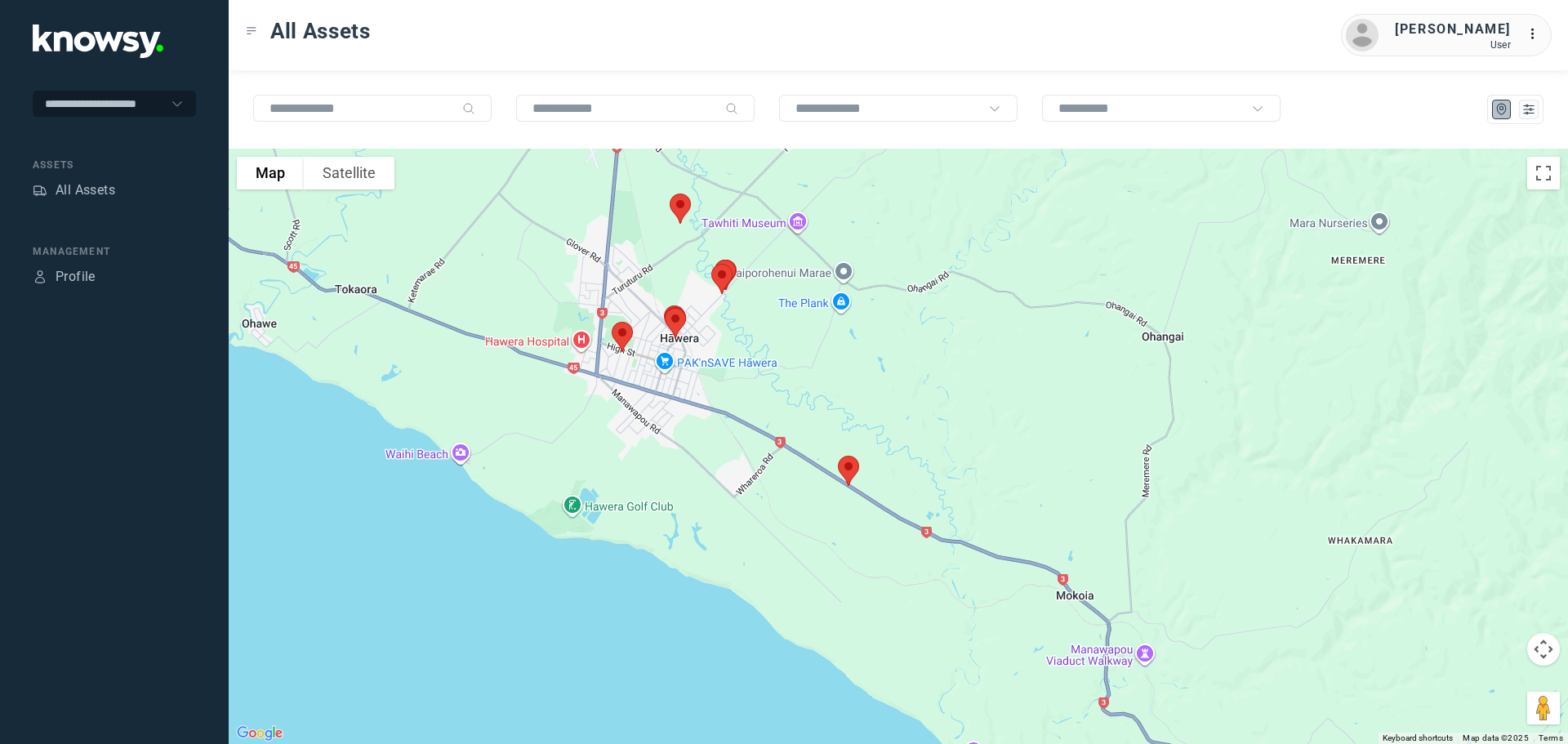
click at [848, 474] on img at bounding box center [848, 471] width 34 height 44
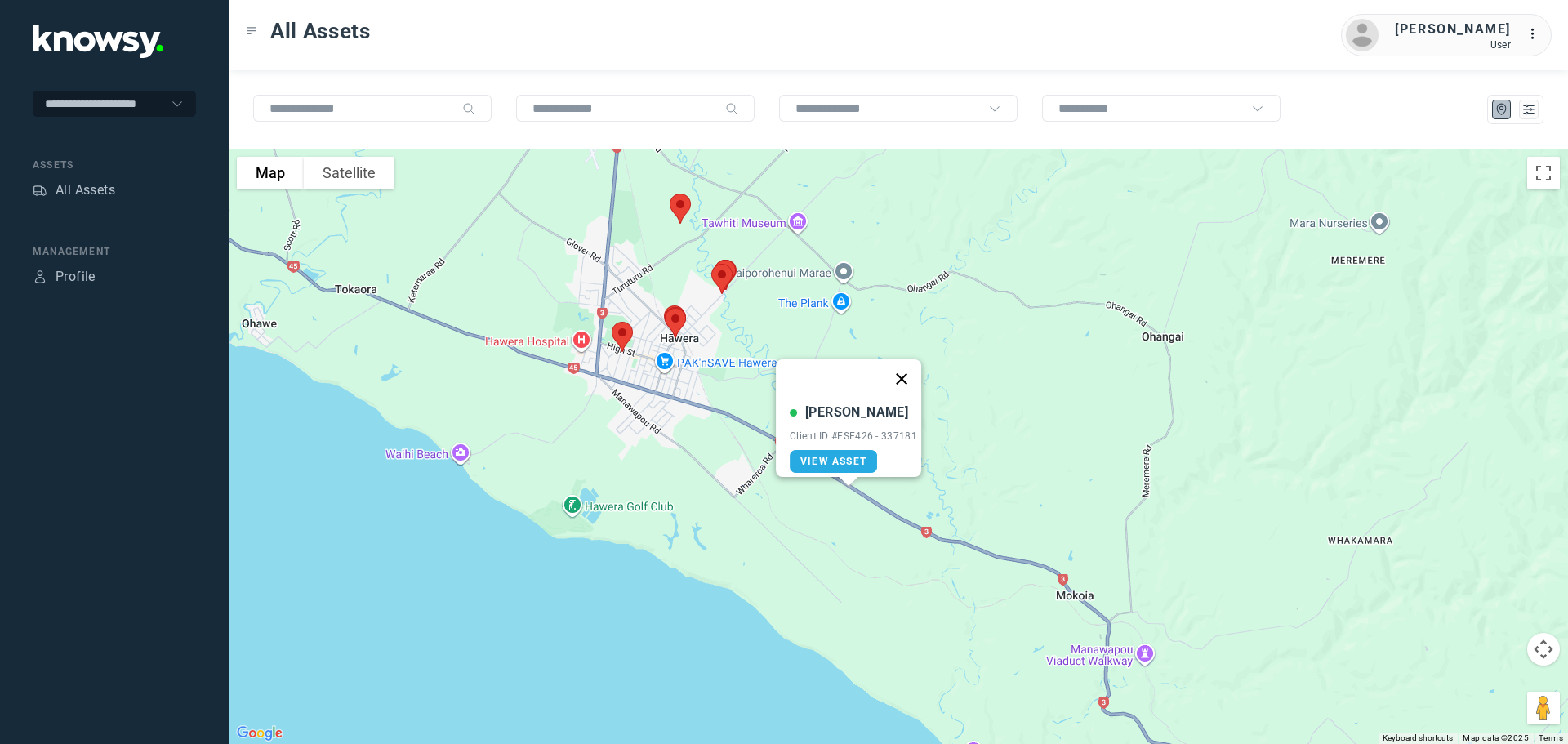
click at [909, 366] on button "Close" at bounding box center [902, 379] width 39 height 39
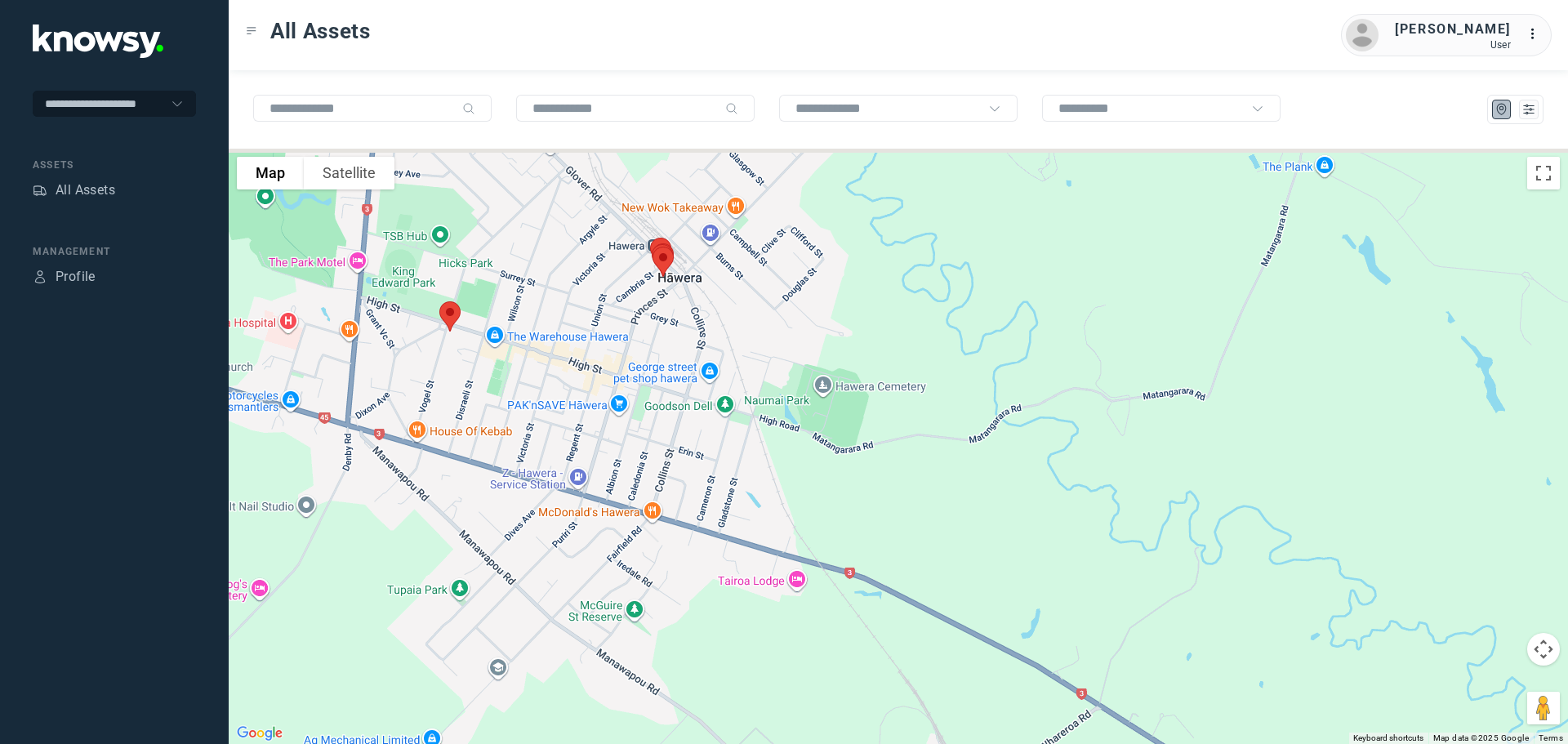
drag, startPoint x: 760, startPoint y: 347, endPoint x: 864, endPoint y: 495, distance: 180.9
click at [864, 495] on div at bounding box center [898, 447] width 1339 height 596
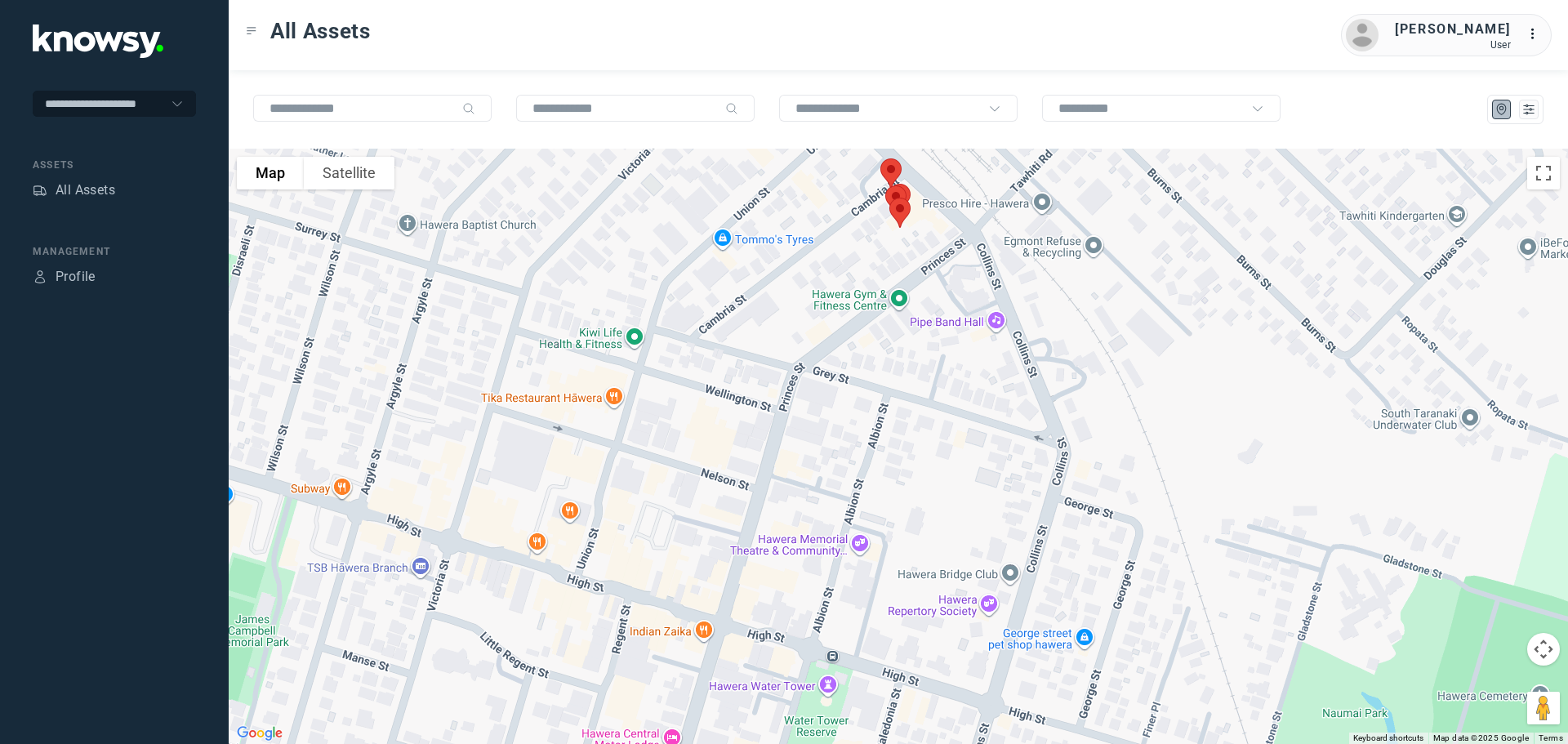
drag, startPoint x: 654, startPoint y: 346, endPoint x: 724, endPoint y: 584, distance: 248.1
click at [721, 596] on div at bounding box center [898, 447] width 1339 height 596
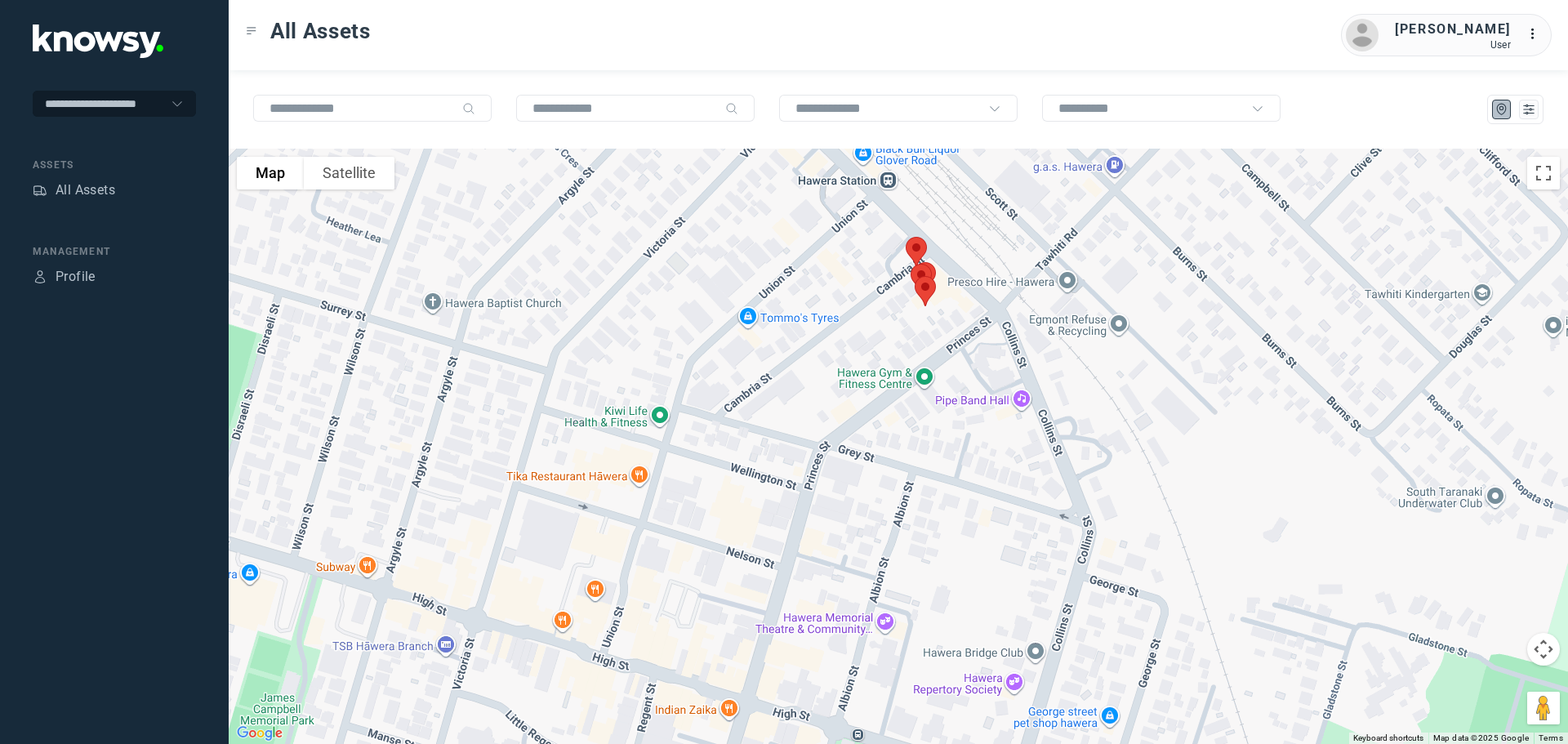
drag, startPoint x: 773, startPoint y: 459, endPoint x: 770, endPoint y: 574, distance: 115.0
click at [770, 574] on div at bounding box center [898, 447] width 1339 height 596
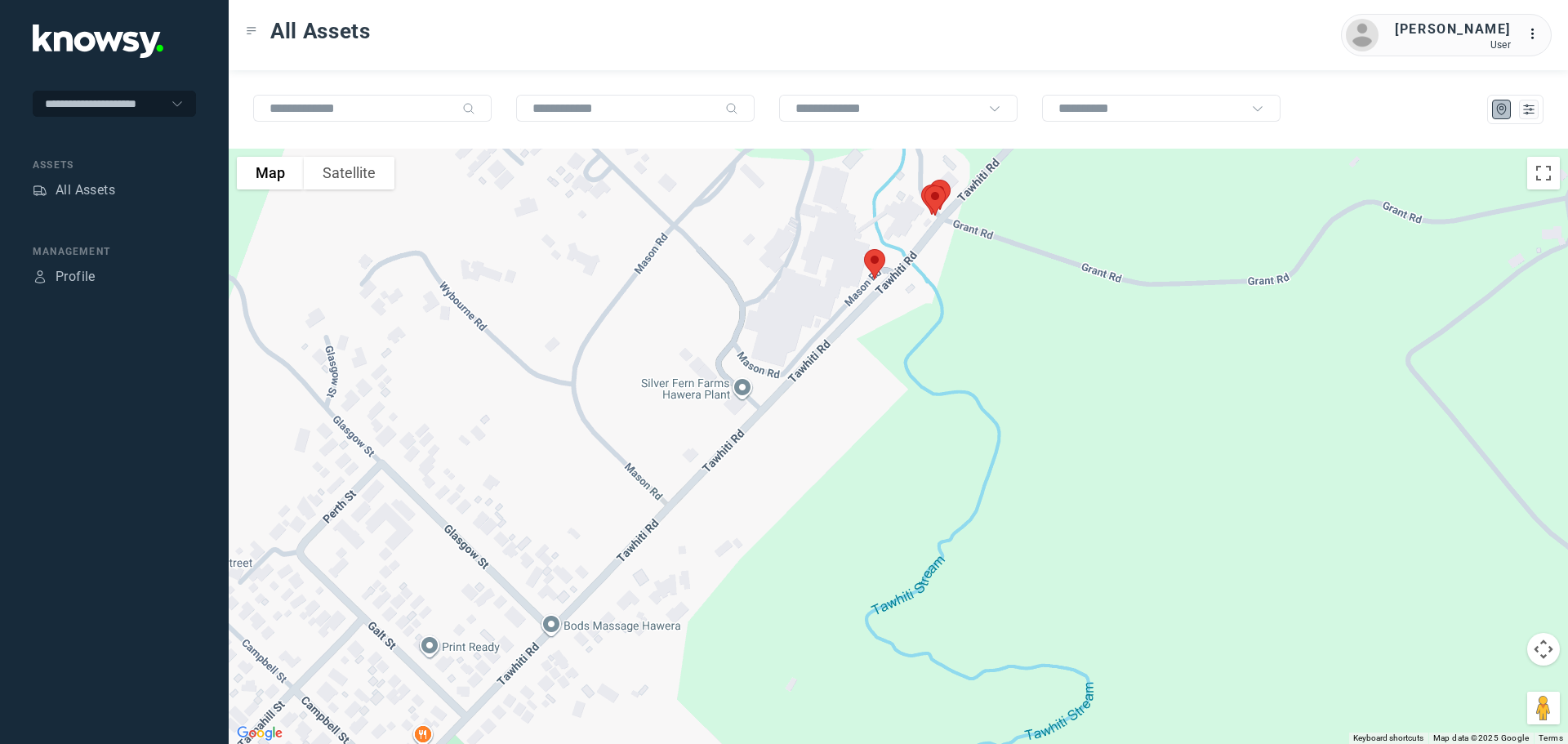
drag, startPoint x: 984, startPoint y: 362, endPoint x: 956, endPoint y: 533, distance: 173.3
click at [958, 533] on div at bounding box center [898, 447] width 1339 height 596
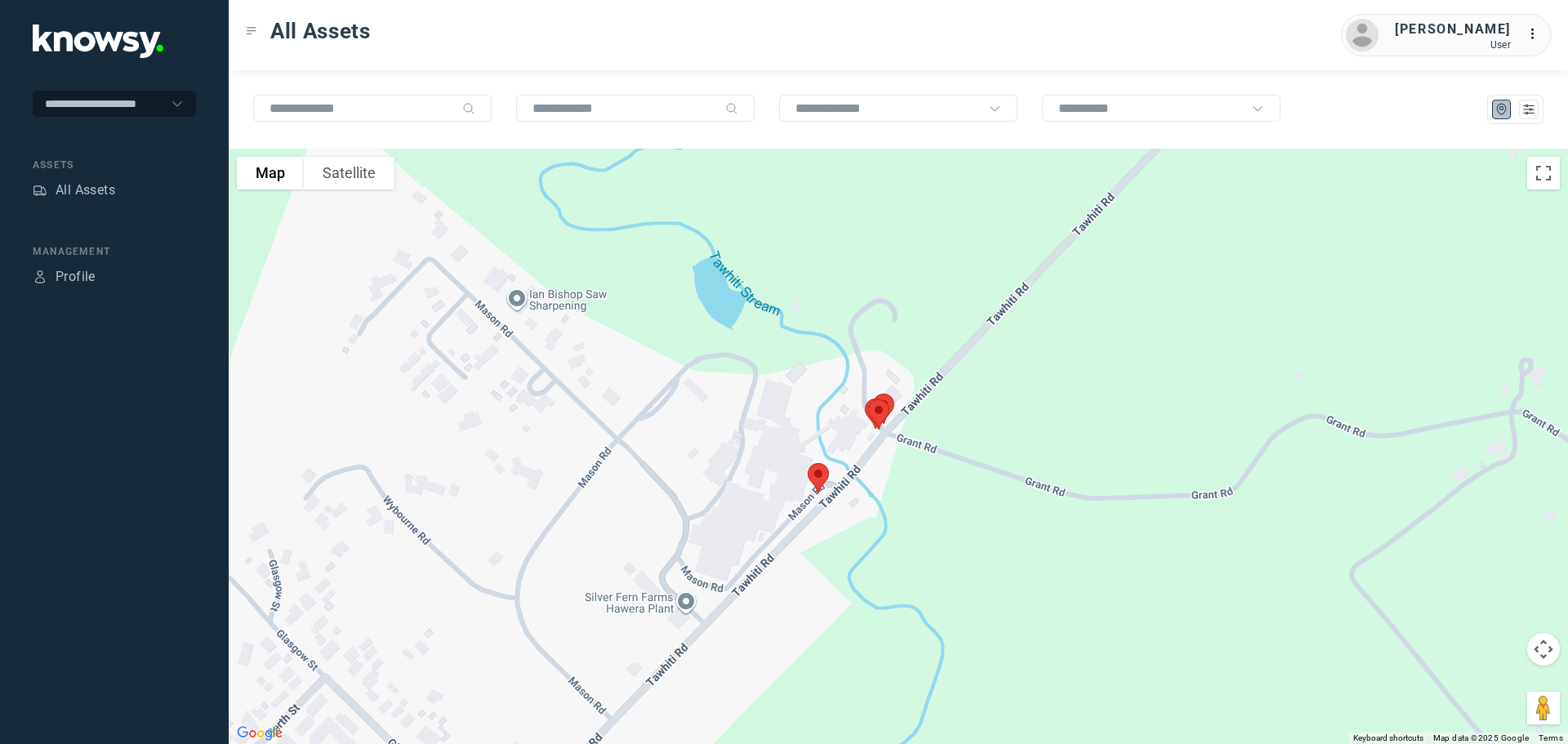
drag, startPoint x: 961, startPoint y: 412, endPoint x: 930, endPoint y: 519, distance: 111.4
click at [931, 519] on div at bounding box center [898, 447] width 1339 height 596
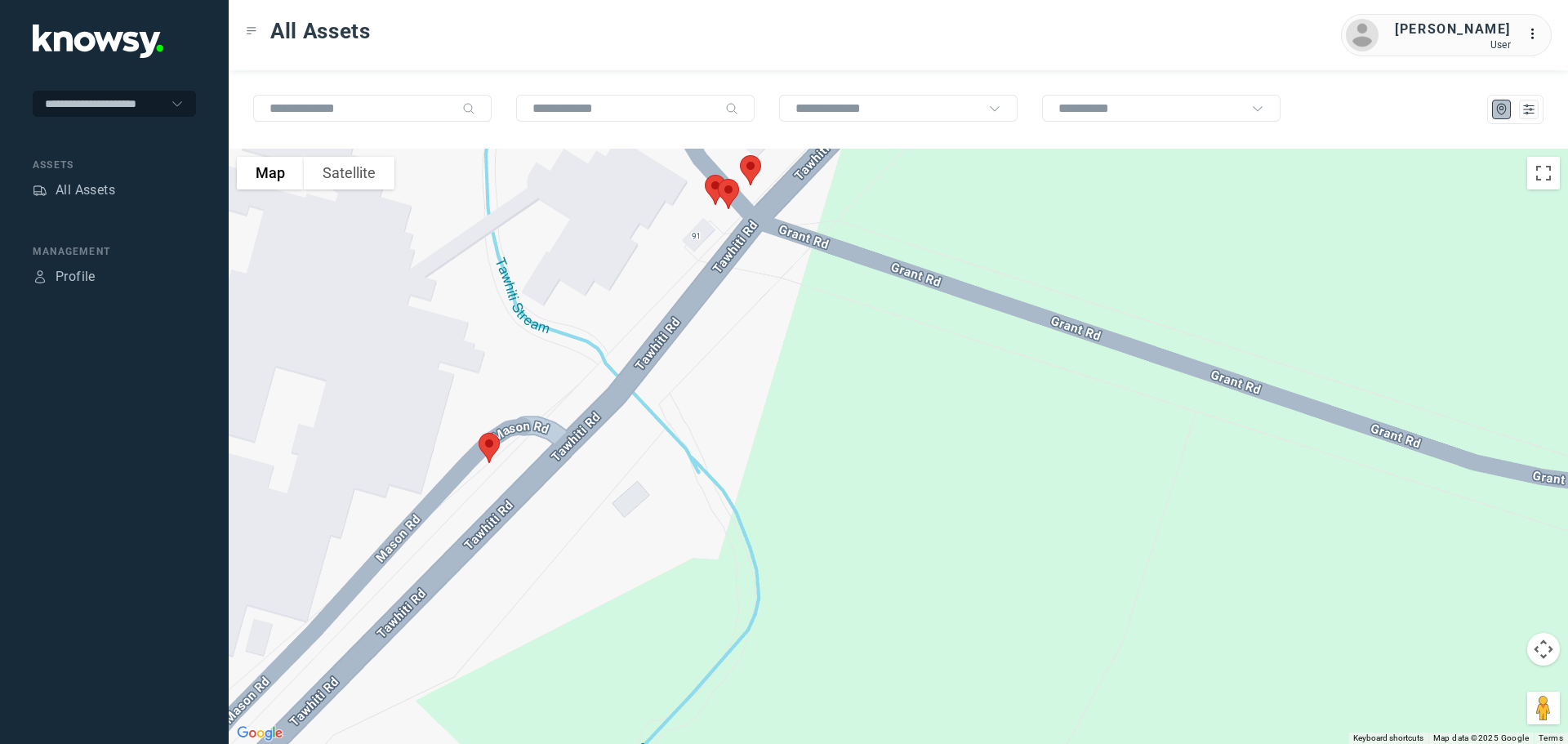
drag, startPoint x: 859, startPoint y: 391, endPoint x: 902, endPoint y: 459, distance: 80.5
click at [902, 459] on div at bounding box center [898, 447] width 1339 height 596
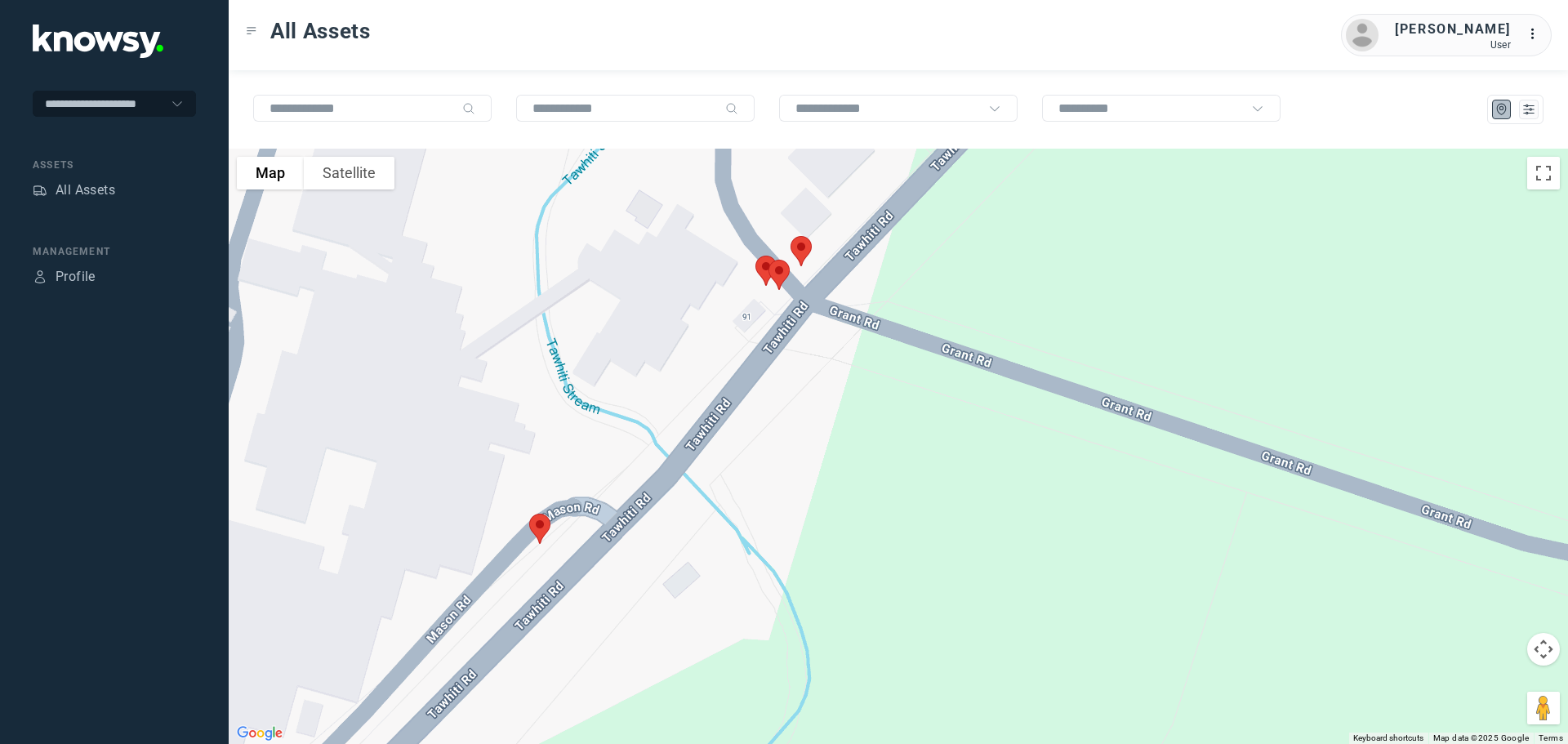
click at [539, 529] on img at bounding box center [539, 529] width 34 height 44
click at [601, 425] on button "Close" at bounding box center [594, 437] width 39 height 39
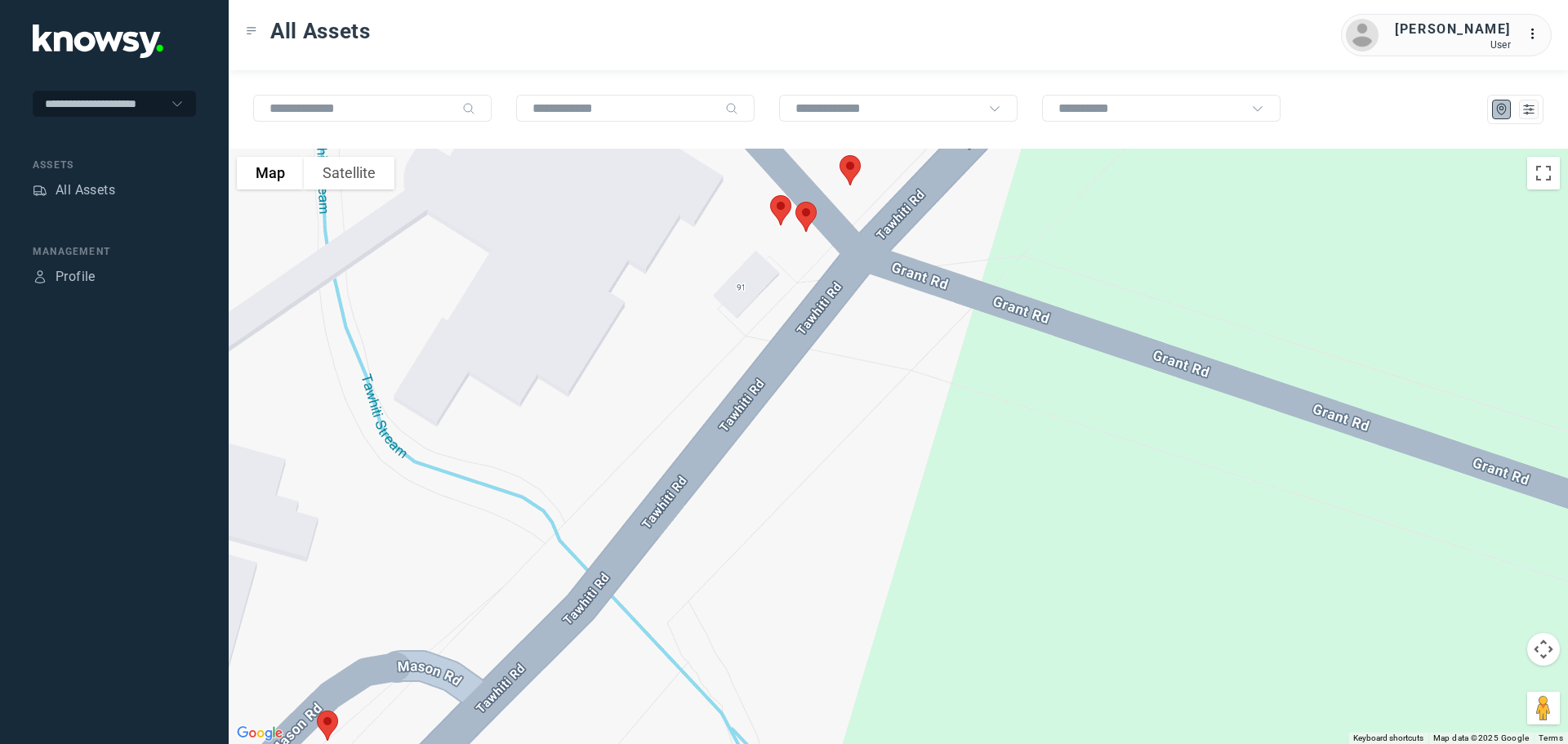
drag, startPoint x: 799, startPoint y: 379, endPoint x: 832, endPoint y: 648, distance: 271.0
click at [832, 646] on div at bounding box center [898, 447] width 1339 height 596
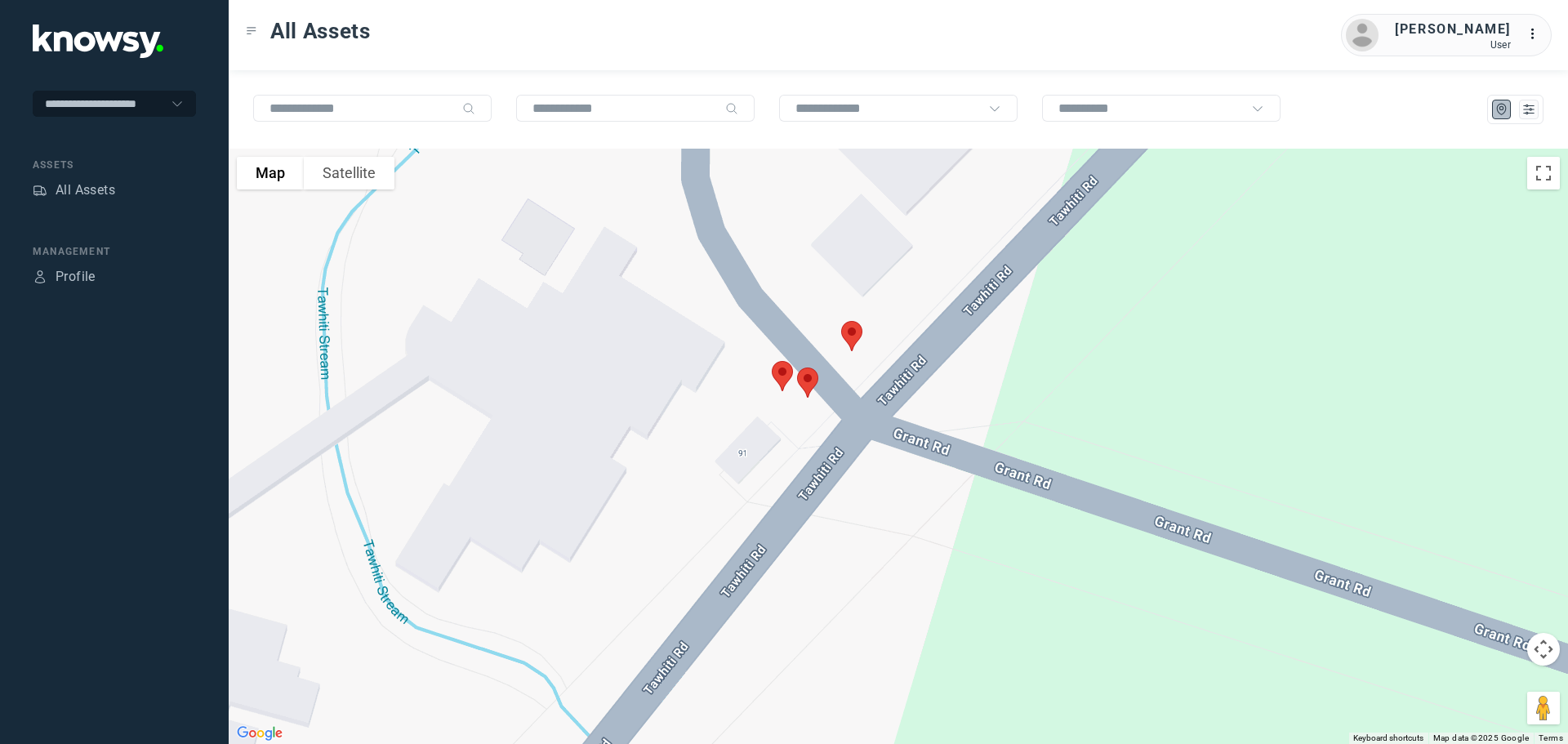
drag, startPoint x: 838, startPoint y: 539, endPoint x: 839, endPoint y: 571, distance: 32.0
click at [839, 571] on div at bounding box center [898, 447] width 1339 height 596
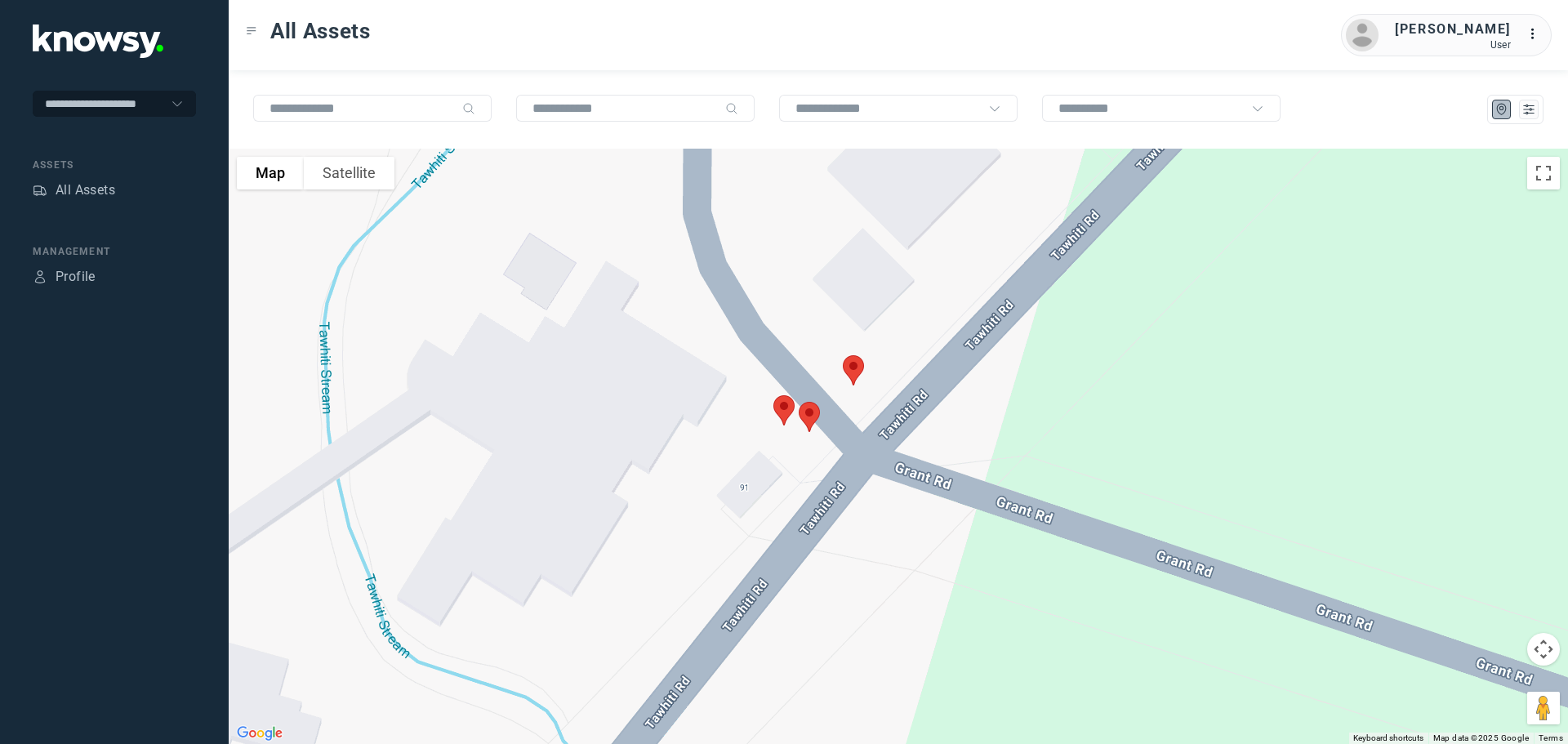
click at [855, 373] on img at bounding box center [853, 371] width 34 height 44
click at [913, 271] on button "Close" at bounding box center [908, 279] width 39 height 39
click at [813, 410] on img at bounding box center [809, 417] width 34 height 44
click at [862, 314] on button "Close" at bounding box center [861, 325] width 39 height 39
click at [784, 403] on img at bounding box center [784, 410] width 34 height 44
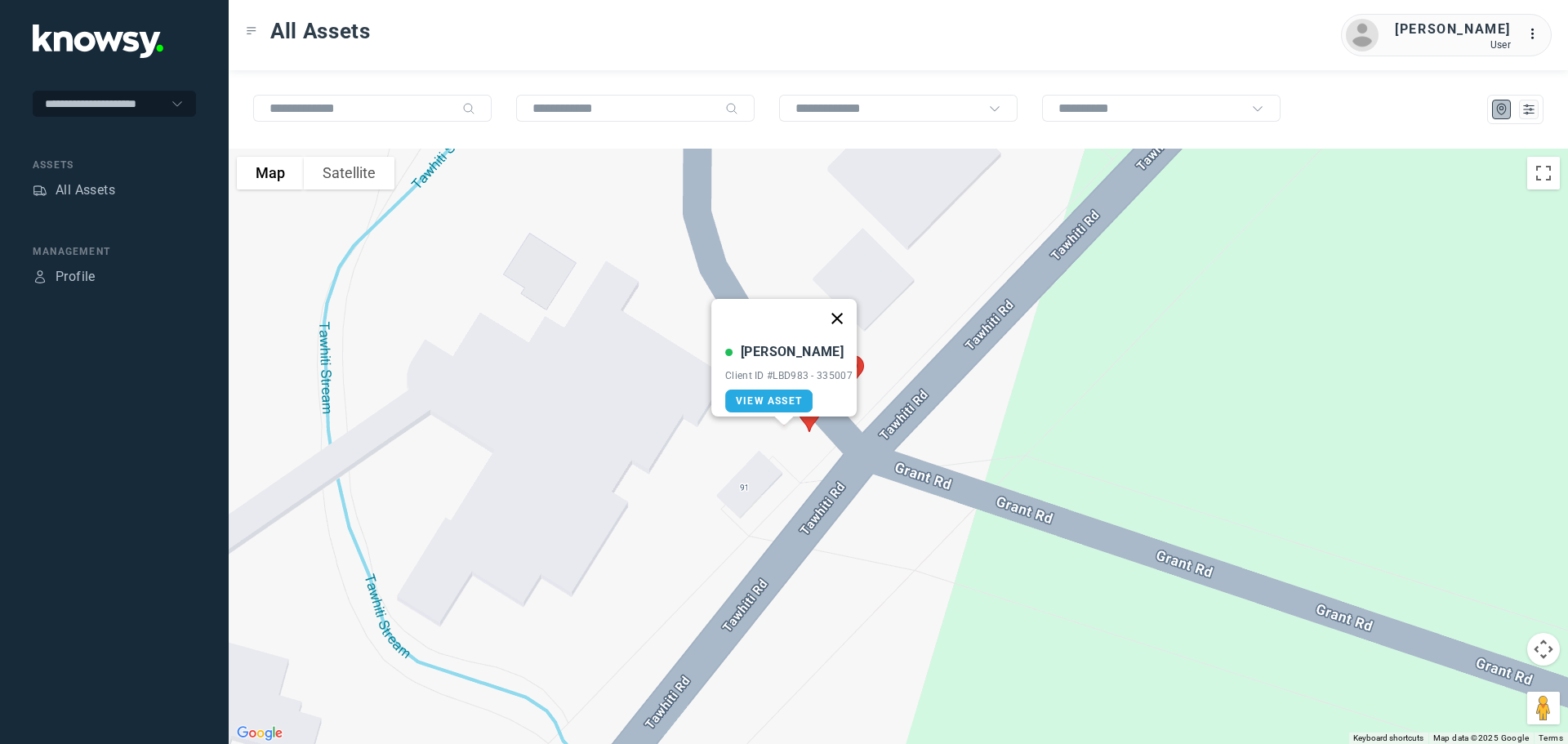
click at [851, 309] on button "Close" at bounding box center [837, 319] width 39 height 39
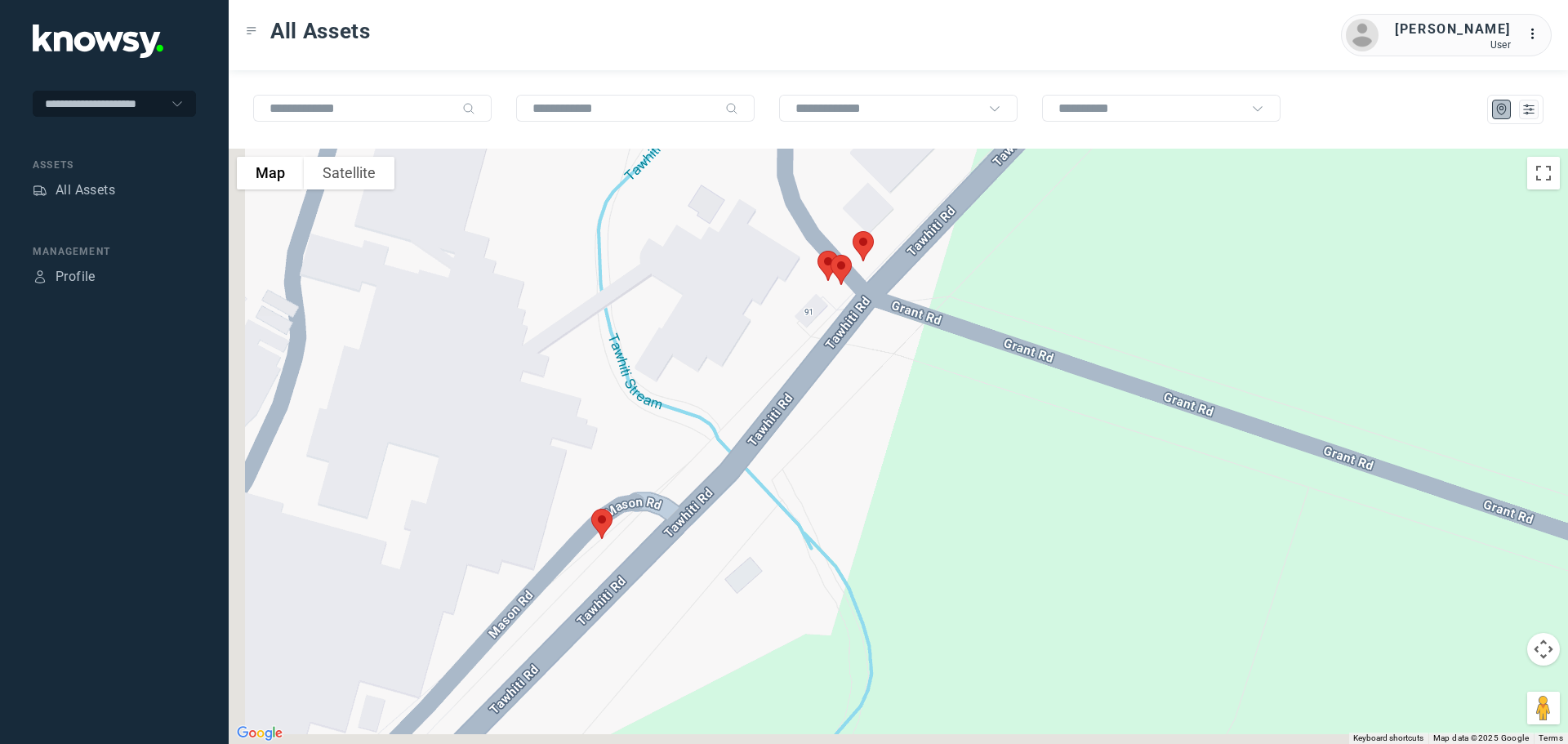
drag, startPoint x: 740, startPoint y: 609, endPoint x: 770, endPoint y: 362, distance: 248.8
click at [770, 362] on div at bounding box center [898, 447] width 1339 height 596
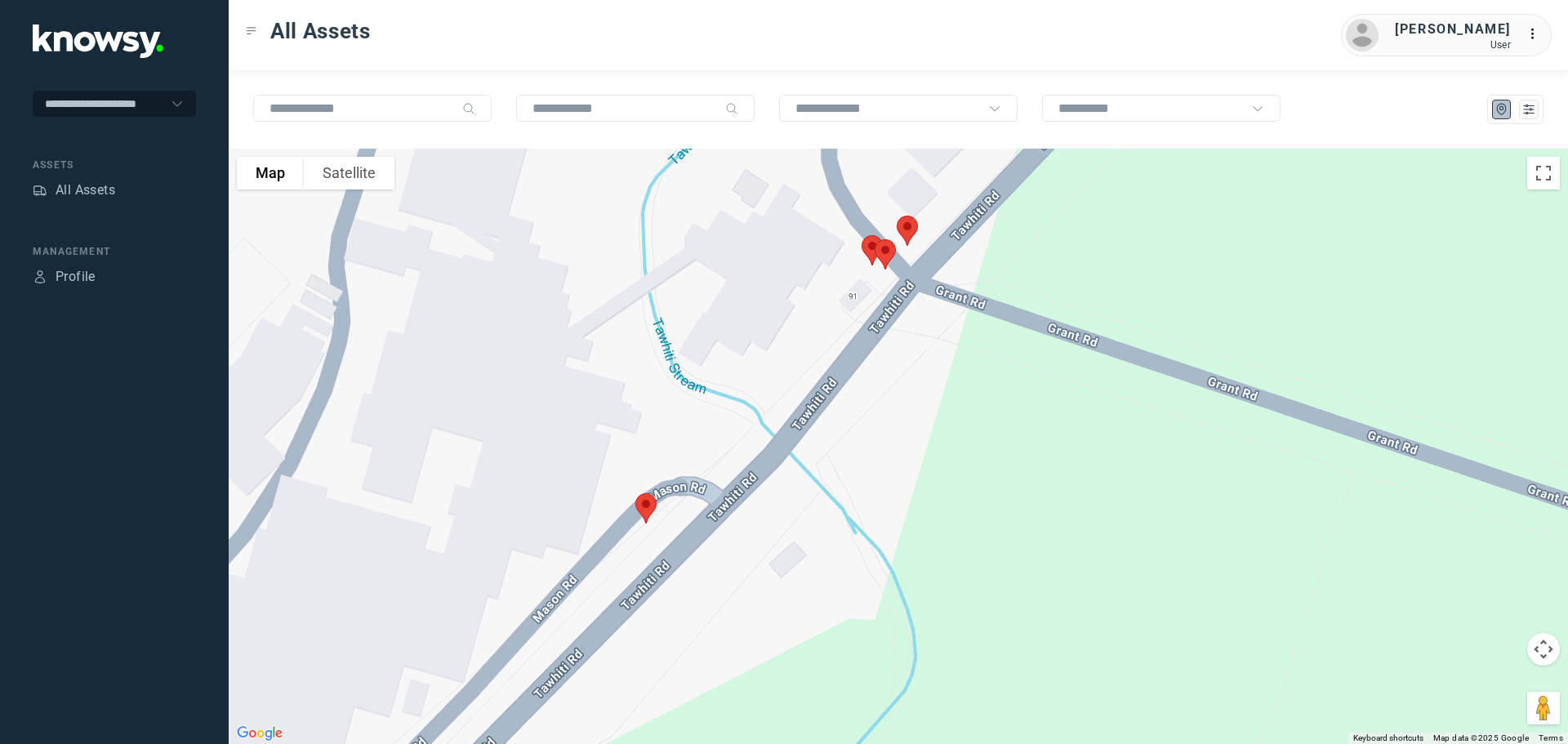
drag, startPoint x: 747, startPoint y: 550, endPoint x: 778, endPoint y: 579, distance: 42.4
click at [778, 579] on div at bounding box center [898, 447] width 1339 height 596
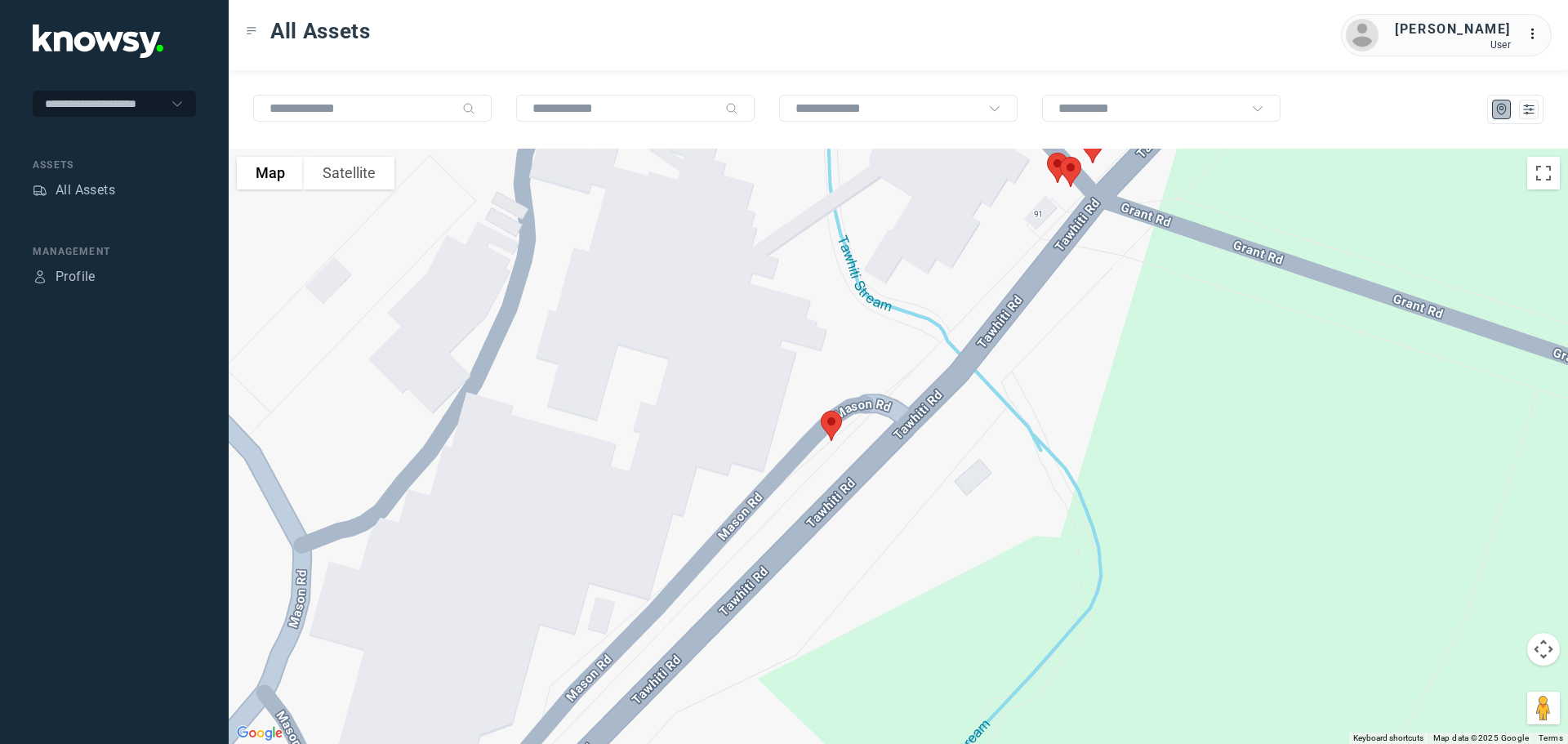
drag, startPoint x: 561, startPoint y: 571, endPoint x: 748, endPoint y: 482, distance: 207.1
click at [748, 482] on div at bounding box center [898, 447] width 1339 height 596
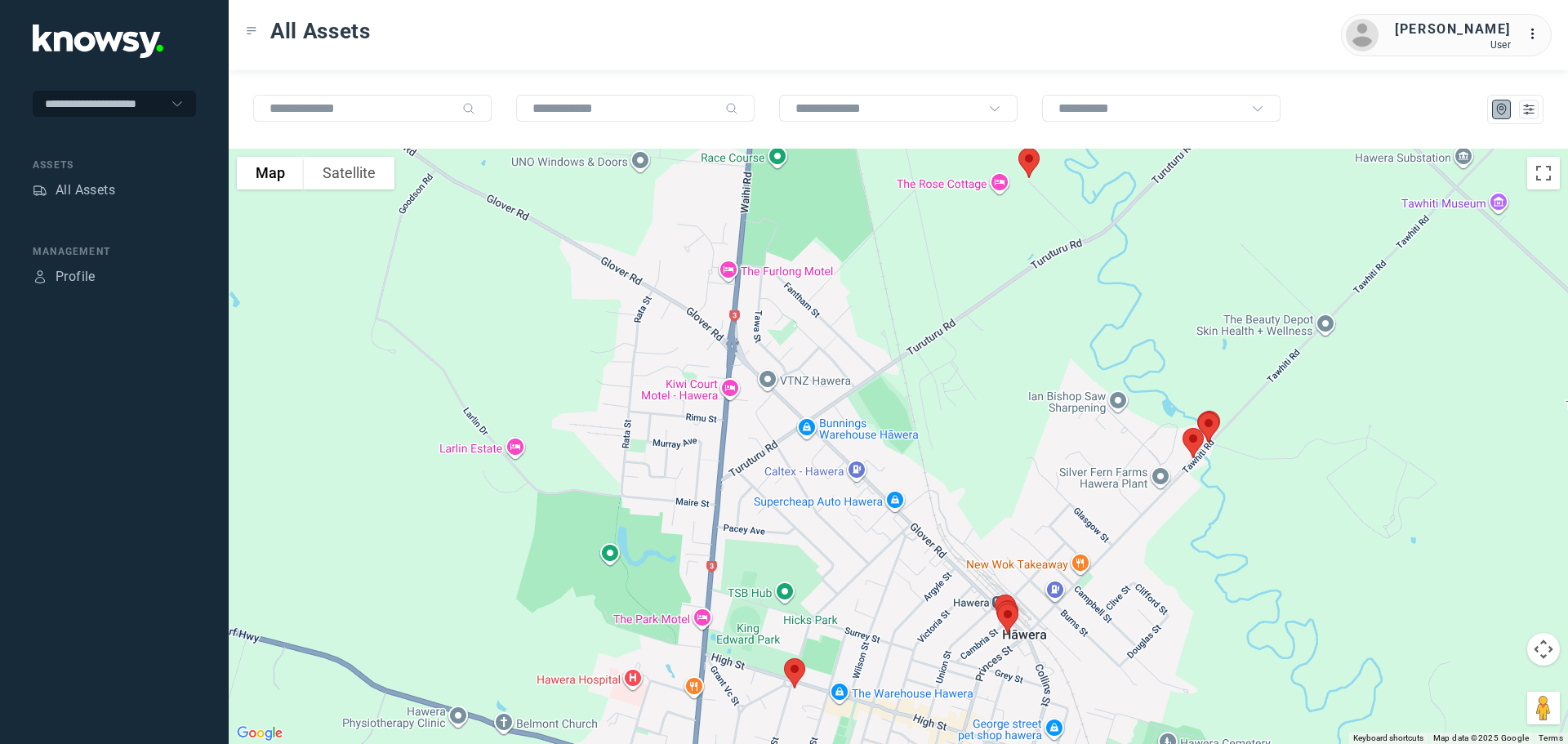
drag, startPoint x: 712, startPoint y: 446, endPoint x: 871, endPoint y: 317, distance: 204.7
click at [871, 317] on div at bounding box center [898, 447] width 1339 height 596
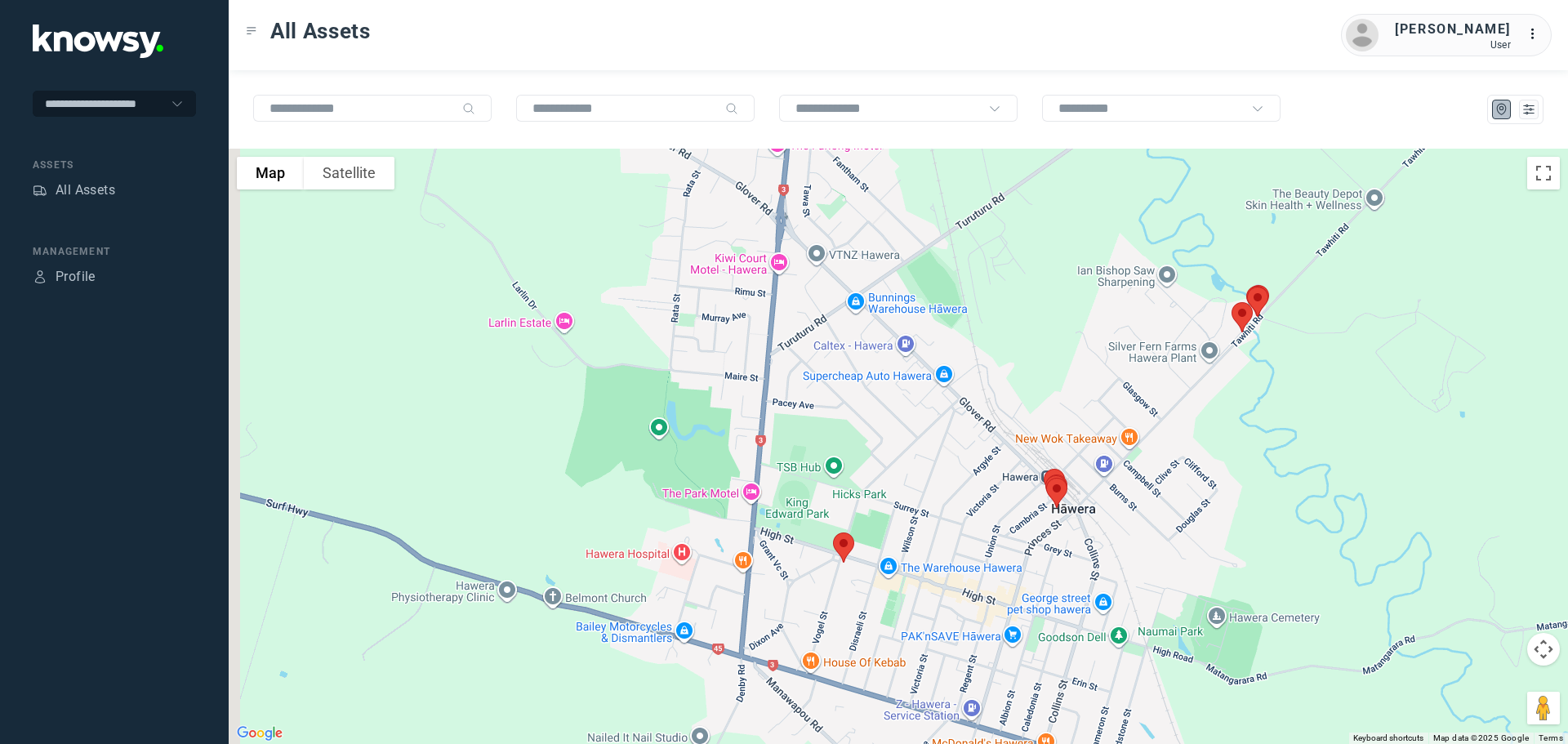
drag, startPoint x: 827, startPoint y: 471, endPoint x: 882, endPoint y: 343, distance: 139.3
click at [882, 343] on div at bounding box center [898, 447] width 1339 height 596
click at [841, 546] on img at bounding box center [844, 546] width 34 height 44
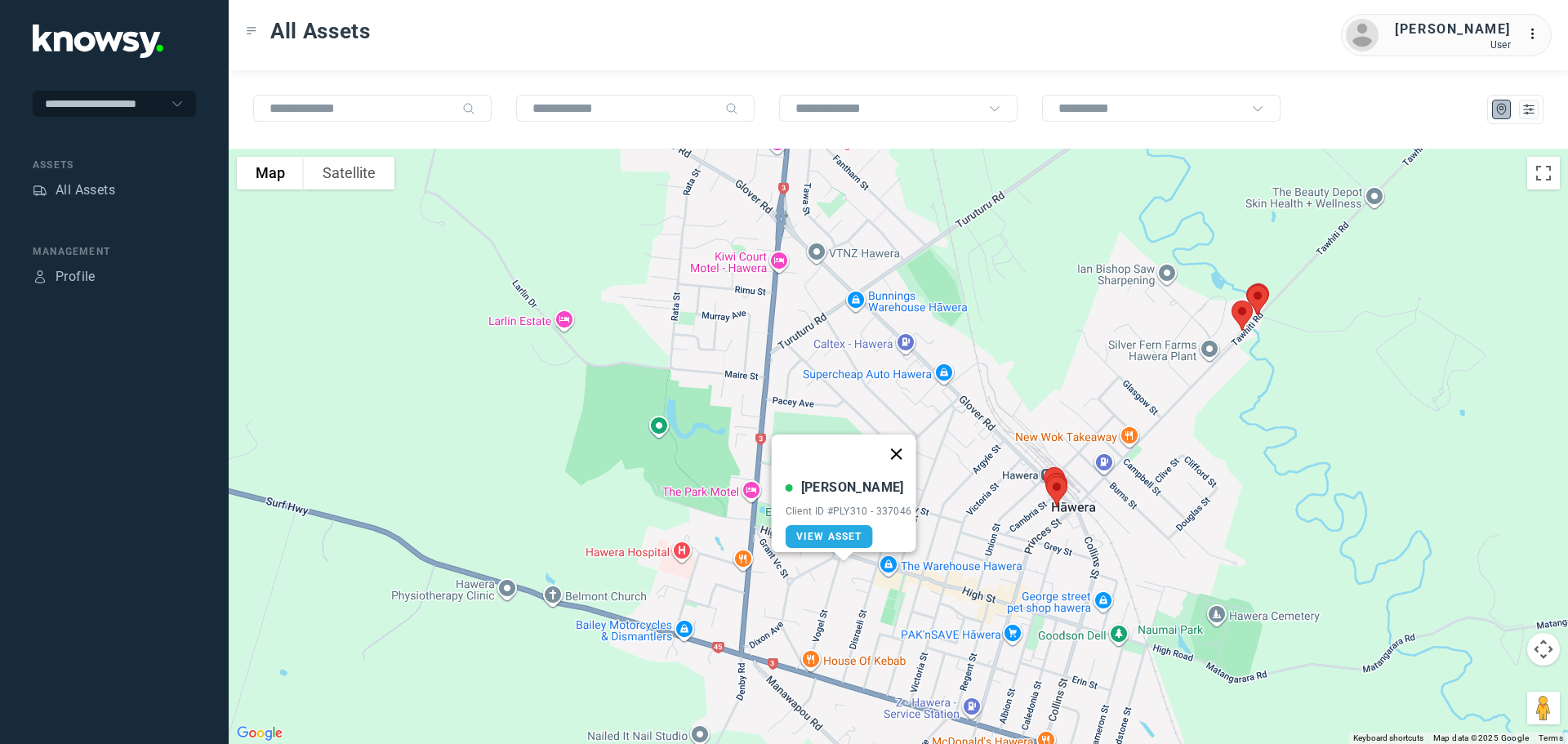
click at [893, 447] on button "Close" at bounding box center [896, 454] width 39 height 39
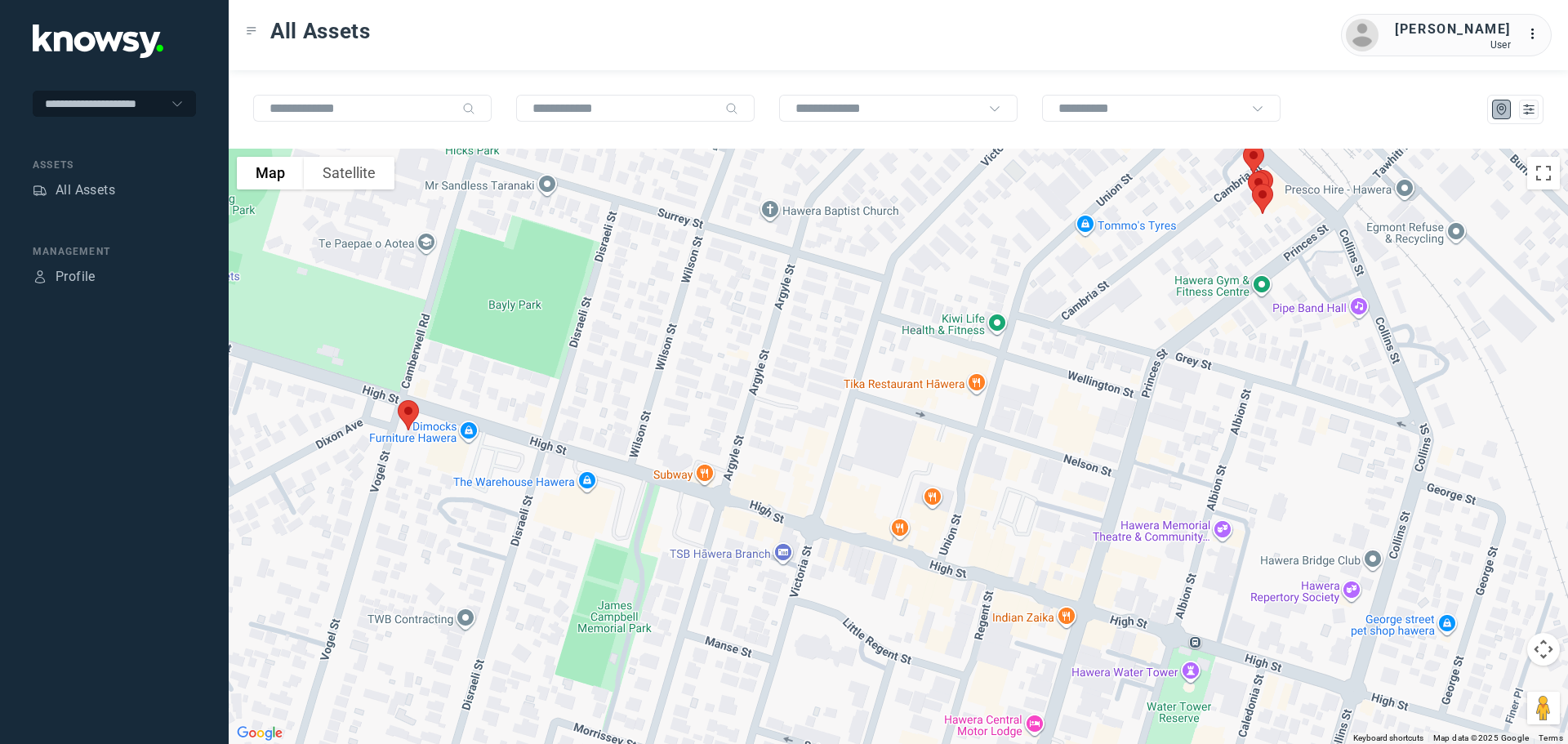
drag, startPoint x: 1080, startPoint y: 492, endPoint x: 1207, endPoint y: 379, distance: 170.0
click at [1207, 379] on div at bounding box center [898, 447] width 1339 height 596
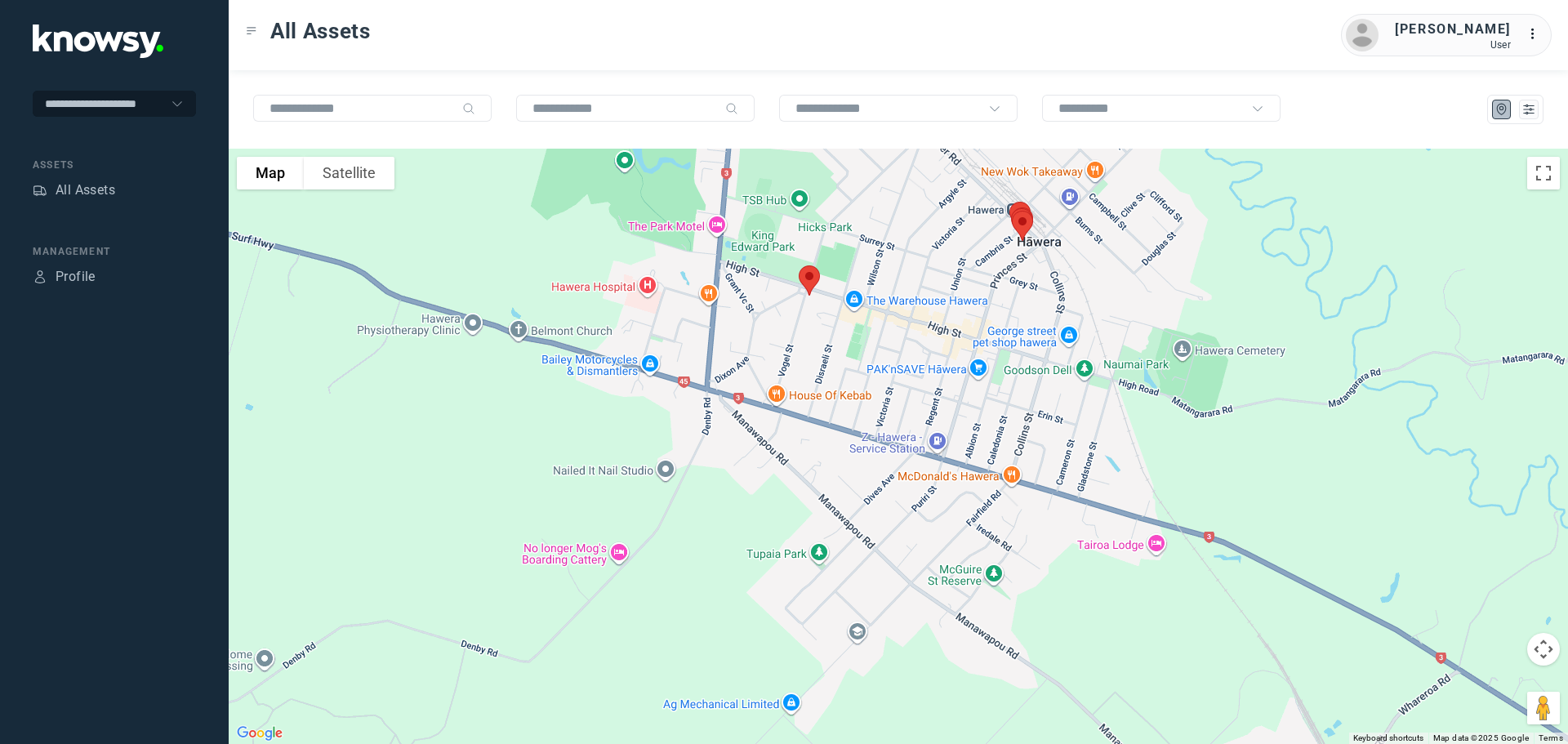
drag, startPoint x: 610, startPoint y: 508, endPoint x: 775, endPoint y: 348, distance: 229.8
click at [775, 348] on div at bounding box center [898, 447] width 1339 height 596
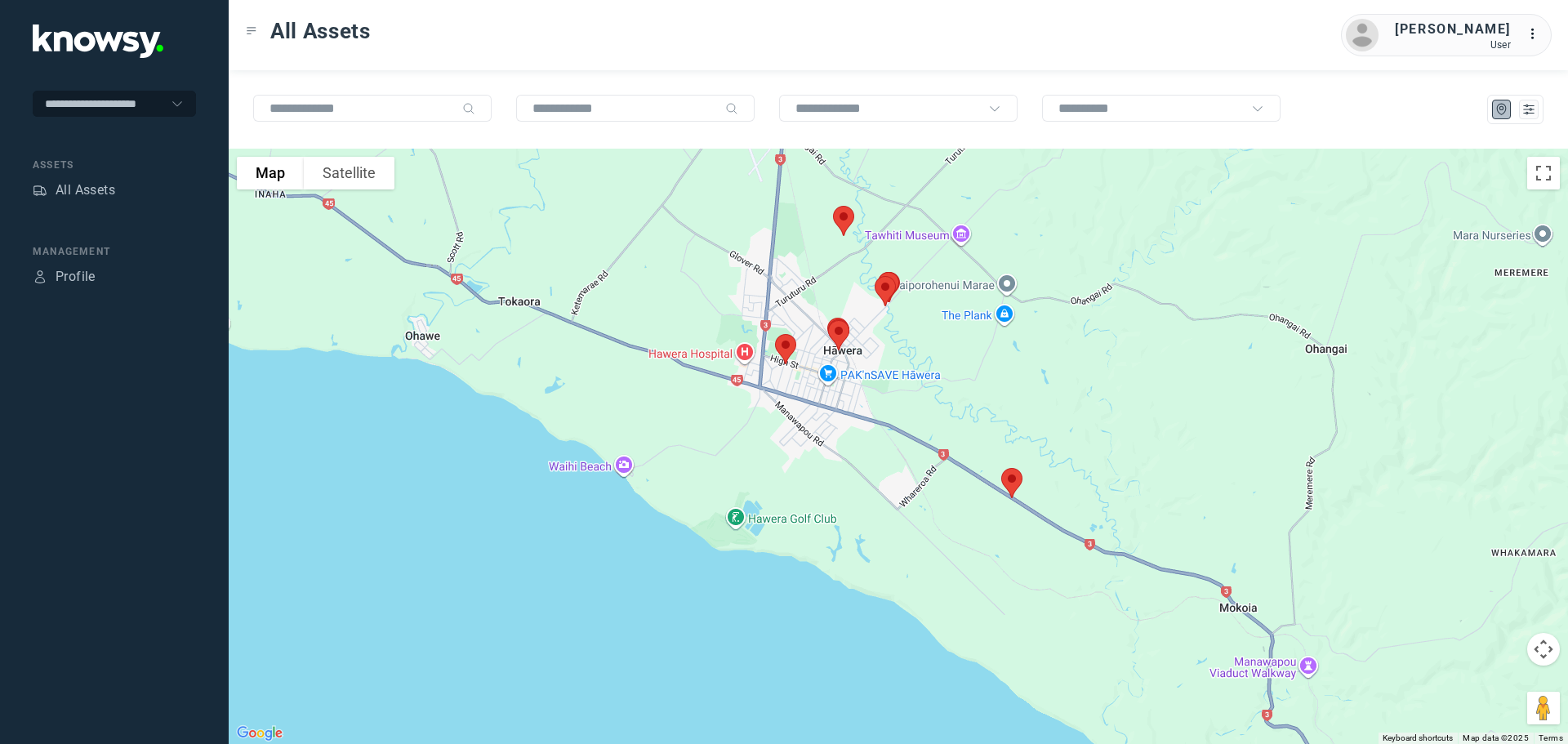
click at [1010, 486] on img at bounding box center [1011, 483] width 34 height 44
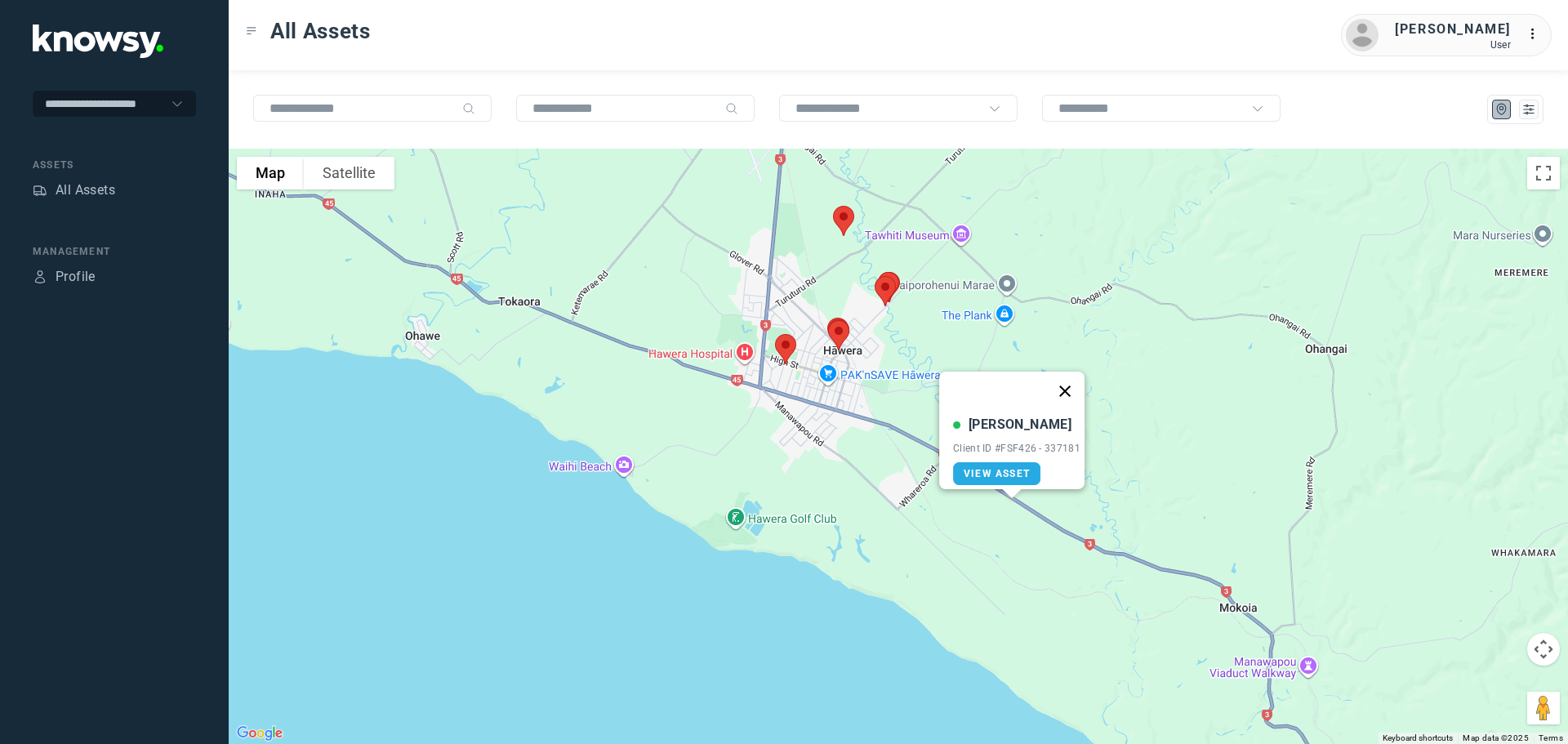
click at [1072, 378] on button "Close" at bounding box center [1065, 391] width 39 height 39
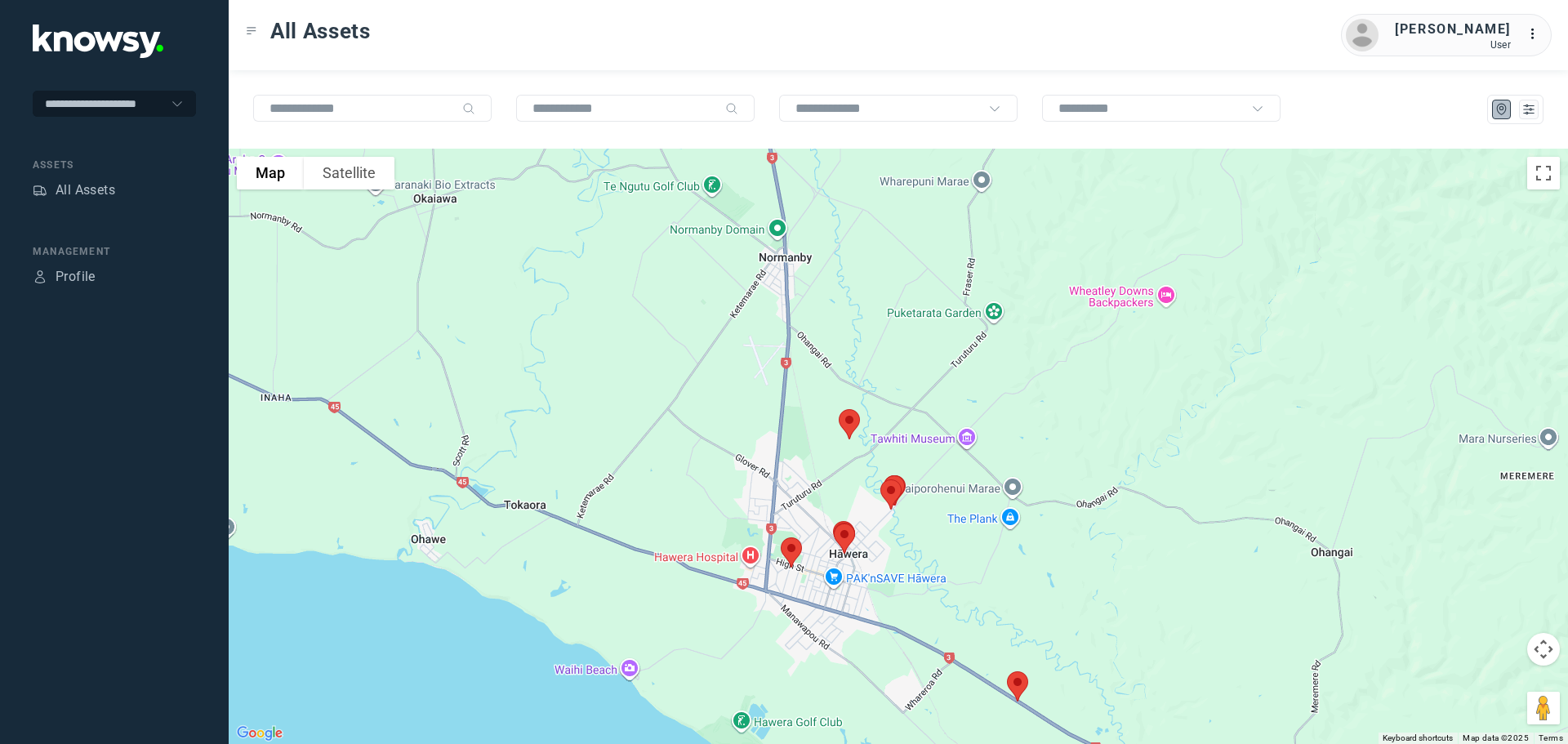
drag, startPoint x: 786, startPoint y: 441, endPoint x: 795, endPoint y: 653, distance: 212.2
click at [797, 672] on div at bounding box center [898, 447] width 1339 height 596
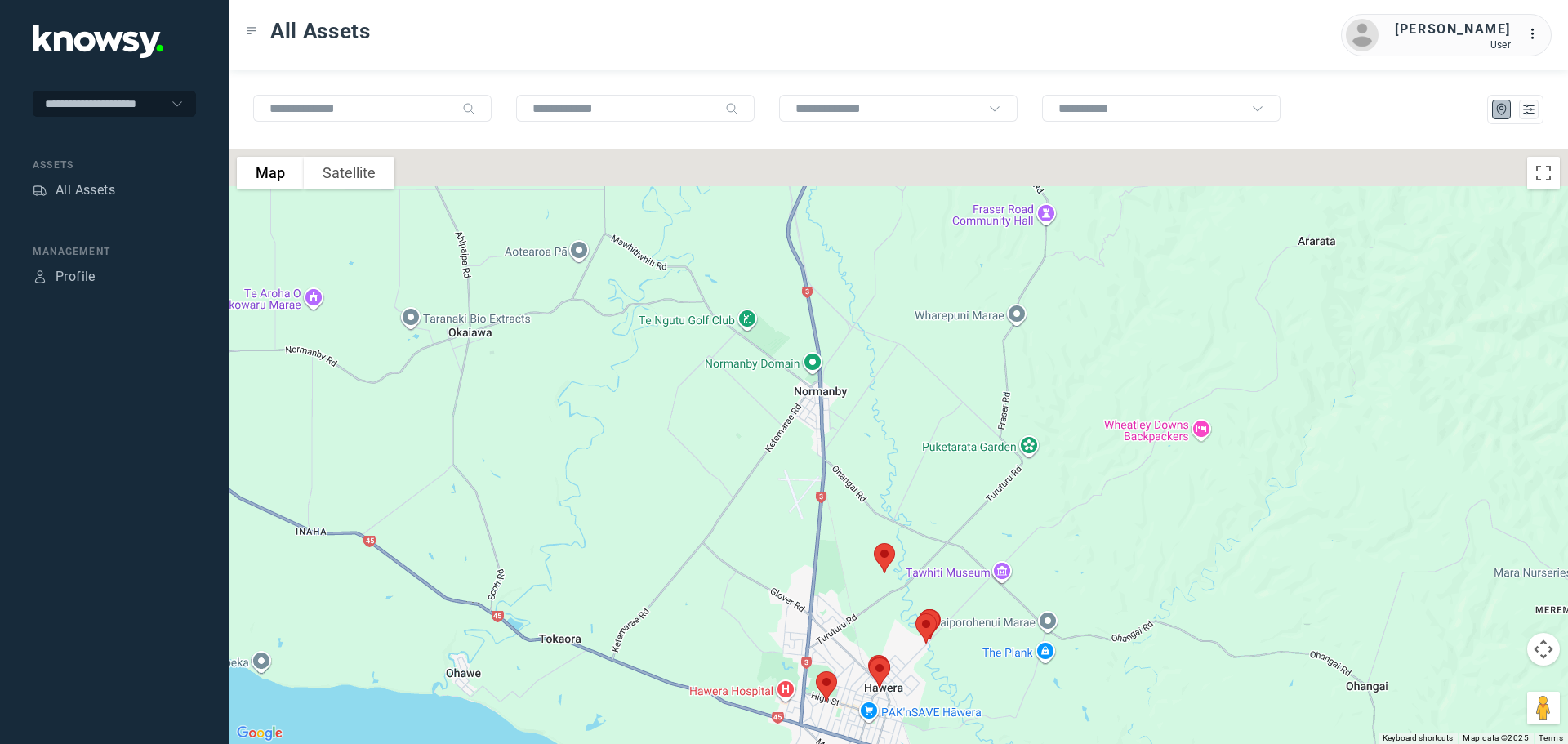
drag, startPoint x: 616, startPoint y: 281, endPoint x: 732, endPoint y: 612, distance: 350.7
click at [734, 613] on div at bounding box center [898, 447] width 1339 height 596
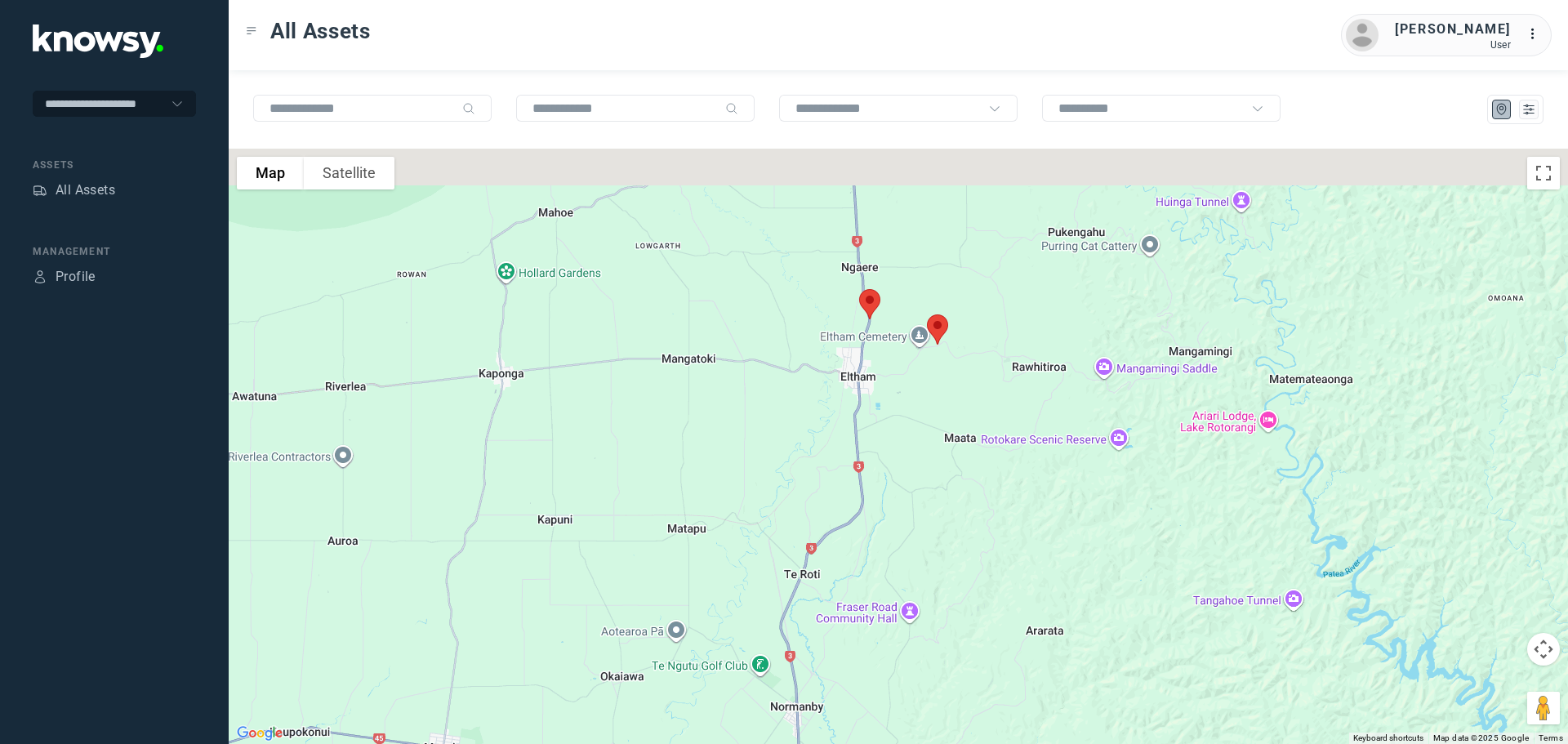
drag, startPoint x: 706, startPoint y: 375, endPoint x: 633, endPoint y: 601, distance: 237.5
click at [635, 602] on div at bounding box center [898, 447] width 1339 height 596
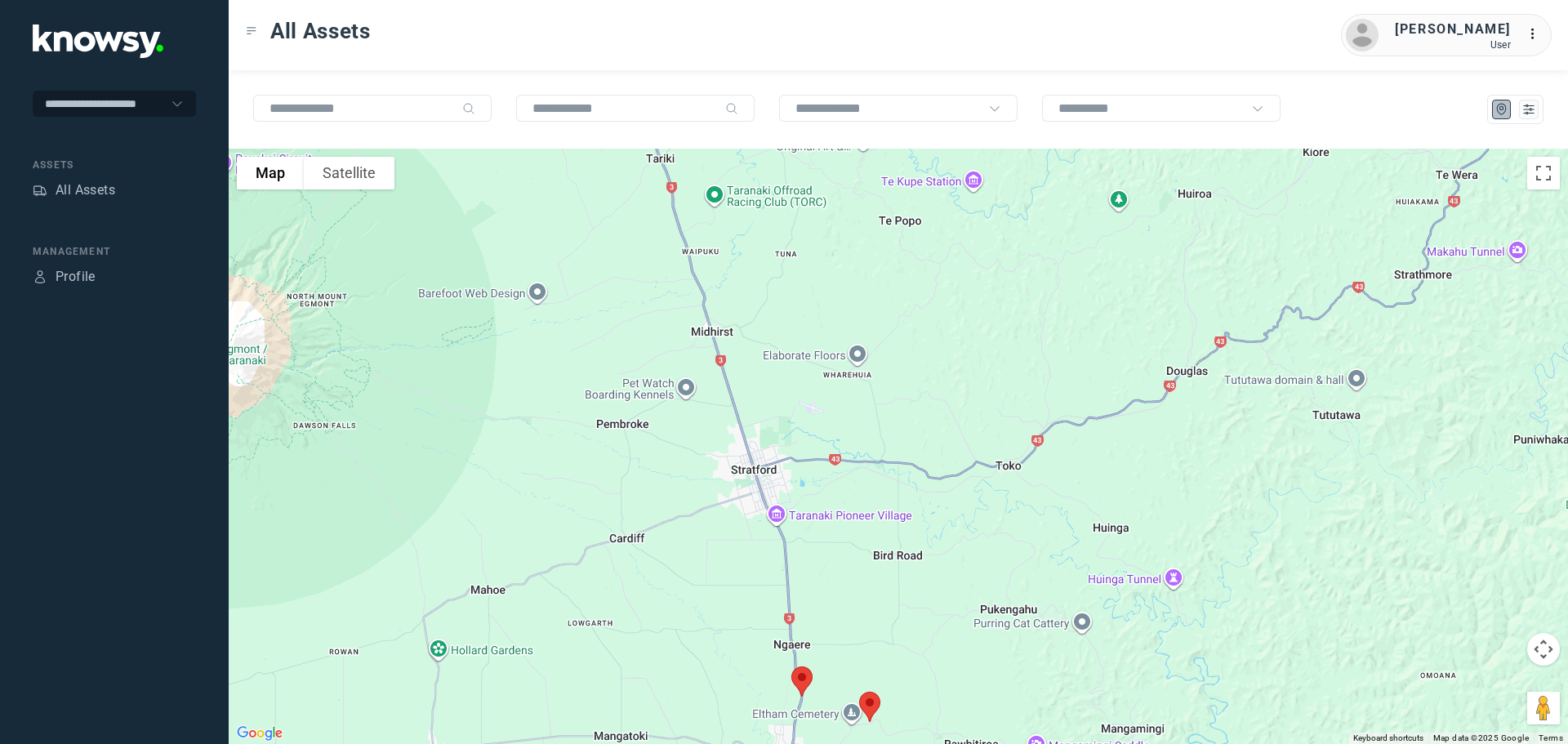
drag, startPoint x: 656, startPoint y: 439, endPoint x: 660, endPoint y: 561, distance: 122.1
click at [660, 576] on div at bounding box center [898, 447] width 1339 height 596
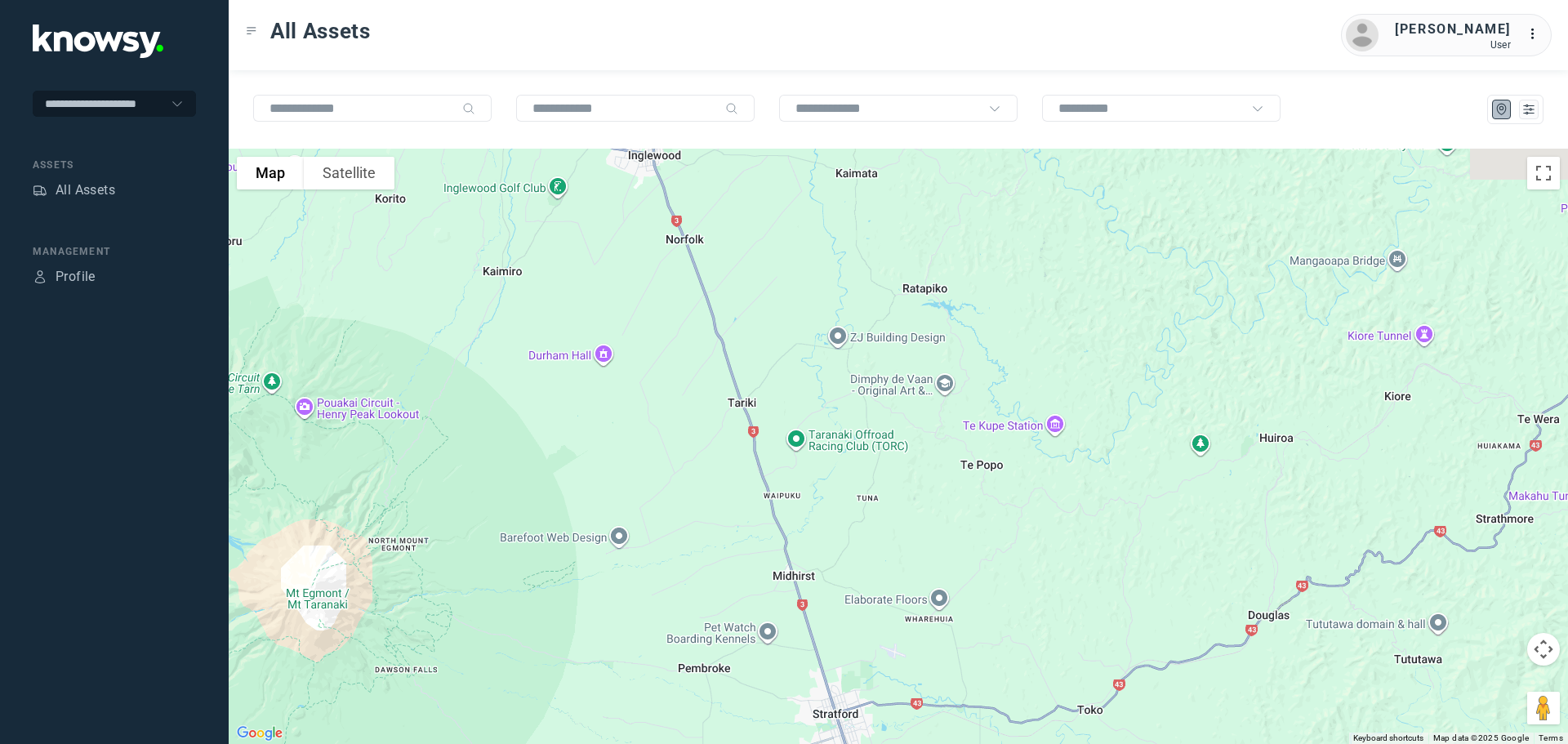
drag, startPoint x: 675, startPoint y: 536, endPoint x: 715, endPoint y: 620, distance: 93.0
click at [753, 744] on html "**********" at bounding box center [784, 372] width 1568 height 744
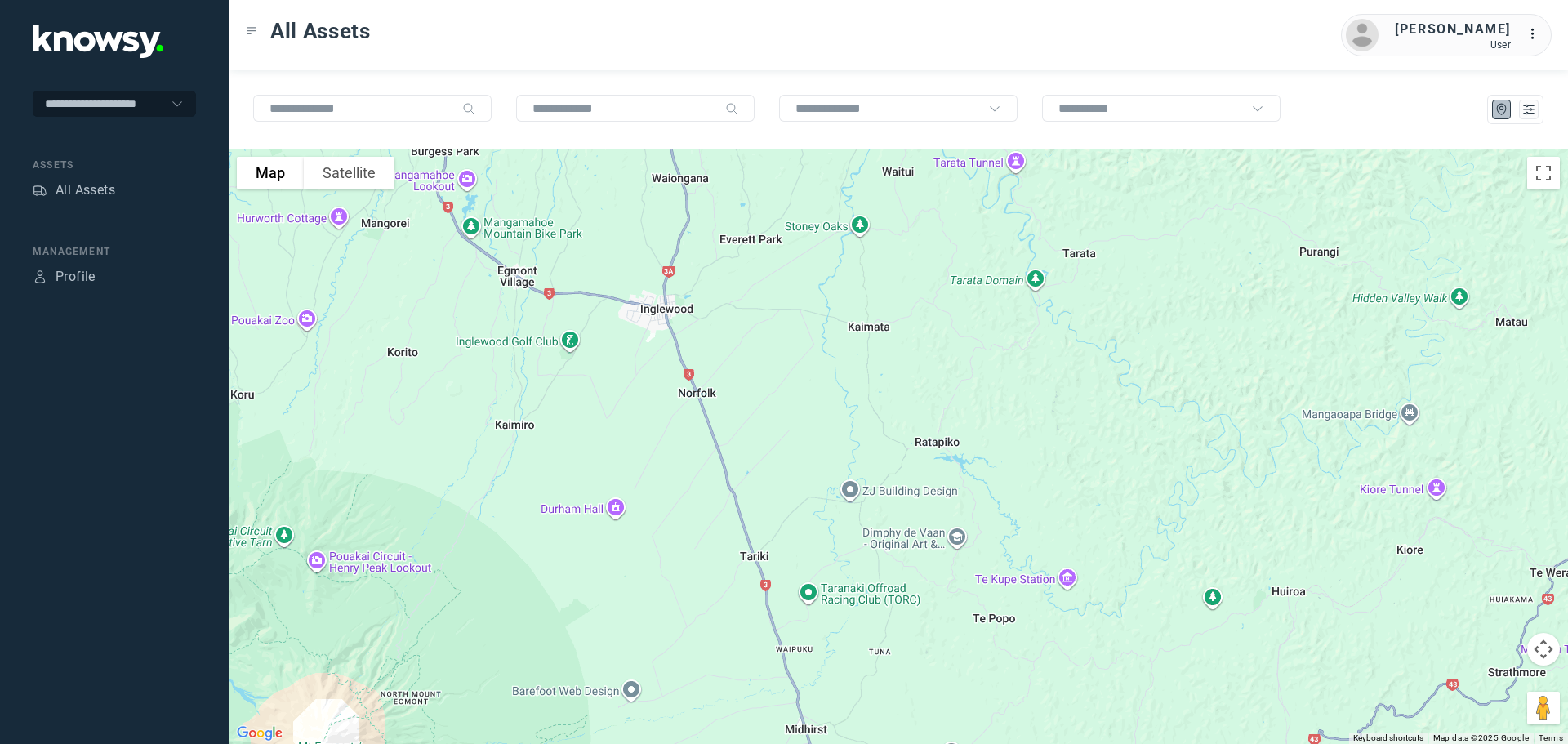
drag, startPoint x: 721, startPoint y: 739, endPoint x: 721, endPoint y: 725, distance: 14.0
click at [723, 744] on html "**********" at bounding box center [784, 372] width 1568 height 744
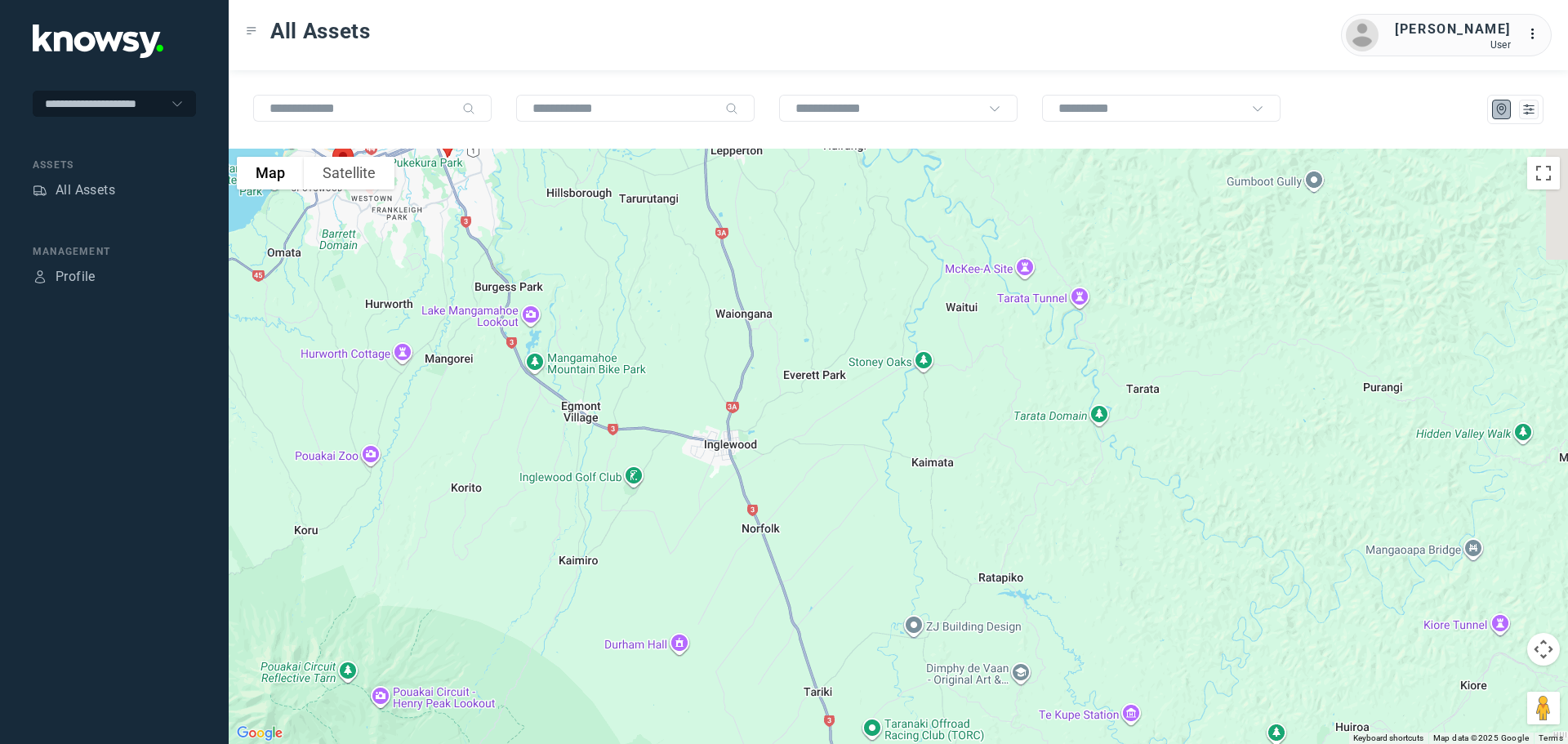
drag, startPoint x: 714, startPoint y: 641, endPoint x: 784, endPoint y: 749, distance: 128.7
click at [784, 744] on html "**********" at bounding box center [784, 372] width 1568 height 744
